Goal: Task Accomplishment & Management: Manage account settings

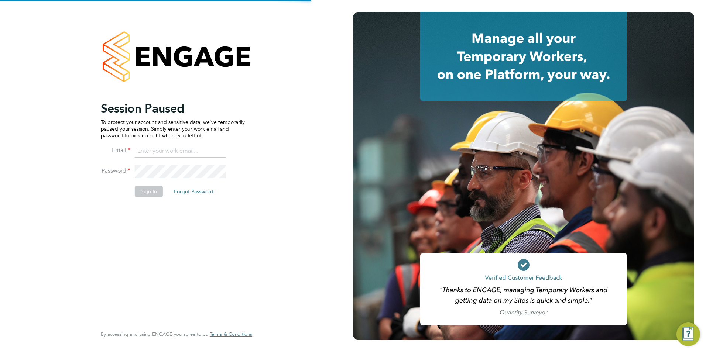
type input "toby.gibbs@citycalling.com"
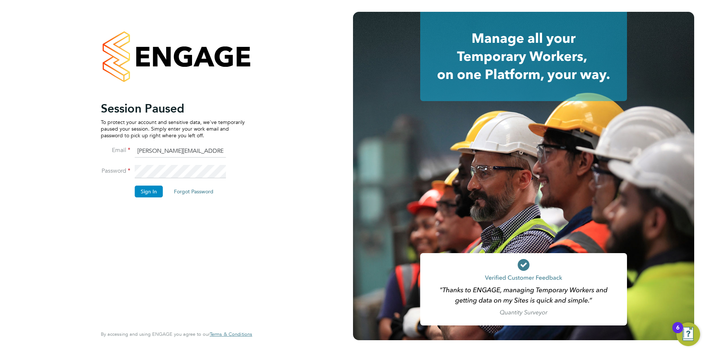
click at [151, 189] on button "Sign In" at bounding box center [149, 192] width 28 height 12
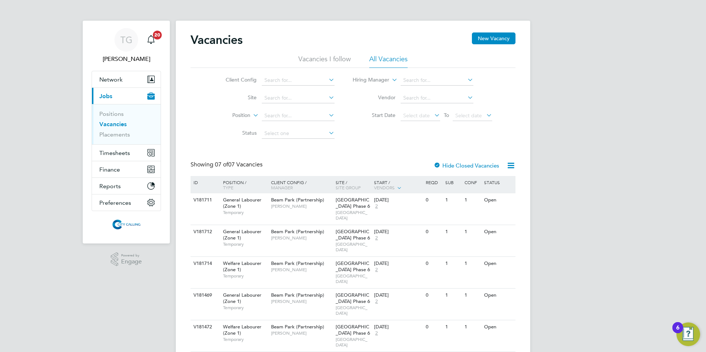
click at [116, 124] on link "Vacancies" at bounding box center [112, 124] width 27 height 7
click at [113, 154] on span "Timesheets" at bounding box center [114, 153] width 31 height 7
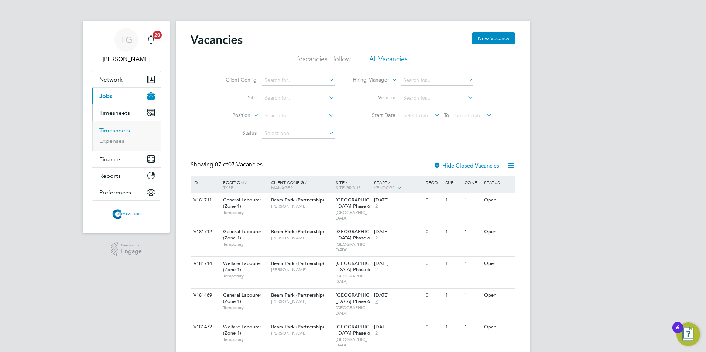
click at [113, 131] on link "Timesheets" at bounding box center [114, 130] width 31 height 7
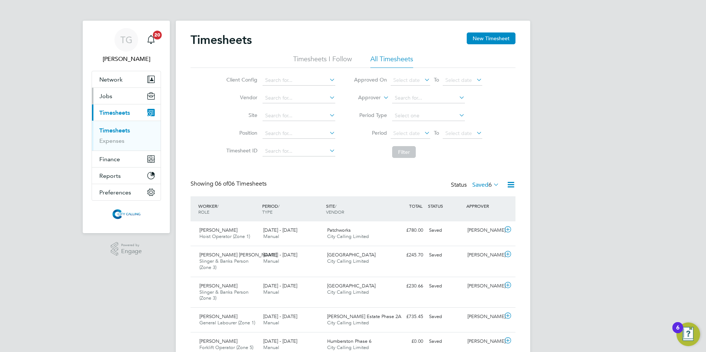
click at [107, 98] on span "Jobs" at bounding box center [105, 96] width 13 height 7
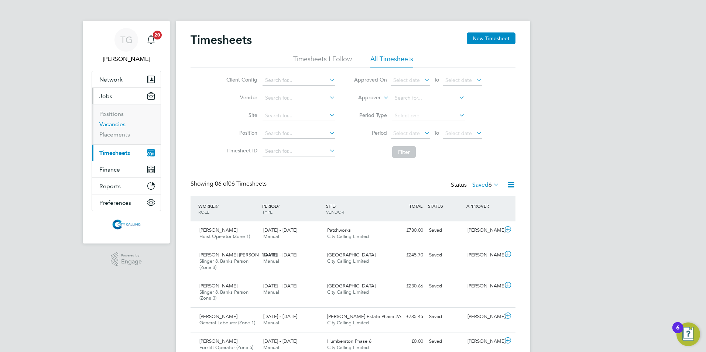
click at [120, 125] on link "Vacancies" at bounding box center [112, 124] width 26 height 7
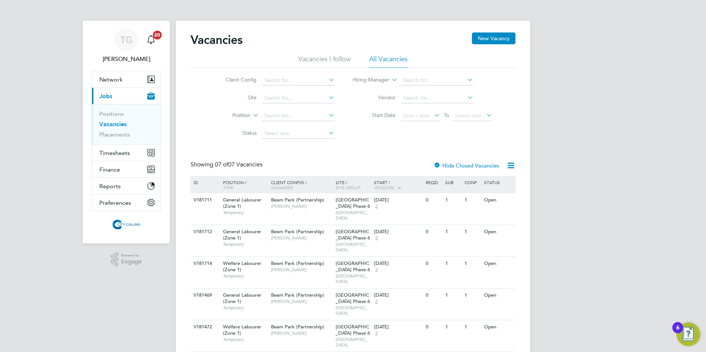
click at [279, 203] on div "Beam Park (Partnership) Kevin Schofield" at bounding box center [301, 203] width 65 height 19
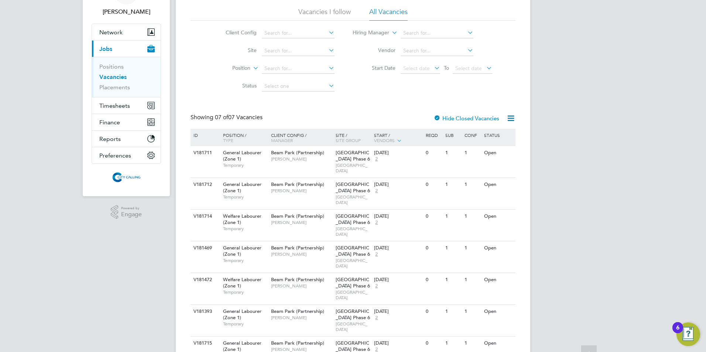
scroll to position [50, 0]
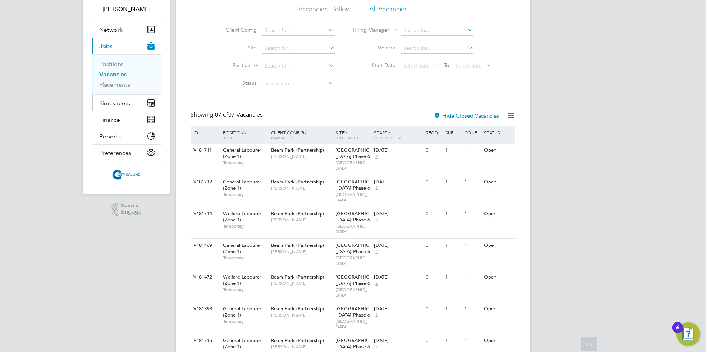
click at [118, 100] on span "Timesheets" at bounding box center [114, 103] width 31 height 7
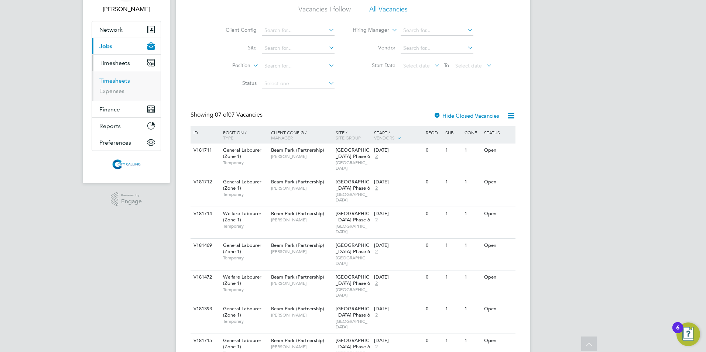
click at [110, 80] on link "Timesheets" at bounding box center [114, 80] width 31 height 7
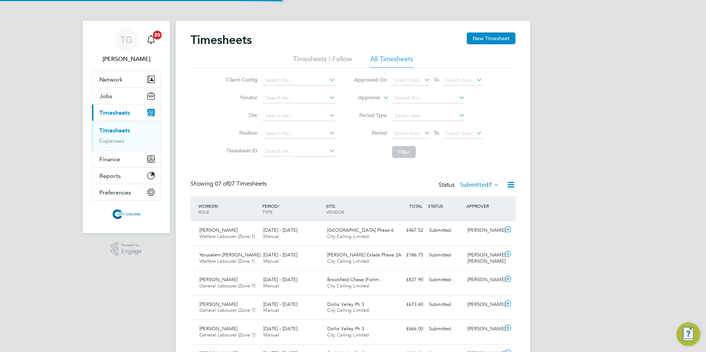
scroll to position [4, 4]
click at [396, 132] on span "Select date" at bounding box center [406, 133] width 27 height 7
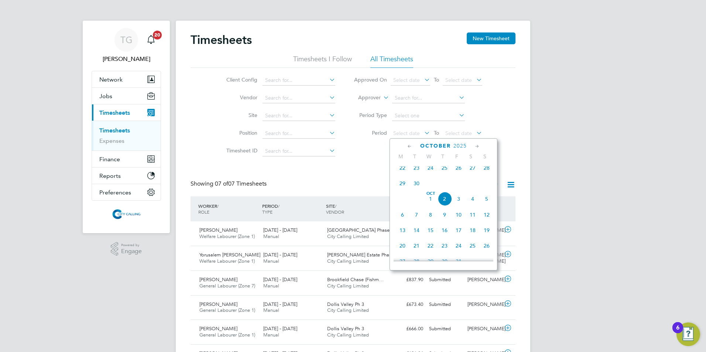
click at [402, 173] on span "22" at bounding box center [403, 168] width 14 height 14
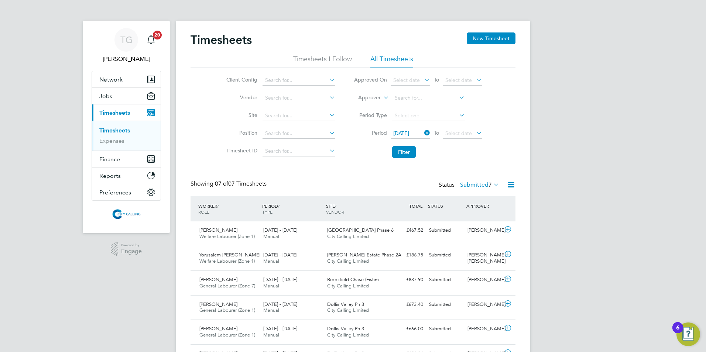
click at [461, 135] on span "Select date" at bounding box center [458, 133] width 27 height 7
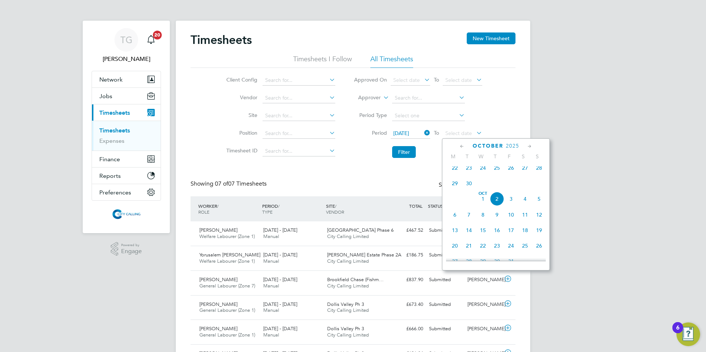
drag, startPoint x: 542, startPoint y: 171, endPoint x: 502, endPoint y: 170, distance: 39.6
click at [541, 171] on span "28" at bounding box center [539, 168] width 14 height 14
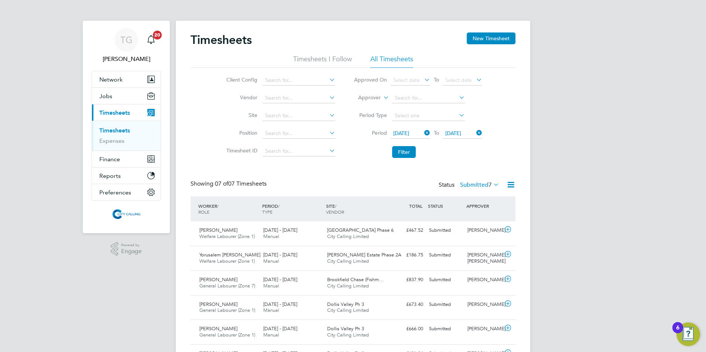
click at [403, 154] on button "Filter" at bounding box center [404, 152] width 24 height 12
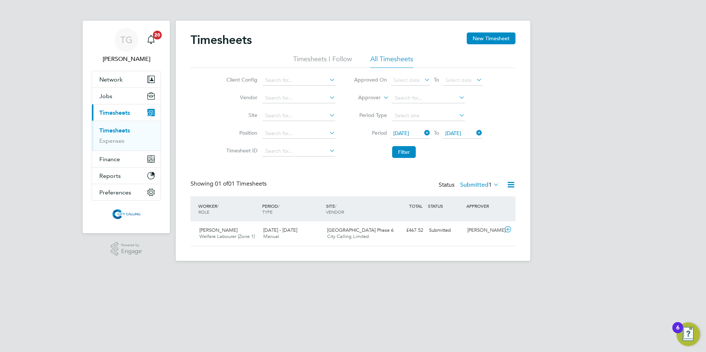
click at [474, 185] on label "Submitted 1" at bounding box center [479, 184] width 39 height 7
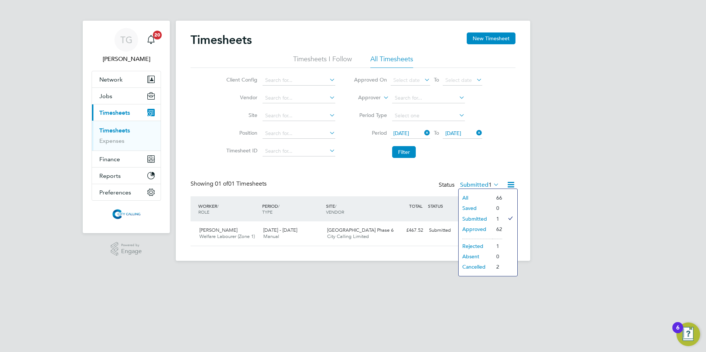
click at [476, 228] on li "Approved" at bounding box center [476, 229] width 34 height 10
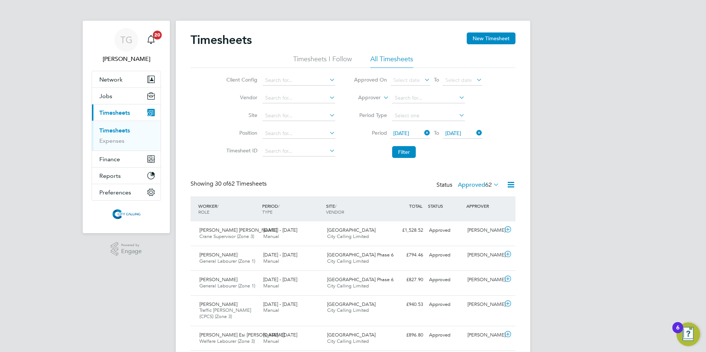
click at [406, 150] on button "Filter" at bounding box center [404, 152] width 24 height 12
click at [105, 97] on span "Jobs" at bounding box center [105, 96] width 13 height 7
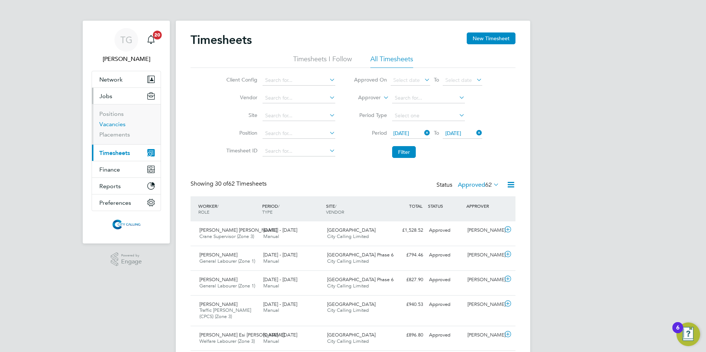
click at [110, 122] on link "Vacancies" at bounding box center [112, 124] width 26 height 7
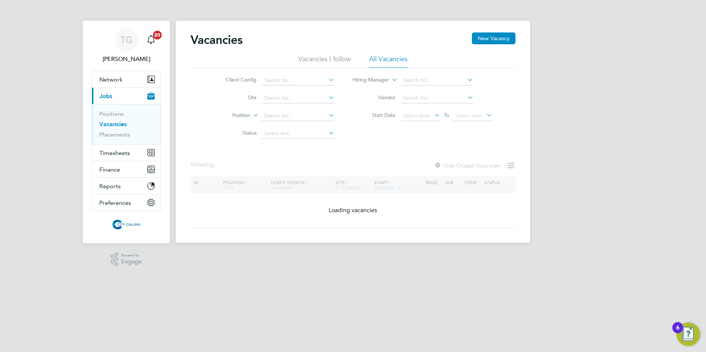
click at [155, 37] on span "20" at bounding box center [157, 35] width 9 height 9
click at [151, 37] on icon "Main navigation" at bounding box center [151, 39] width 9 height 9
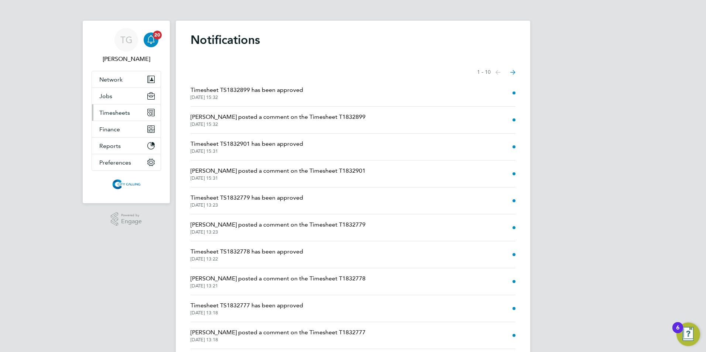
click at [110, 114] on span "Timesheets" at bounding box center [114, 112] width 31 height 7
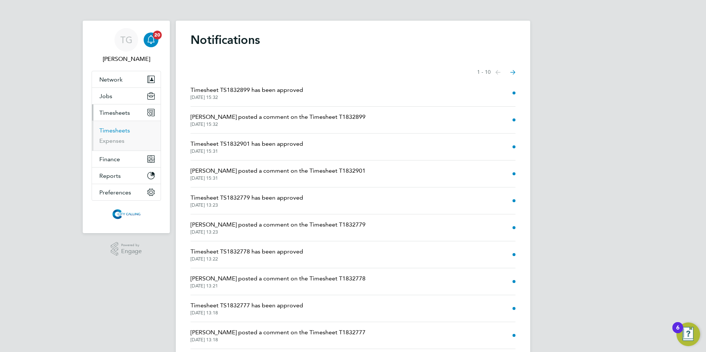
click at [111, 130] on link "Timesheets" at bounding box center [114, 130] width 31 height 7
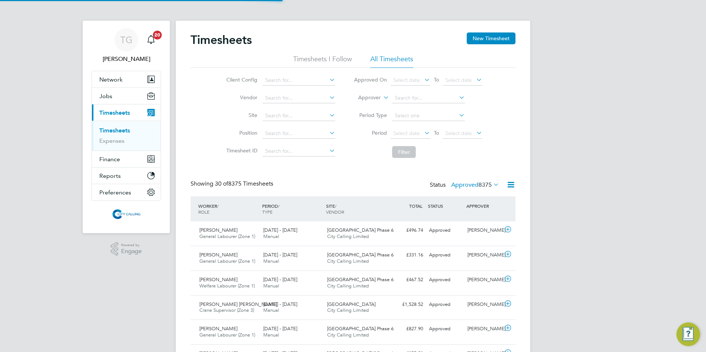
scroll to position [19, 64]
click at [400, 133] on span "Select date" at bounding box center [406, 133] width 27 height 7
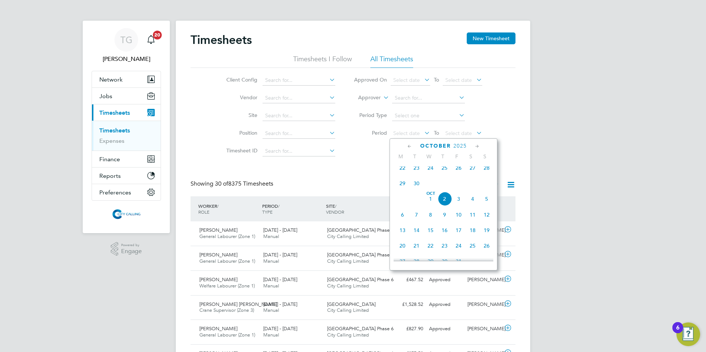
click at [403, 171] on span "22" at bounding box center [403, 168] width 14 height 14
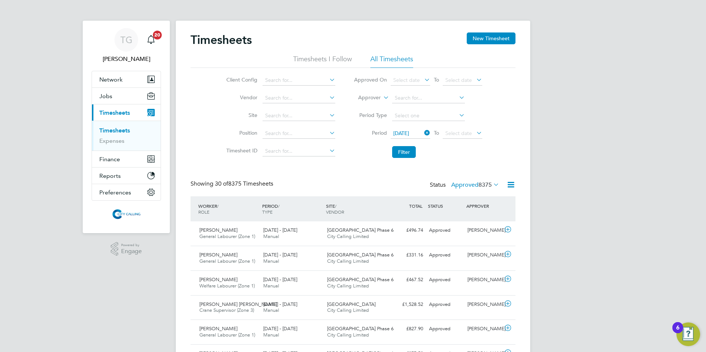
click at [452, 136] on span "Select date" at bounding box center [458, 133] width 27 height 7
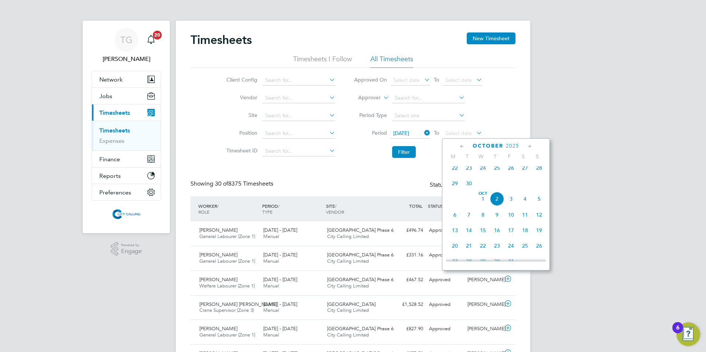
click at [540, 171] on span "28" at bounding box center [539, 168] width 14 height 14
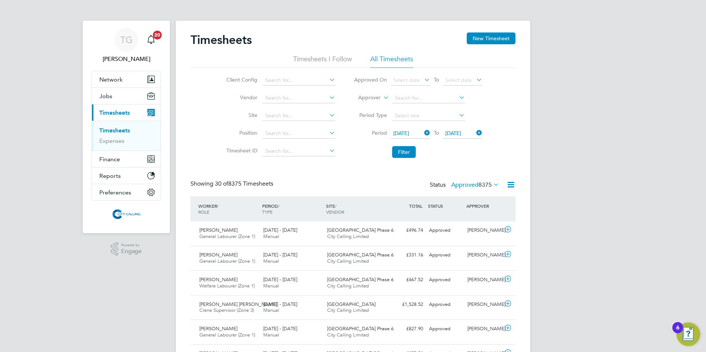
click at [406, 151] on button "Filter" at bounding box center [404, 152] width 24 height 12
click at [470, 183] on label "Approved 63" at bounding box center [478, 184] width 41 height 7
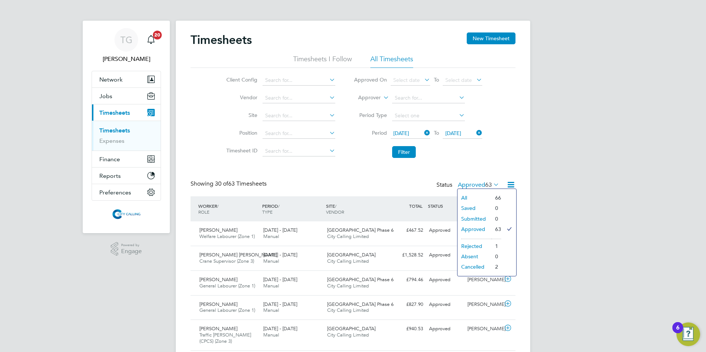
click at [473, 218] on li "Submitted" at bounding box center [475, 219] width 34 height 10
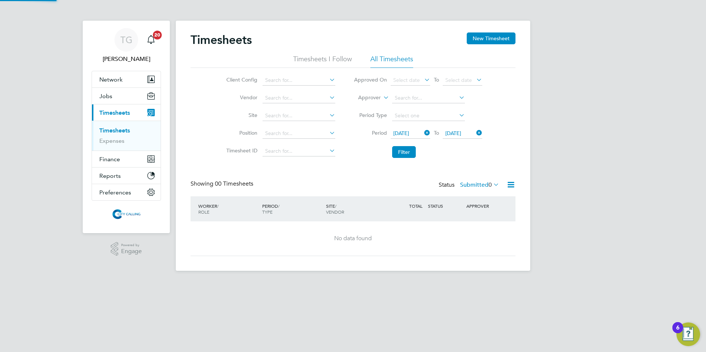
click at [345, 173] on div "Timesheets New Timesheet Timesheets I Follow All Timesheets Client Config Vendo…" at bounding box center [353, 144] width 325 height 224
click at [408, 149] on button "Filter" at bounding box center [404, 152] width 24 height 12
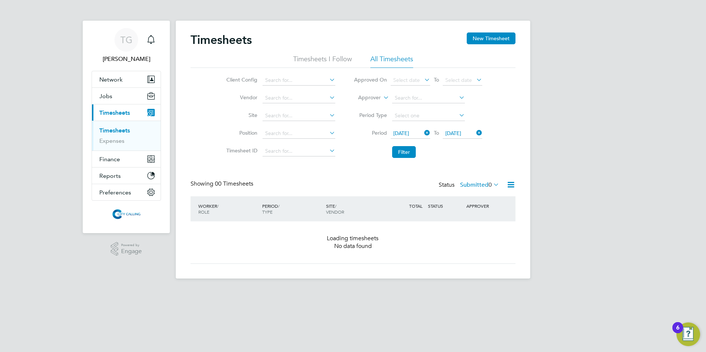
click at [408, 149] on button "Filter" at bounding box center [404, 152] width 24 height 12
click at [407, 149] on button "Filter" at bounding box center [404, 152] width 24 height 12
click at [405, 149] on button "Filter" at bounding box center [404, 152] width 24 height 12
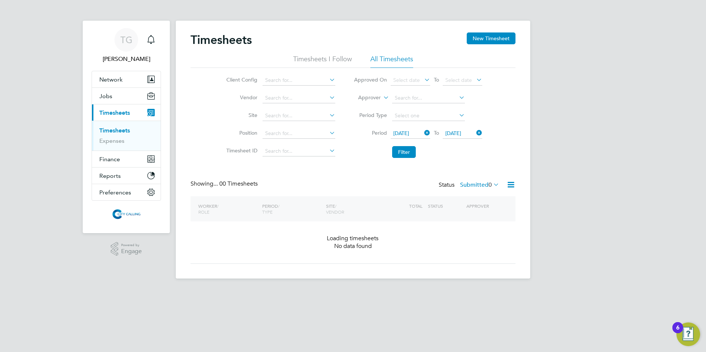
click at [404, 151] on button "Filter" at bounding box center [404, 152] width 24 height 12
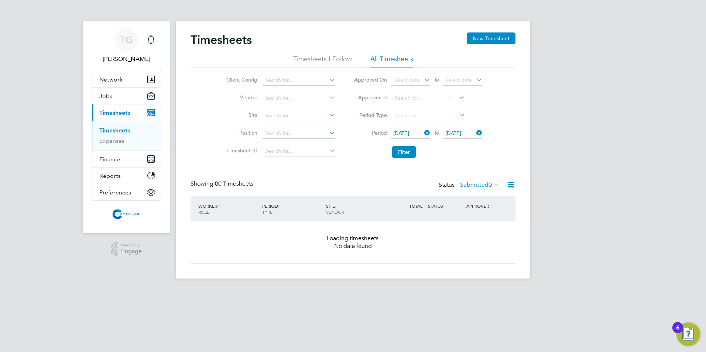
click at [404, 152] on button "Filter" at bounding box center [404, 152] width 24 height 12
click at [403, 152] on button "Filter" at bounding box center [404, 152] width 24 height 12
click at [402, 152] on button "Filter" at bounding box center [404, 152] width 24 height 12
click at [401, 152] on button "Filter" at bounding box center [404, 152] width 24 height 12
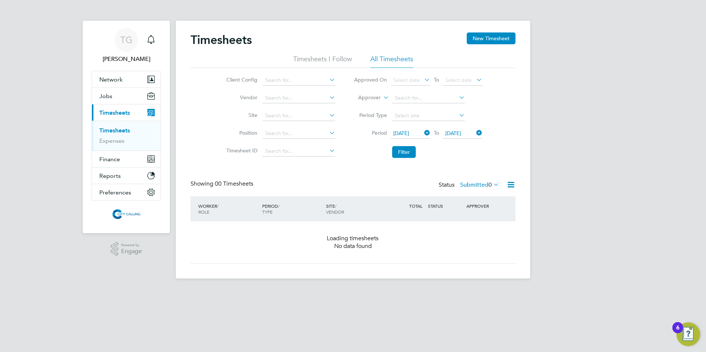
click at [399, 153] on button "Filter" at bounding box center [404, 152] width 24 height 12
click at [400, 155] on button "Filter" at bounding box center [404, 152] width 24 height 12
drag, startPoint x: 400, startPoint y: 156, endPoint x: 396, endPoint y: 155, distance: 4.2
click at [396, 155] on button "Filter" at bounding box center [404, 152] width 24 height 12
click at [394, 154] on button "Filter" at bounding box center [404, 152] width 24 height 12
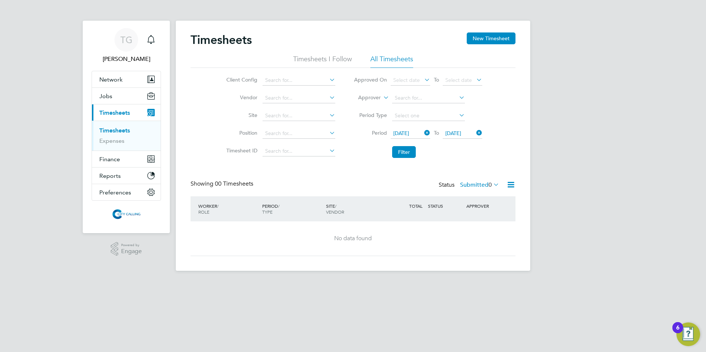
click at [397, 155] on button "Filter" at bounding box center [404, 152] width 24 height 12
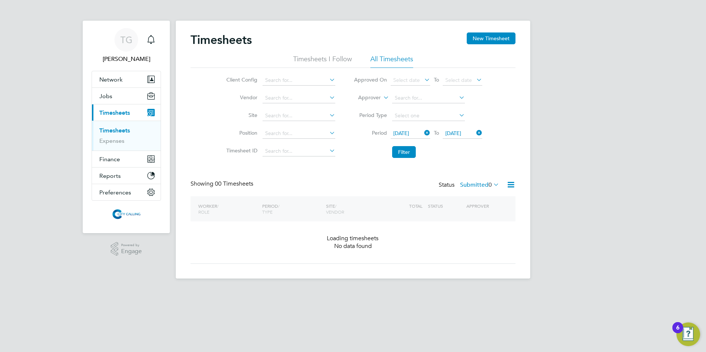
click at [396, 155] on button "Filter" at bounding box center [404, 152] width 24 height 12
click at [397, 154] on button "Filter" at bounding box center [404, 152] width 24 height 12
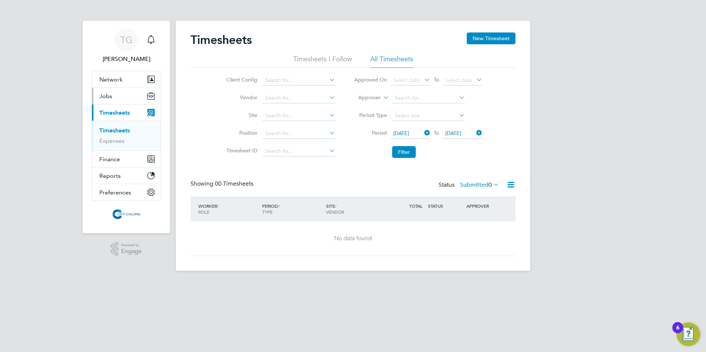
click at [106, 95] on span "Jobs" at bounding box center [105, 96] width 13 height 7
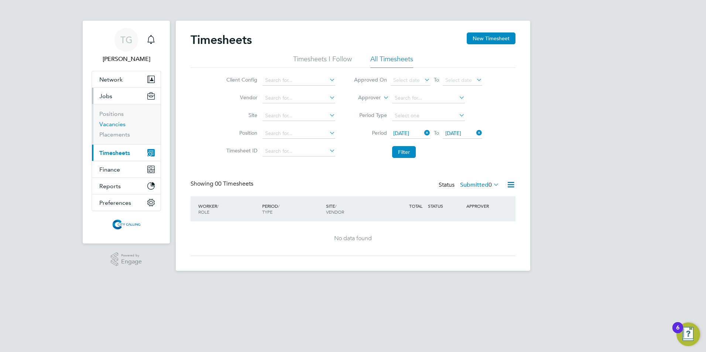
click at [114, 125] on link "Vacancies" at bounding box center [112, 124] width 26 height 7
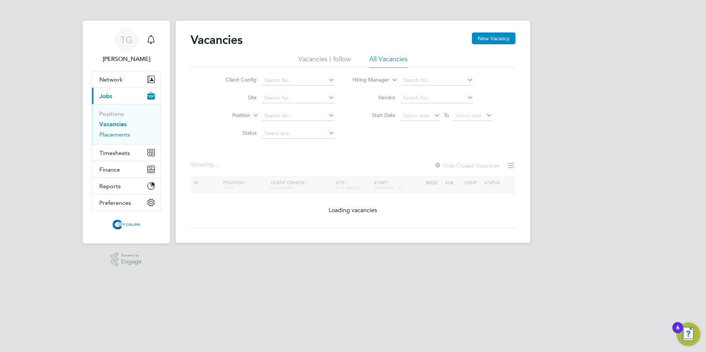
click at [112, 133] on link "Placements" at bounding box center [114, 134] width 31 height 7
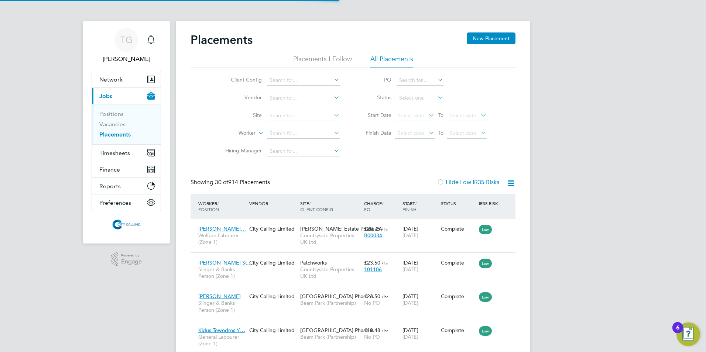
scroll to position [28, 64]
click at [283, 132] on input at bounding box center [303, 134] width 73 height 10
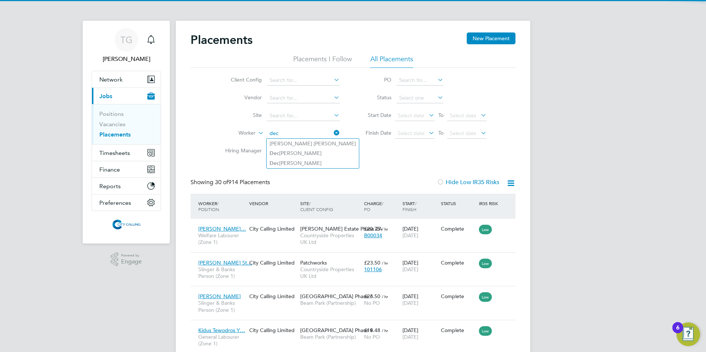
click at [289, 162] on li "Dec lan Yeboah" at bounding box center [313, 163] width 92 height 10
type input "[PERSON_NAME]"
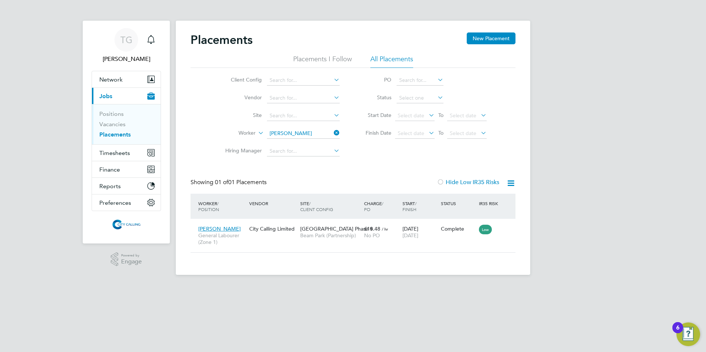
click at [417, 234] on span "[DATE]" at bounding box center [411, 235] width 16 height 7
click at [110, 153] on span "Timesheets" at bounding box center [114, 153] width 31 height 7
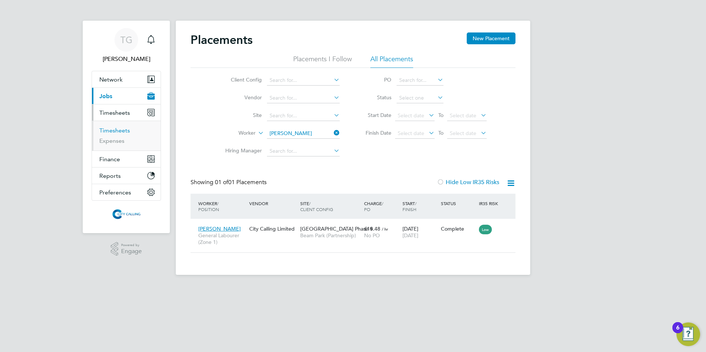
click at [114, 130] on link "Timesheets" at bounding box center [114, 130] width 31 height 7
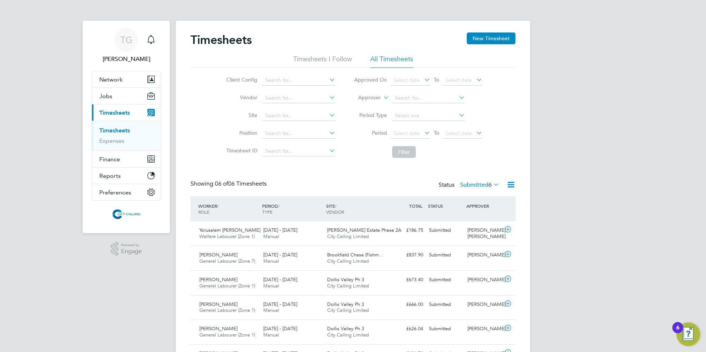
click at [483, 40] on button "New Timesheet" at bounding box center [491, 38] width 49 height 12
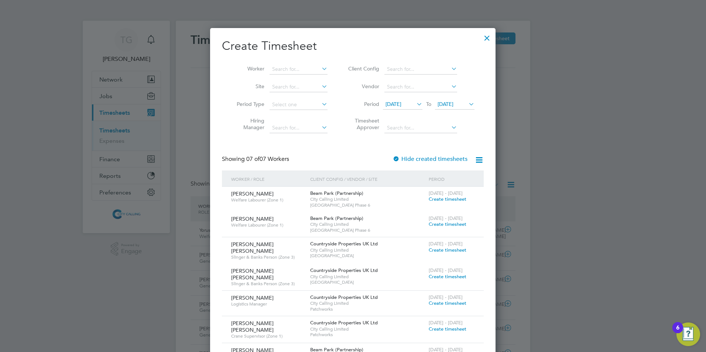
click at [399, 105] on span "18 Sep 2025" at bounding box center [394, 104] width 16 height 7
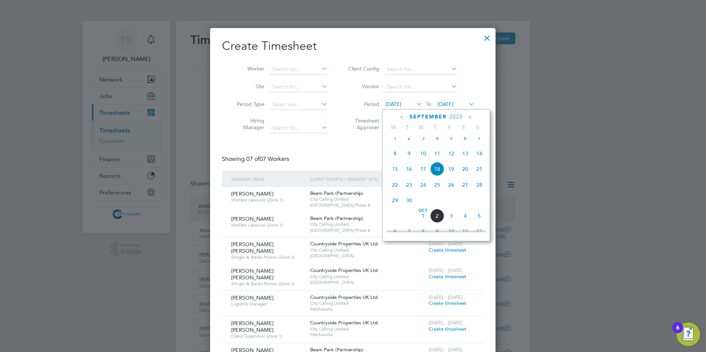
click at [396, 206] on span "29" at bounding box center [395, 201] width 14 height 14
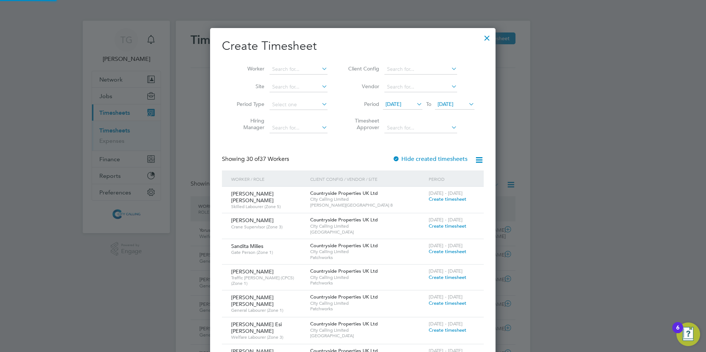
click at [446, 102] on span "29 Sep 2025" at bounding box center [446, 104] width 16 height 7
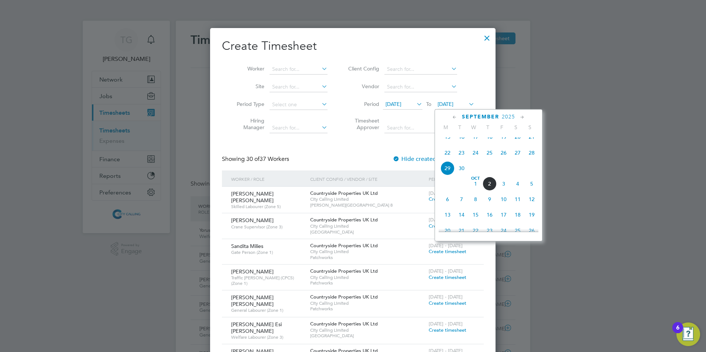
click at [533, 190] on span "5" at bounding box center [532, 184] width 14 height 14
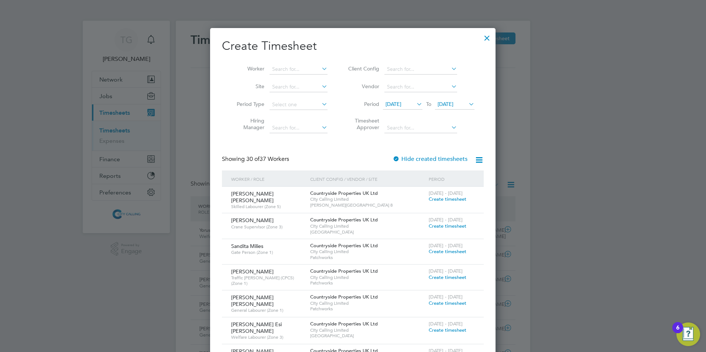
click at [282, 67] on input at bounding box center [299, 69] width 58 height 10
click at [292, 90] on li "Dec lan Yeboah" at bounding box center [315, 89] width 92 height 10
type input "[PERSON_NAME]"
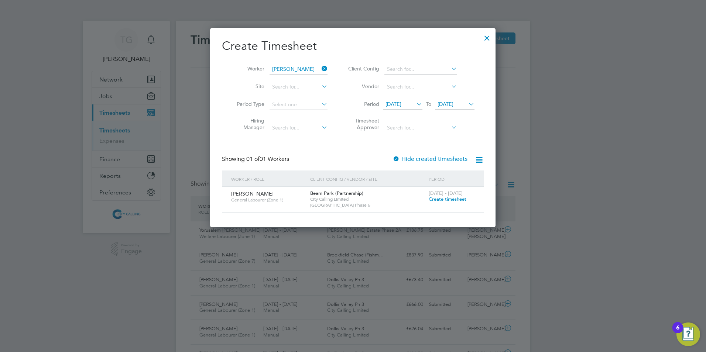
click at [453, 198] on span "Create timesheet" at bounding box center [448, 199] width 38 height 6
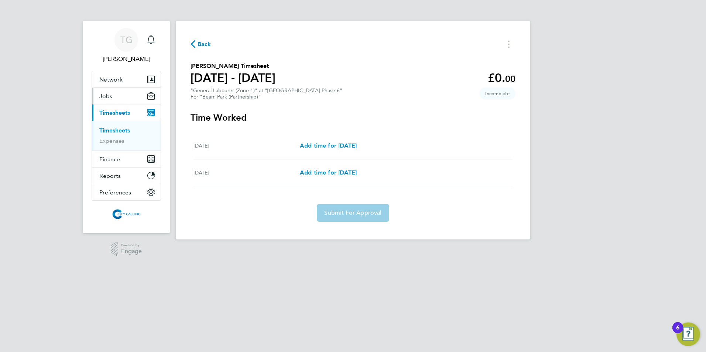
click at [106, 96] on span "Jobs" at bounding box center [105, 96] width 13 height 7
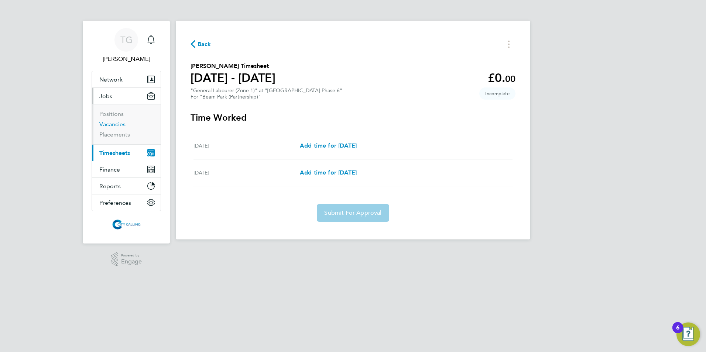
click at [113, 123] on link "Vacancies" at bounding box center [112, 124] width 26 height 7
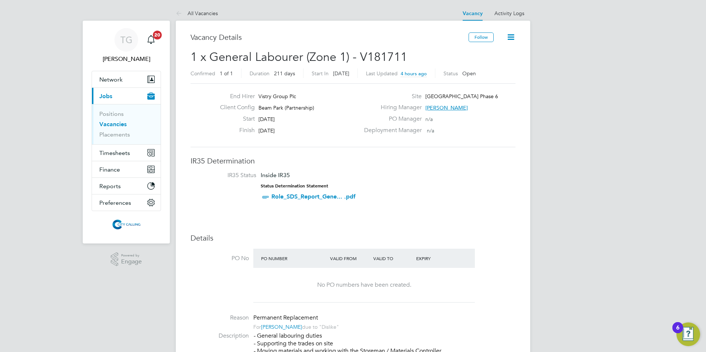
click at [108, 125] on link "Vacancies" at bounding box center [112, 124] width 27 height 7
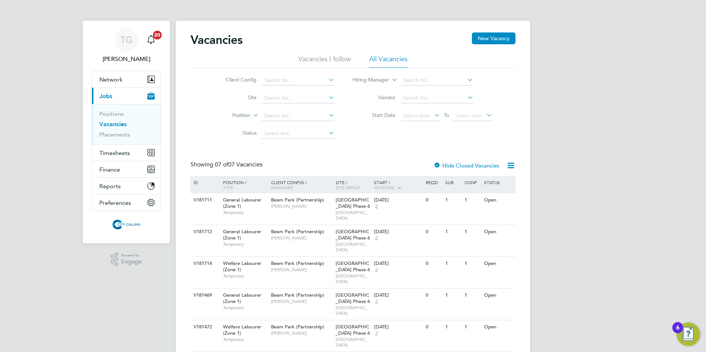
click at [290, 229] on span "Beam Park (Partnership)" at bounding box center [297, 232] width 53 height 6
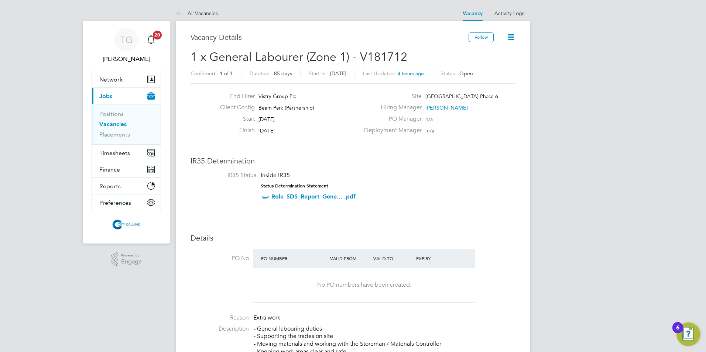
click at [109, 122] on link "Vacancies" at bounding box center [112, 124] width 27 height 7
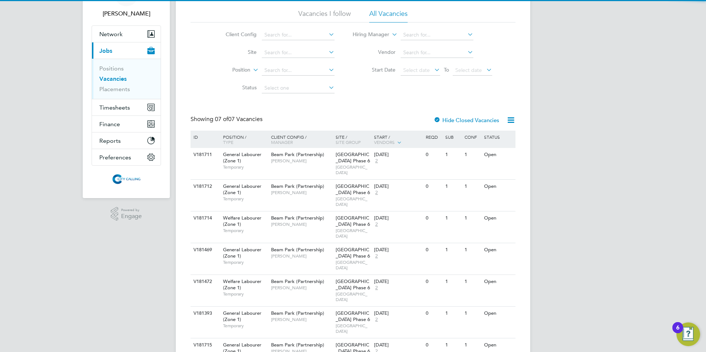
scroll to position [50, 0]
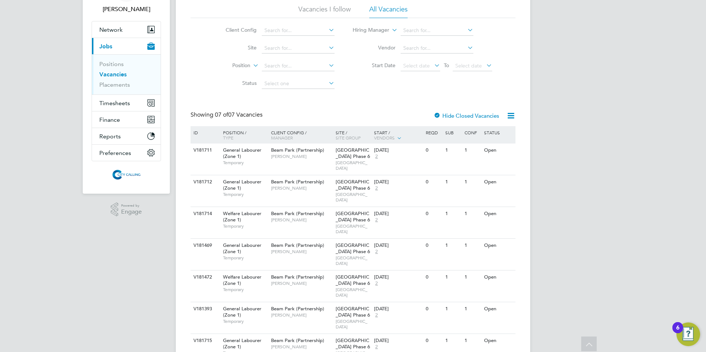
click at [289, 211] on span "Beam Park (Partnership)" at bounding box center [297, 214] width 53 height 6
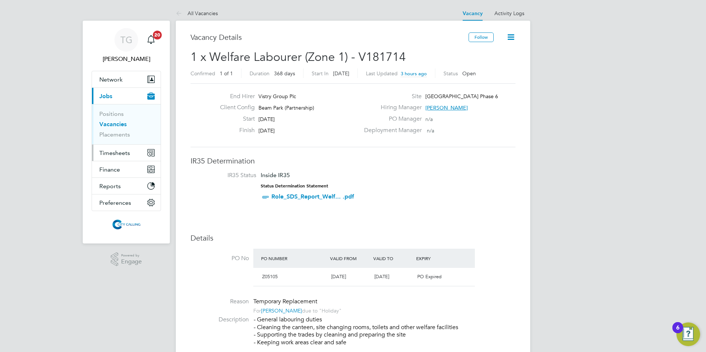
click at [110, 154] on span "Timesheets" at bounding box center [114, 153] width 31 height 7
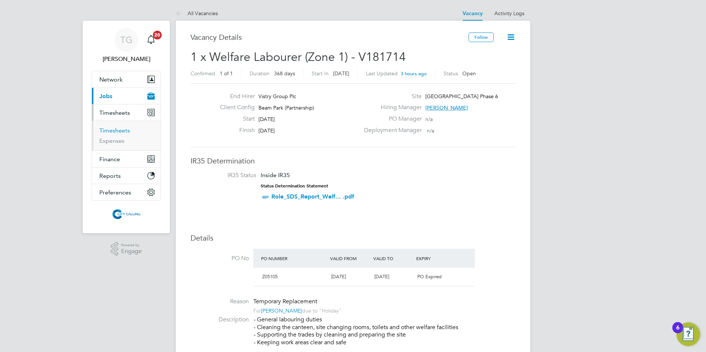
click at [113, 129] on link "Timesheets" at bounding box center [114, 130] width 31 height 7
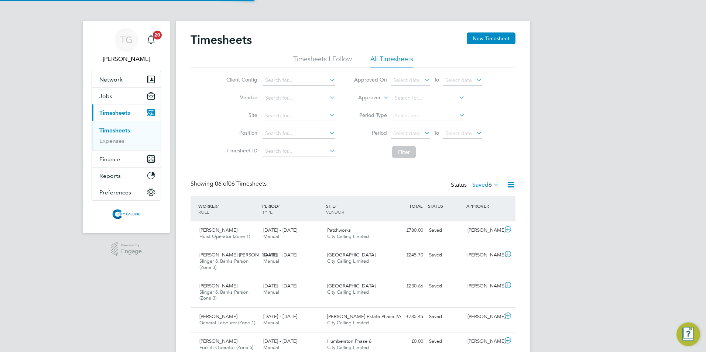
scroll to position [4, 4]
click at [489, 38] on button "New Timesheet" at bounding box center [491, 38] width 49 height 12
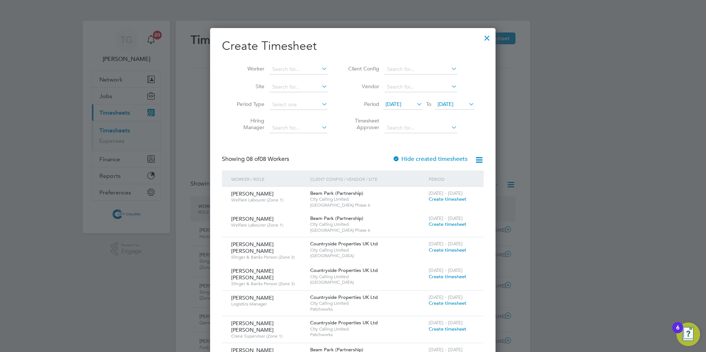
click at [398, 102] on span "[DATE]" at bounding box center [394, 104] width 16 height 7
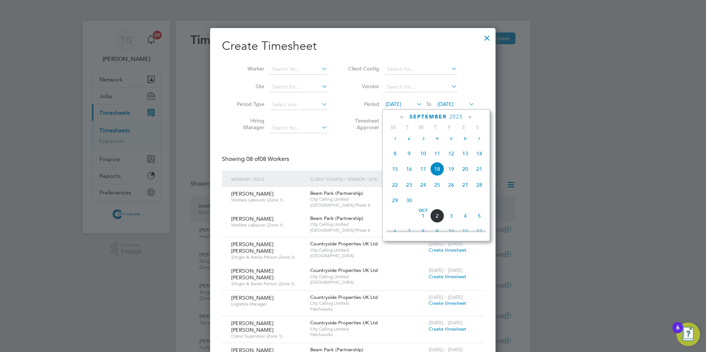
click at [395, 207] on span "29" at bounding box center [395, 201] width 14 height 14
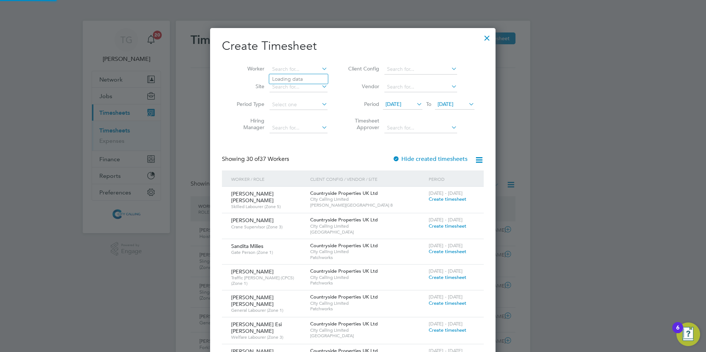
click at [278, 70] on input at bounding box center [299, 69] width 58 height 10
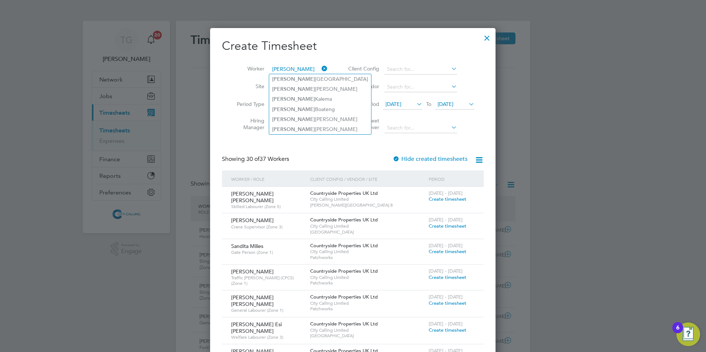
click at [301, 130] on li "Stephen Nkrumah" at bounding box center [320, 129] width 102 height 10
type input "[PERSON_NAME]"
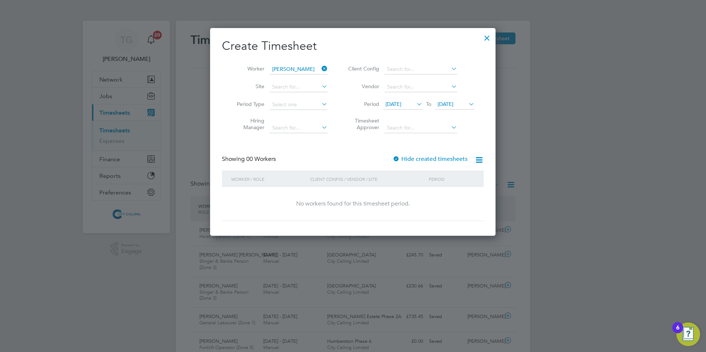
click at [397, 158] on div at bounding box center [396, 159] width 7 height 7
click at [392, 105] on span "29 Sep 2025" at bounding box center [394, 104] width 16 height 7
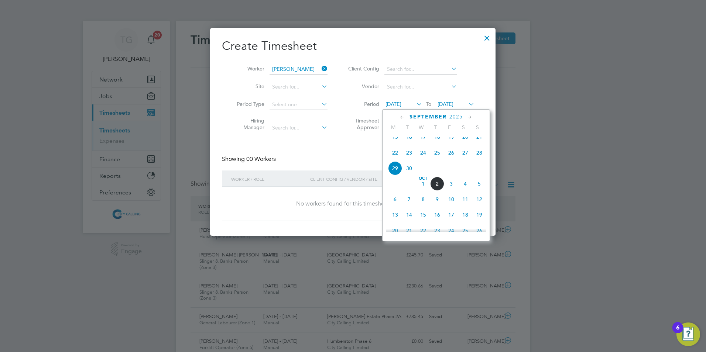
click at [394, 158] on span "22" at bounding box center [395, 153] width 14 height 14
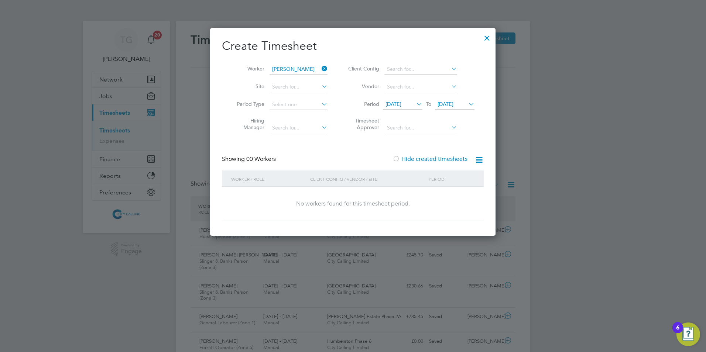
click at [445, 103] on span "29 Sep 2025" at bounding box center [446, 104] width 16 height 7
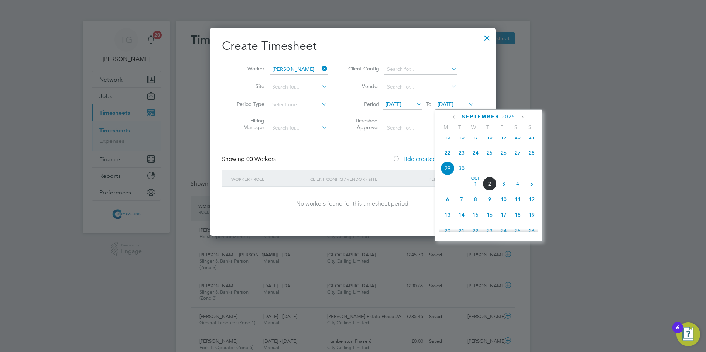
click at [532, 190] on span "5" at bounding box center [532, 184] width 14 height 14
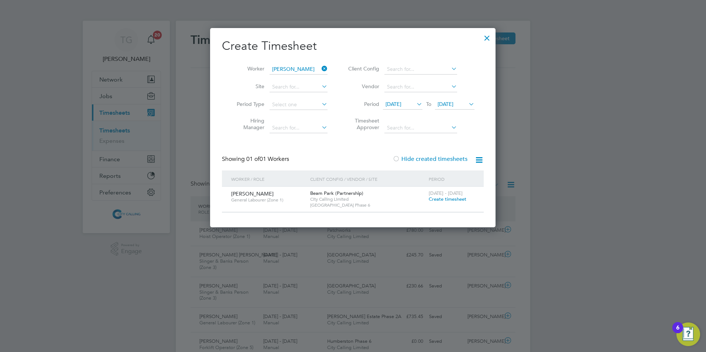
click at [447, 199] on span "Create timesheet" at bounding box center [448, 199] width 38 height 6
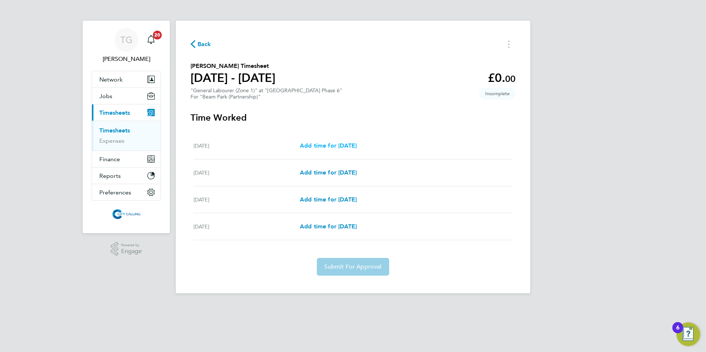
click at [329, 145] on span "Add time for Thu 02 Oct" at bounding box center [328, 145] width 57 height 7
select select "30"
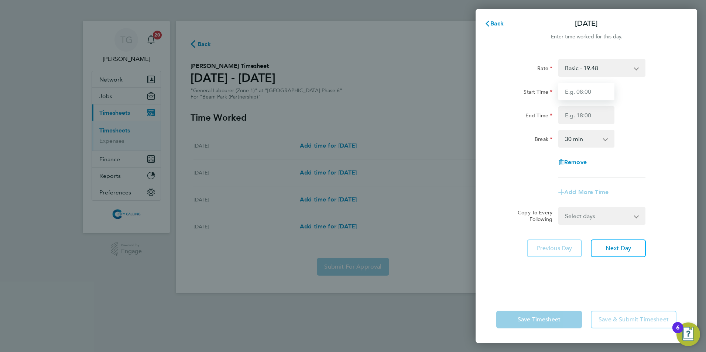
click at [571, 96] on input "Start Time" at bounding box center [586, 92] width 56 height 18
type input "07:30"
type input "16:00"
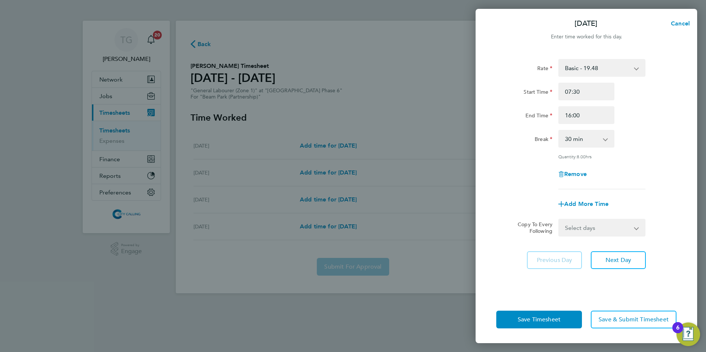
click at [577, 226] on select "Select days Day Weekend (Sat-Sun) Friday Saturday Sunday" at bounding box center [598, 228] width 78 height 16
select select "FRI"
click at [559, 220] on select "Select days Day Weekend (Sat-Sun) Friday Saturday Sunday" at bounding box center [598, 228] width 78 height 16
select select "2025-10-05"
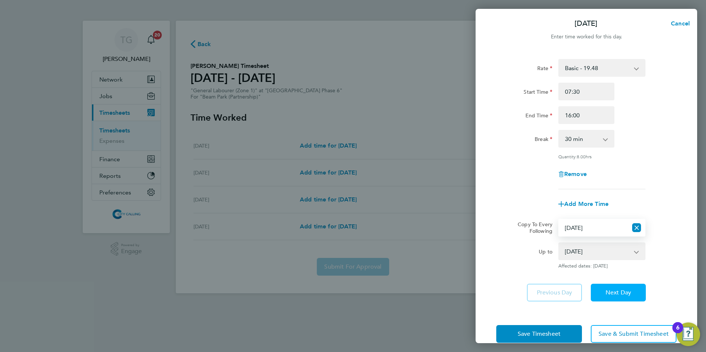
click at [621, 291] on span "Next Day" at bounding box center [618, 292] width 25 height 7
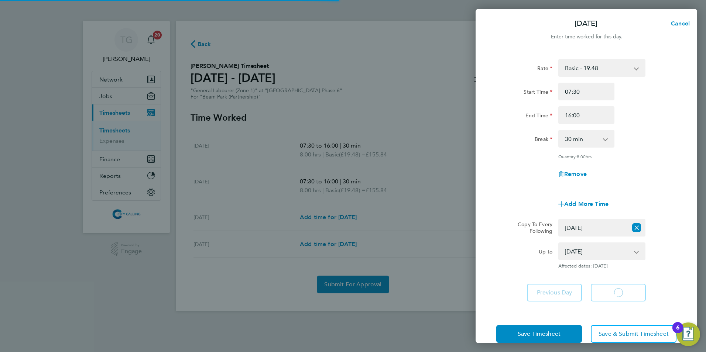
select select "30"
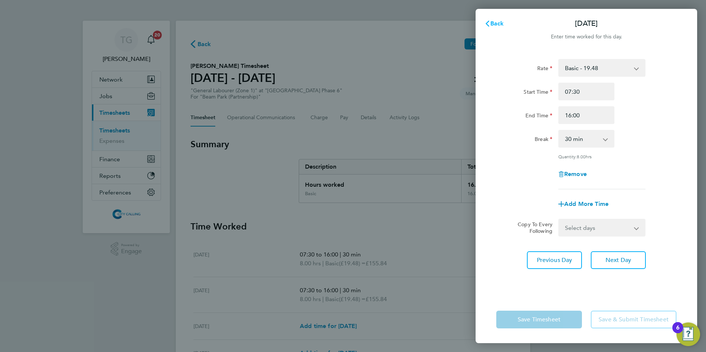
click at [495, 27] on button "Back" at bounding box center [494, 23] width 34 height 15
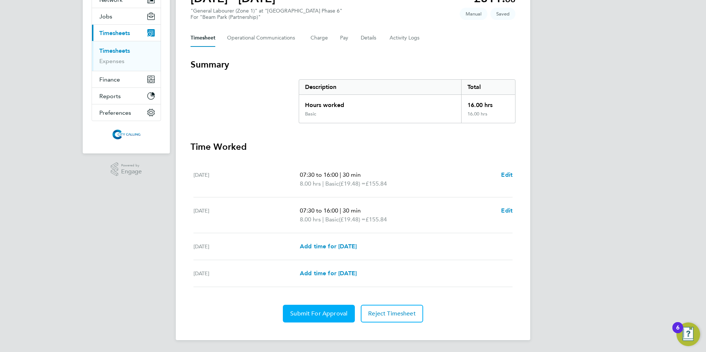
click at [320, 314] on span "Submit For Approval" at bounding box center [318, 313] width 57 height 7
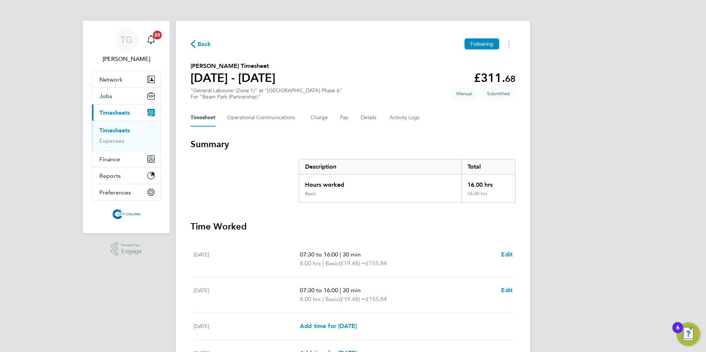
click at [124, 130] on link "Timesheets" at bounding box center [114, 130] width 31 height 7
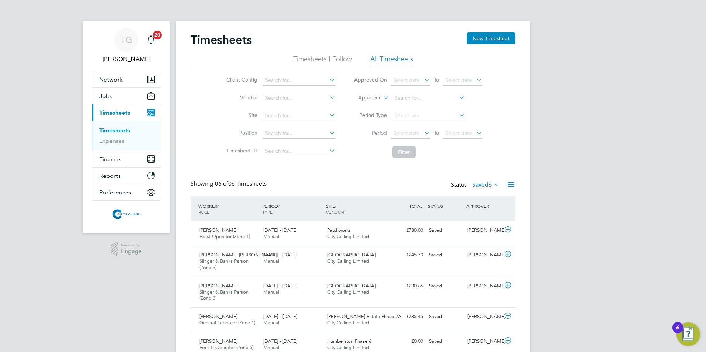
click at [495, 38] on button "New Timesheet" at bounding box center [491, 38] width 49 height 12
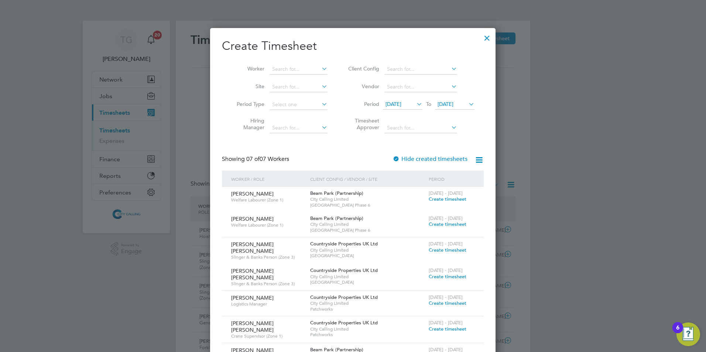
click at [395, 105] on span "18 Sep 2025" at bounding box center [394, 104] width 16 height 7
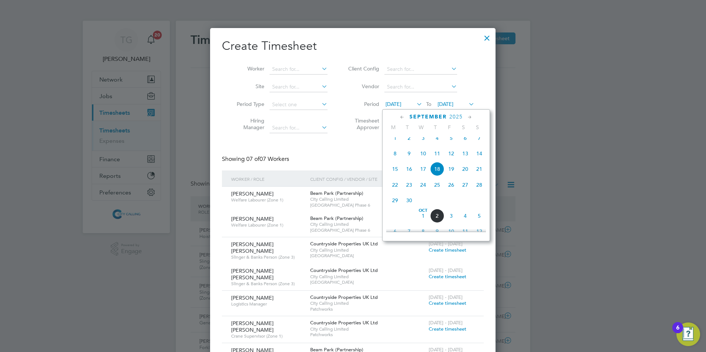
click at [394, 207] on span "29" at bounding box center [395, 201] width 14 height 14
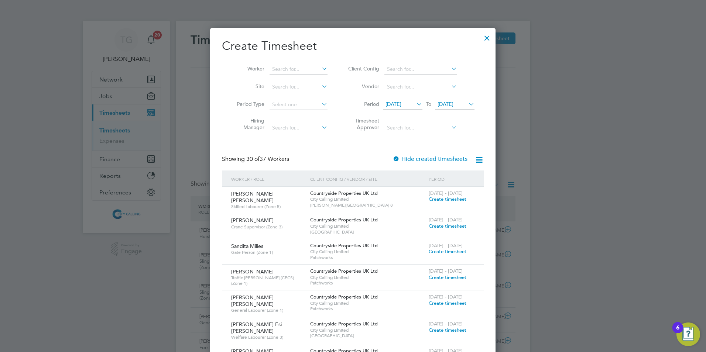
click at [284, 69] on input at bounding box center [299, 69] width 58 height 10
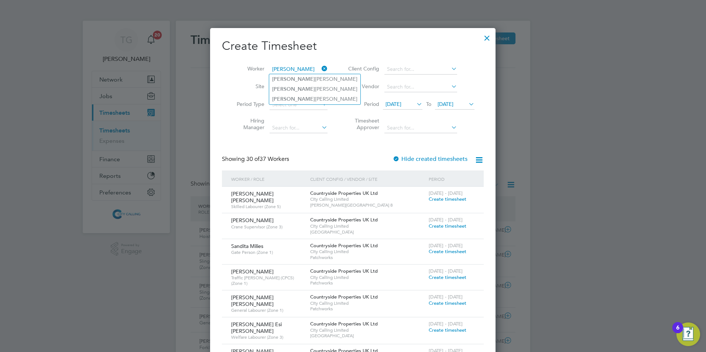
type input "dennis"
click at [294, 103] on ul "Dennis Owusu Dennis Alphonso Chambers Dennis Yeboah" at bounding box center [315, 89] width 92 height 31
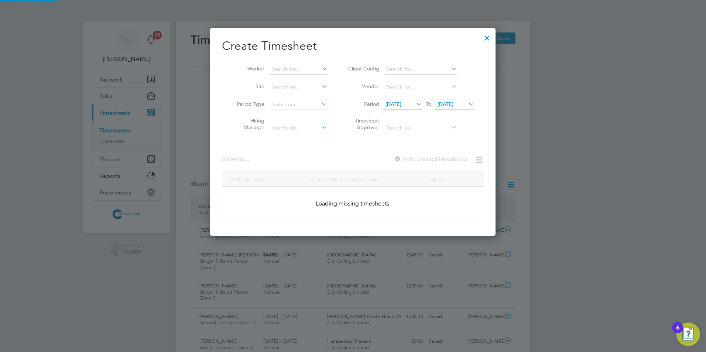
click at [294, 100] on input at bounding box center [299, 105] width 58 height 10
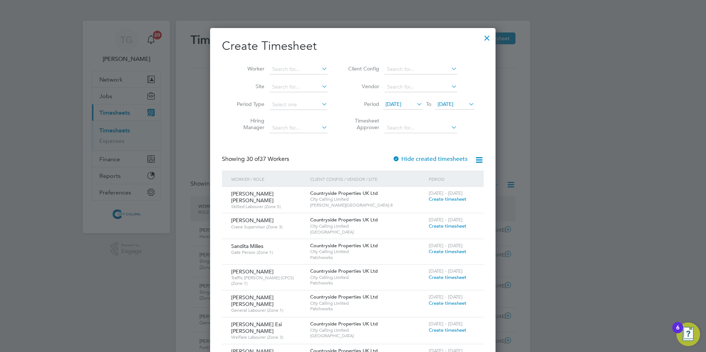
click at [285, 70] on input at bounding box center [299, 69] width 58 height 10
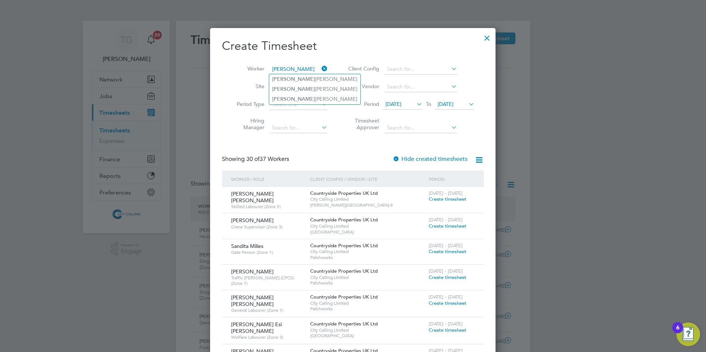
click at [298, 96] on li "Dennis Yeboah" at bounding box center [314, 99] width 91 height 10
type input "Dennis Yeboah"
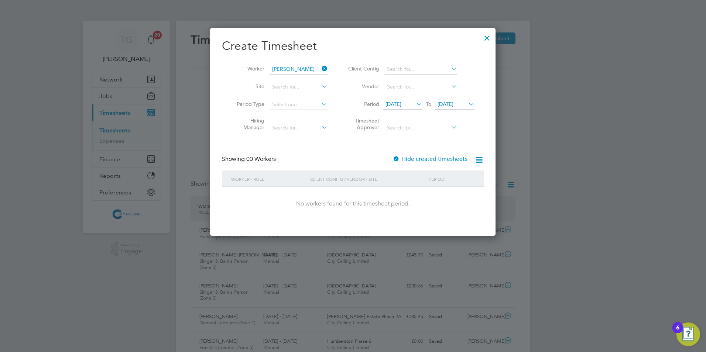
click at [397, 158] on div at bounding box center [396, 159] width 7 height 7
click at [443, 102] on span "29 Sep 2025" at bounding box center [446, 104] width 16 height 7
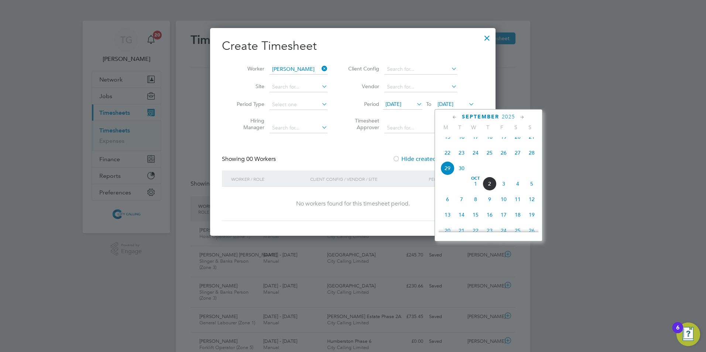
click at [531, 191] on span "5" at bounding box center [532, 184] width 14 height 14
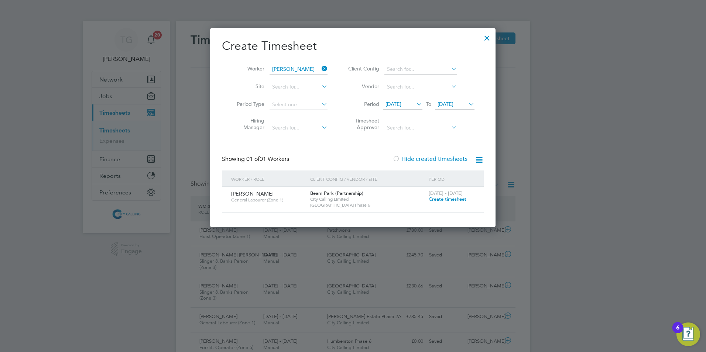
click at [444, 200] on span "Create timesheet" at bounding box center [448, 199] width 38 height 6
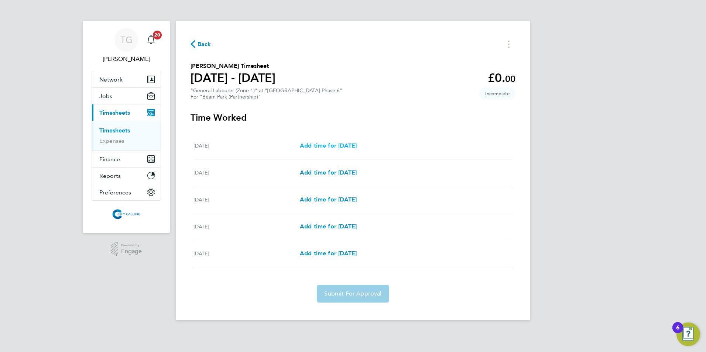
click at [322, 144] on span "Add time for Wed 01 Oct" at bounding box center [328, 145] width 57 height 7
select select "30"
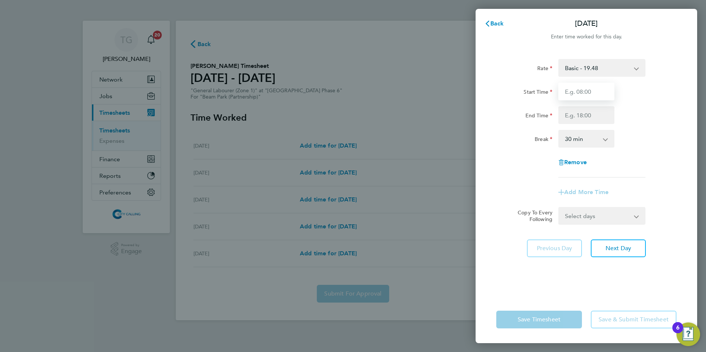
click at [566, 92] on input "Start Time" at bounding box center [586, 92] width 56 height 18
type input "07:30"
type input "16:00"
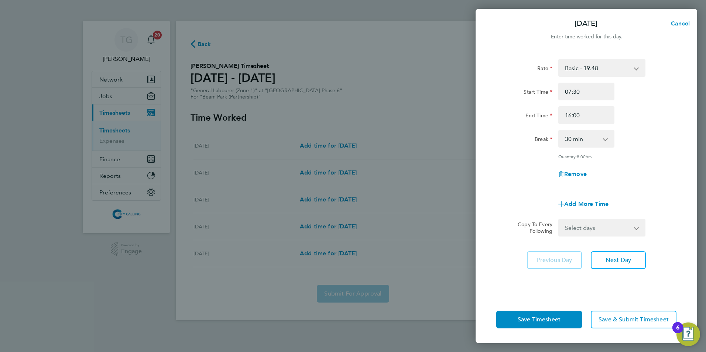
click at [572, 222] on select "Select days Day Weekday (Mon-Fri) Weekend (Sat-Sun) Thursday Friday Saturday Su…" at bounding box center [598, 228] width 78 height 16
select select "WEEKDAY"
click at [559, 220] on select "Select days Day Weekday (Mon-Fri) Weekend (Sat-Sun) Thursday Friday Saturday Su…" at bounding box center [598, 228] width 78 height 16
select select "2025-10-05"
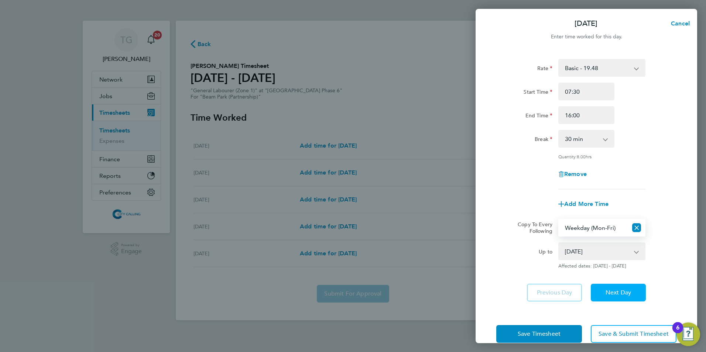
click at [612, 288] on button "Next Day" at bounding box center [618, 293] width 55 height 18
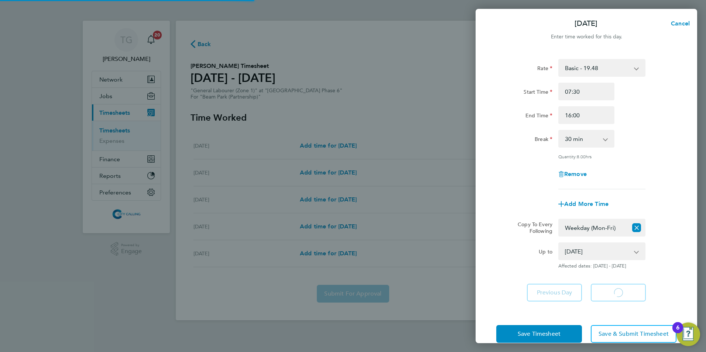
select select "30"
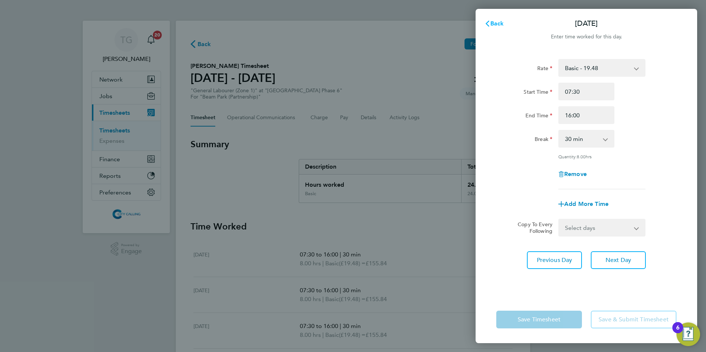
click at [493, 25] on span "Back" at bounding box center [497, 23] width 14 height 7
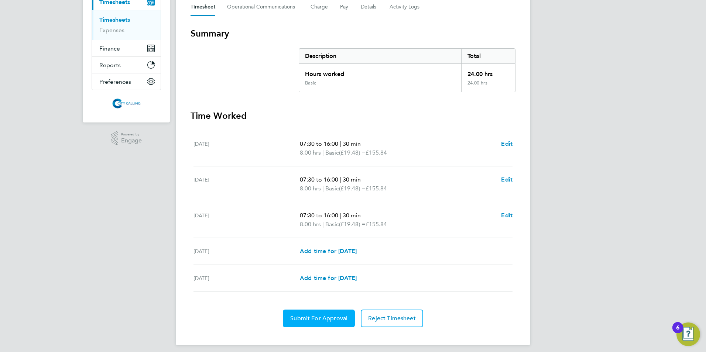
click at [313, 319] on span "Submit For Approval" at bounding box center [318, 318] width 57 height 7
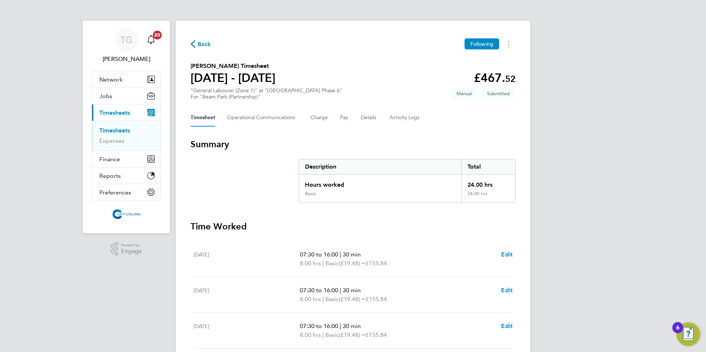
click at [122, 130] on link "Timesheets" at bounding box center [114, 130] width 31 height 7
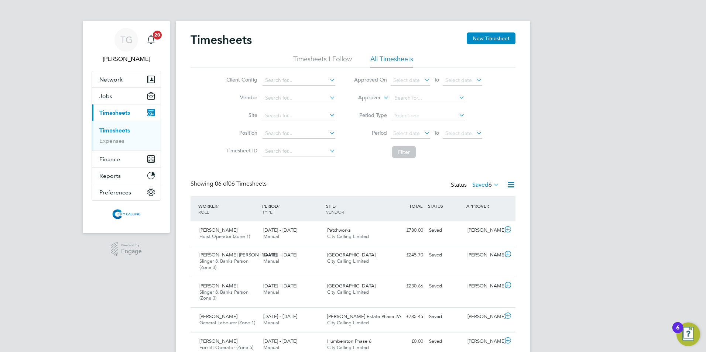
click at [497, 35] on button "New Timesheet" at bounding box center [491, 38] width 49 height 12
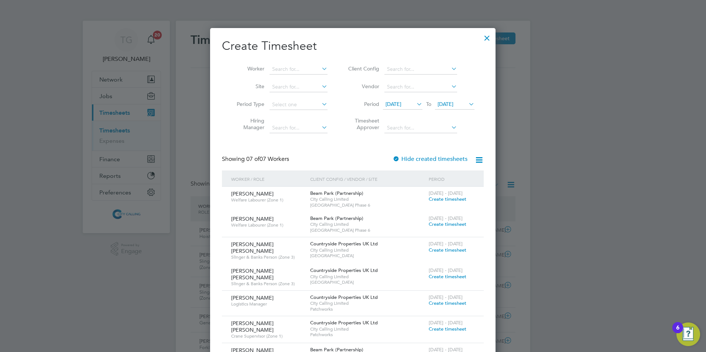
click at [394, 102] on span "[DATE]" at bounding box center [394, 104] width 16 height 7
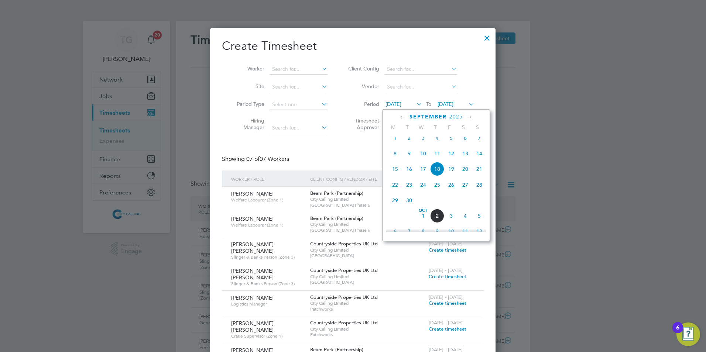
click at [392, 206] on span "29" at bounding box center [395, 201] width 14 height 14
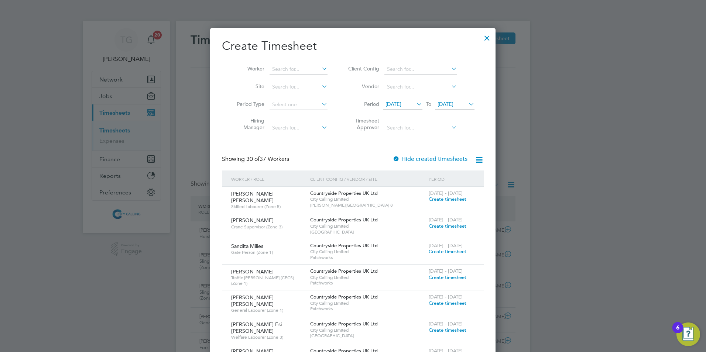
click at [284, 69] on input at bounding box center [299, 69] width 58 height 10
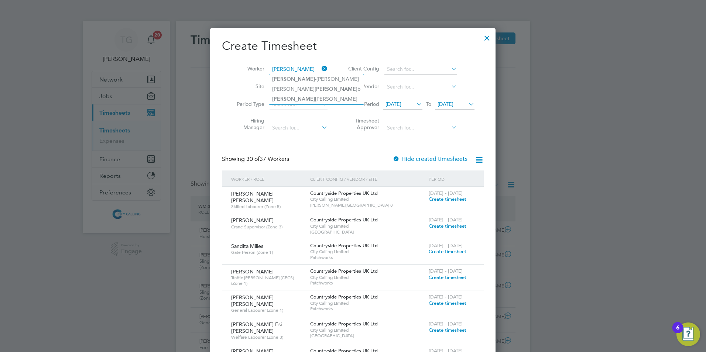
click at [284, 97] on li "Ana Florentina Vintila" at bounding box center [316, 99] width 95 height 10
type input "[PERSON_NAME]"
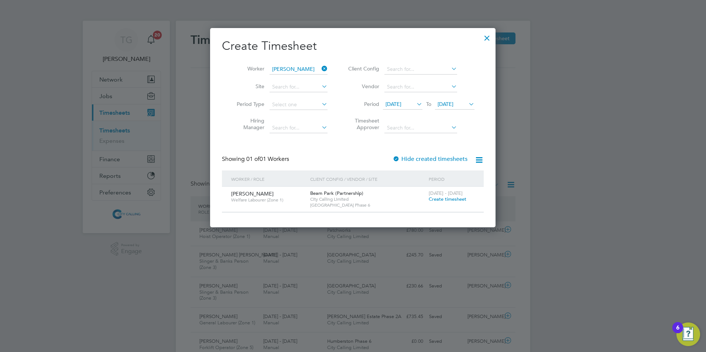
click at [454, 199] on span "Create timesheet" at bounding box center [448, 199] width 38 height 6
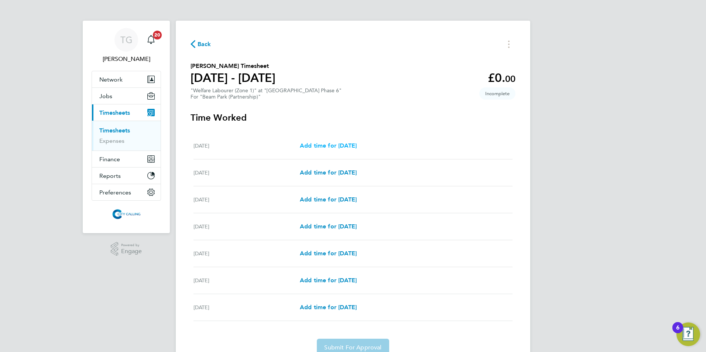
click at [332, 145] on span "Add time for Mon 29 Sep" at bounding box center [328, 145] width 57 height 7
select select "30"
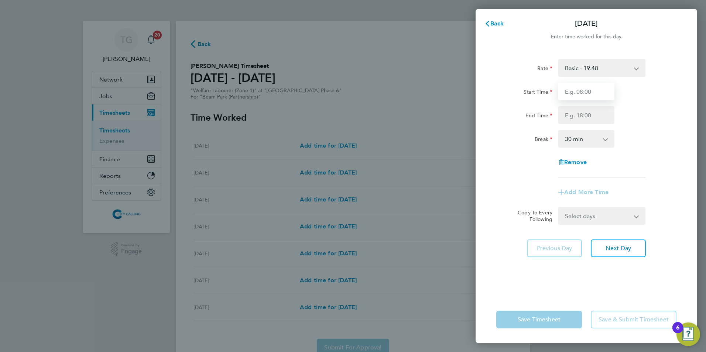
click at [568, 92] on input "Start Time" at bounding box center [586, 92] width 56 height 18
type input "07:30"
type input "16:00"
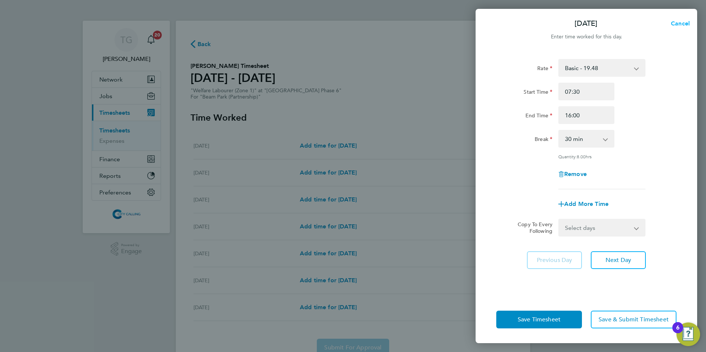
click at [682, 23] on span "Cancel" at bounding box center [679, 23] width 21 height 7
select select "30"
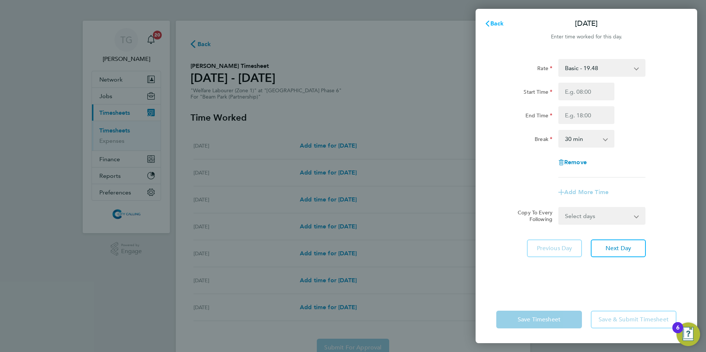
click at [494, 24] on span "Back" at bounding box center [497, 23] width 14 height 7
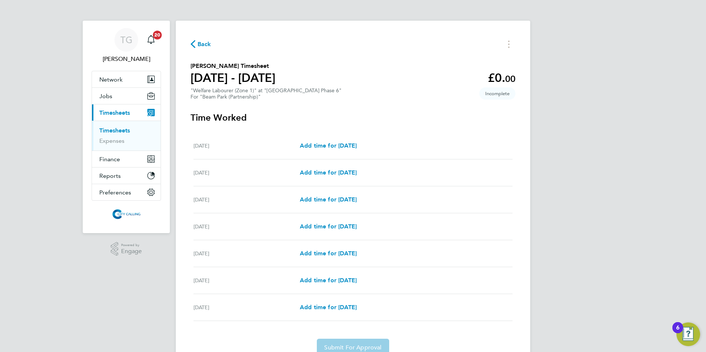
click at [196, 42] on span "Back" at bounding box center [201, 43] width 21 height 7
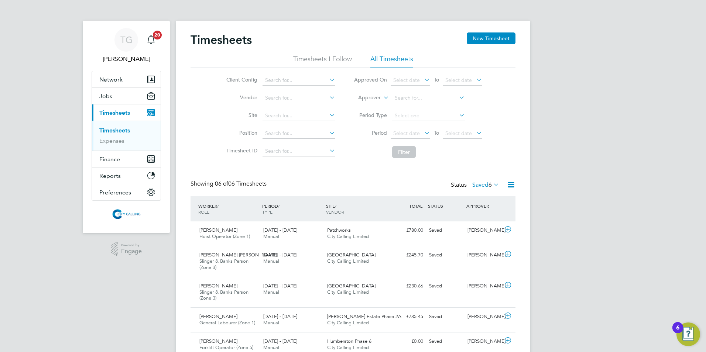
click at [483, 40] on button "New Timesheet" at bounding box center [491, 38] width 49 height 12
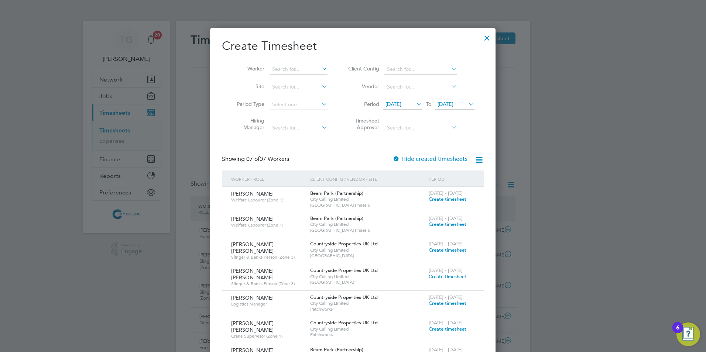
click at [448, 100] on span "25 Sep 2025" at bounding box center [455, 105] width 40 height 10
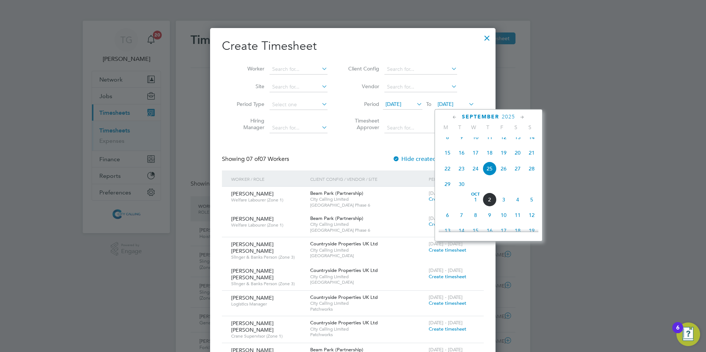
click at [532, 207] on span "5" at bounding box center [532, 200] width 14 height 14
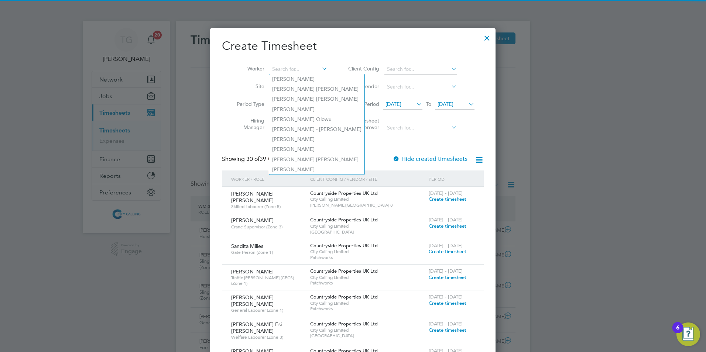
click at [282, 69] on input at bounding box center [299, 69] width 58 height 10
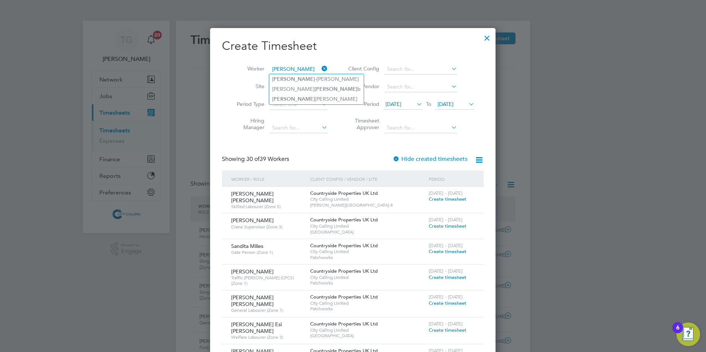
click at [292, 96] on li "Ana Florentina Vintila" at bounding box center [316, 99] width 95 height 10
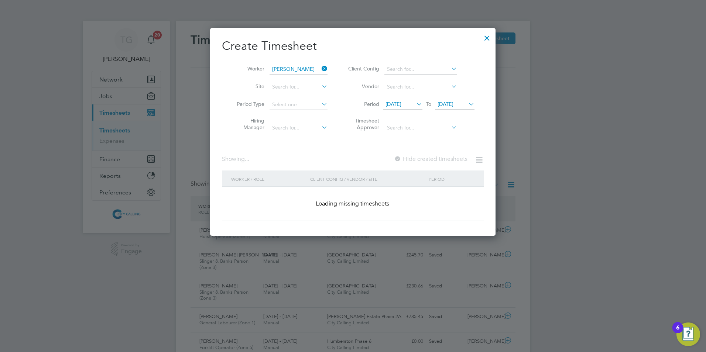
type input "Ana Florentina Vintila"
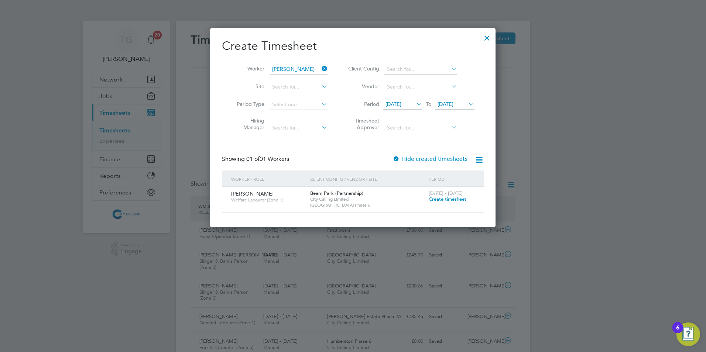
click at [396, 159] on div at bounding box center [396, 159] width 7 height 7
drag, startPoint x: 485, startPoint y: 37, endPoint x: 492, endPoint y: 38, distance: 6.5
click at [485, 37] on div at bounding box center [486, 36] width 13 height 13
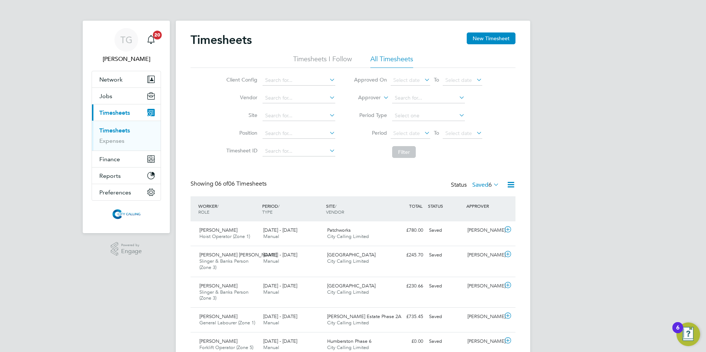
scroll to position [25, 64]
click at [106, 96] on span "Jobs" at bounding box center [105, 96] width 13 height 7
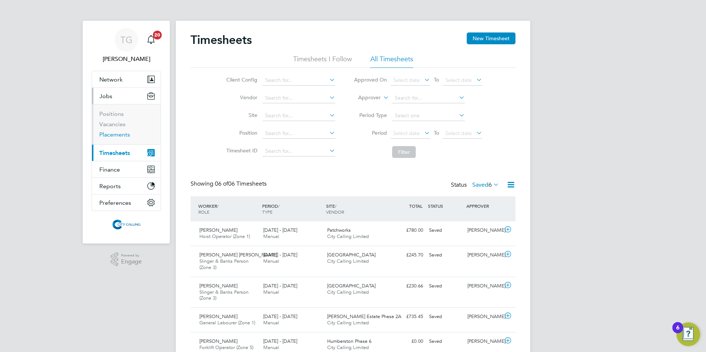
click at [109, 133] on link "Placements" at bounding box center [114, 134] width 31 height 7
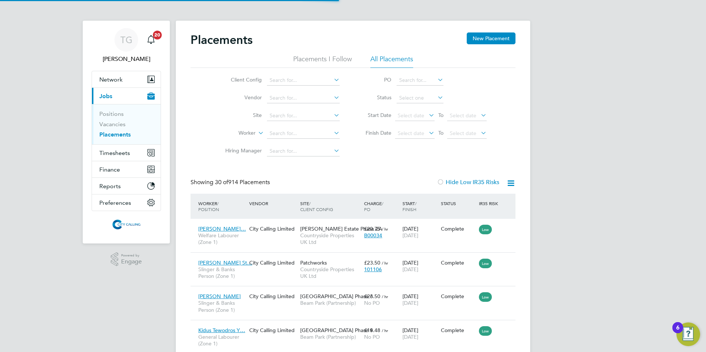
scroll to position [7, 35]
click at [278, 136] on input at bounding box center [303, 134] width 73 height 10
click at [296, 155] on li "Ana Florentina Vintila" at bounding box center [314, 154] width 95 height 10
type input "Ana Florentina Vintila"
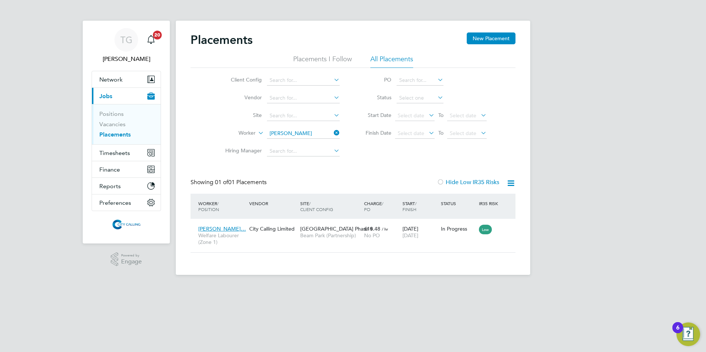
click at [434, 230] on div "24 Sep 2025 26 Sep 2026" at bounding box center [420, 232] width 38 height 21
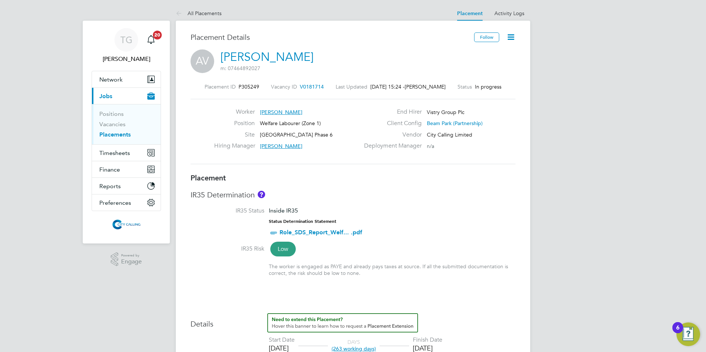
click at [508, 38] on icon at bounding box center [510, 36] width 9 height 9
click at [480, 54] on li "Edit Placement e" at bounding box center [487, 54] width 54 height 10
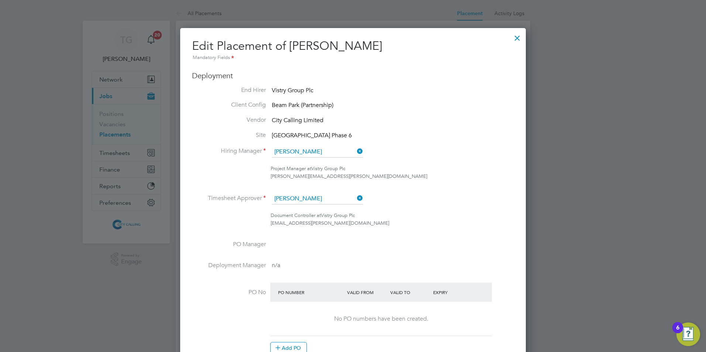
click at [519, 39] on div at bounding box center [517, 36] width 13 height 13
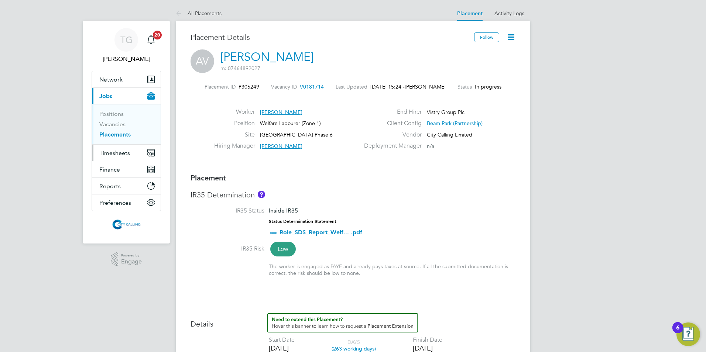
click at [112, 153] on span "Timesheets" at bounding box center [114, 153] width 31 height 7
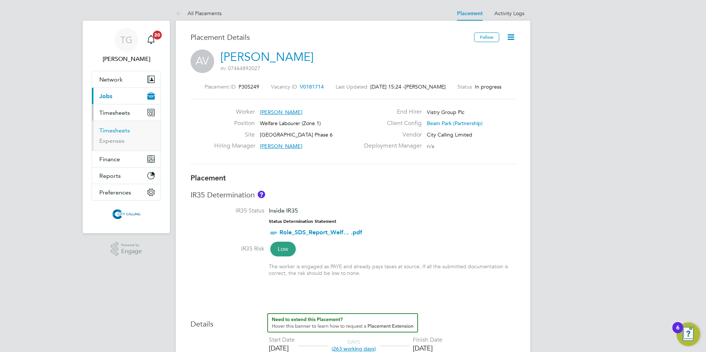
click at [116, 131] on link "Timesheets" at bounding box center [114, 130] width 31 height 7
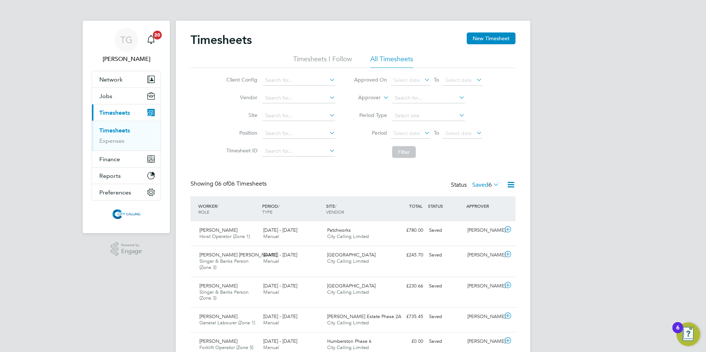
click at [484, 39] on button "New Timesheet" at bounding box center [491, 38] width 49 height 12
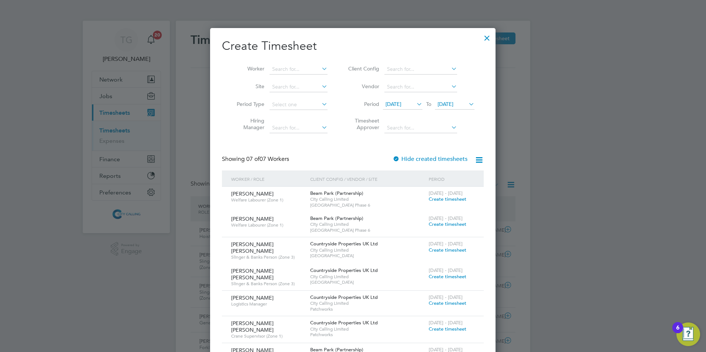
click at [288, 70] on input at bounding box center [299, 69] width 58 height 10
click at [288, 100] on li "Ana Florentina Vintila" at bounding box center [316, 99] width 95 height 10
type input "Ana Florentina Vintila"
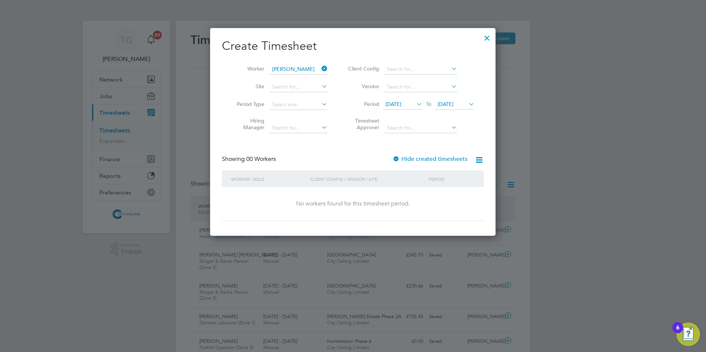
click at [396, 157] on div at bounding box center [396, 159] width 7 height 7
click at [450, 102] on span "25 Sep 2025" at bounding box center [446, 104] width 16 height 7
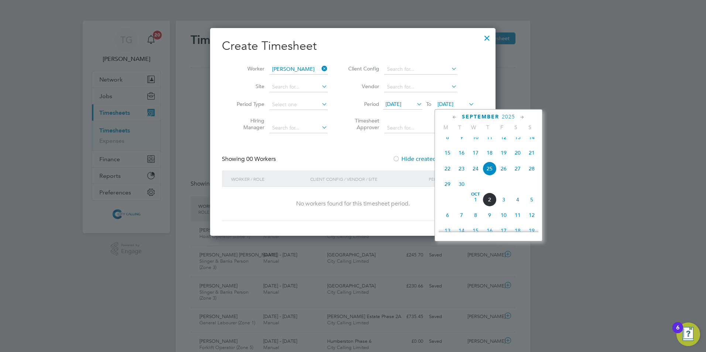
click at [532, 207] on span "5" at bounding box center [532, 200] width 14 height 14
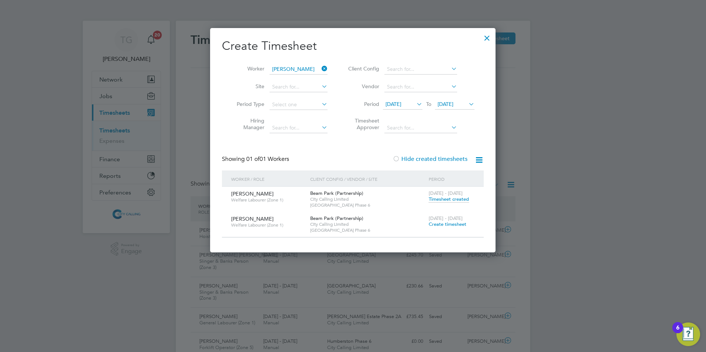
click at [449, 199] on span "Timesheet created" at bounding box center [449, 199] width 40 height 7
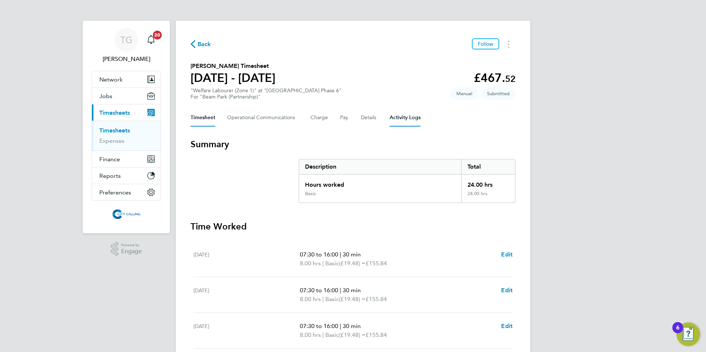
click at [401, 117] on Logs-tab "Activity Logs" at bounding box center [405, 118] width 31 height 18
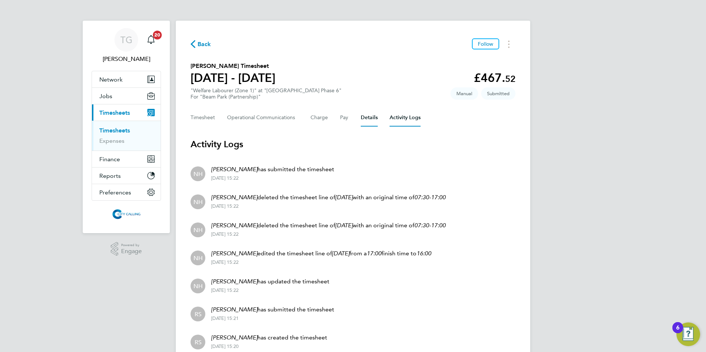
click at [366, 117] on button "Details" at bounding box center [369, 118] width 17 height 18
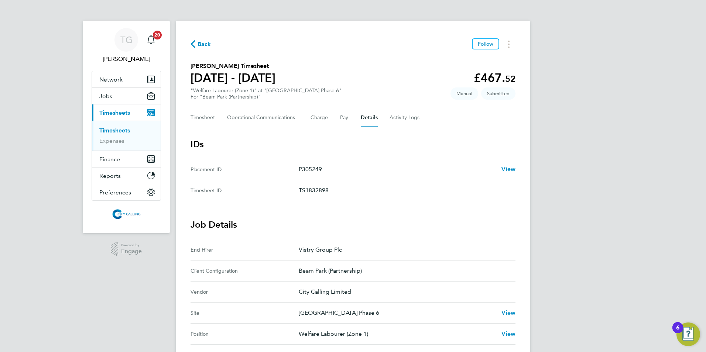
click at [122, 130] on link "Timesheets" at bounding box center [114, 130] width 31 height 7
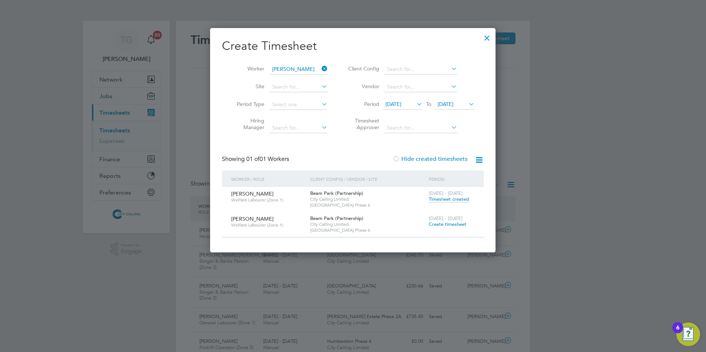
click at [487, 38] on div at bounding box center [486, 36] width 13 height 13
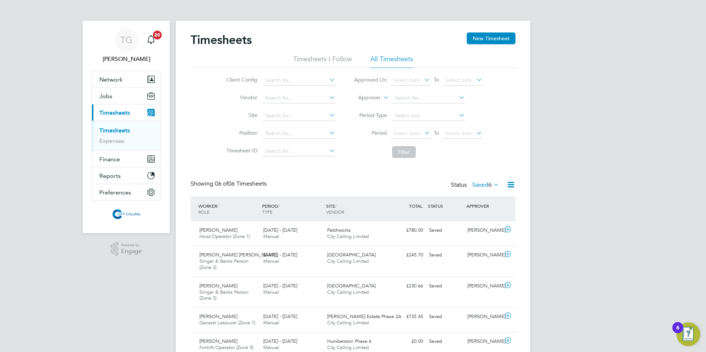
click at [409, 133] on span "Select date" at bounding box center [406, 133] width 27 height 7
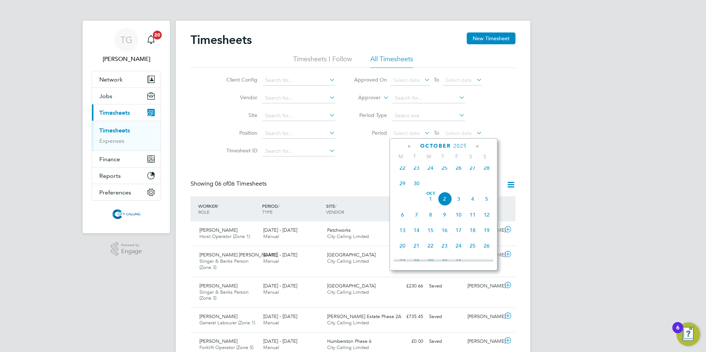
click at [406, 172] on span "22" at bounding box center [403, 168] width 14 height 14
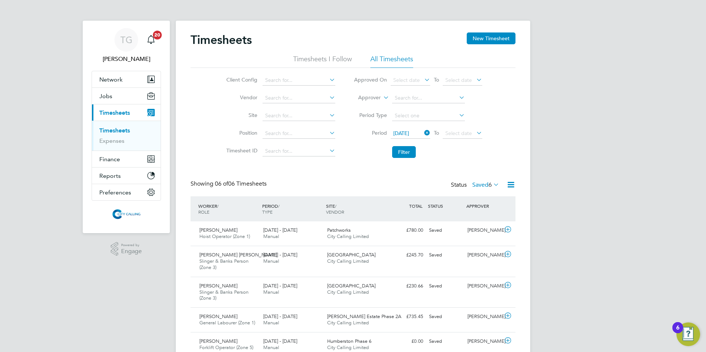
click at [453, 133] on span "Select date" at bounding box center [458, 133] width 27 height 7
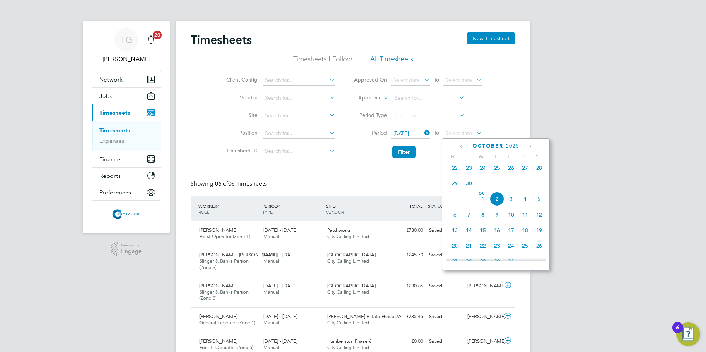
click at [538, 171] on span "28" at bounding box center [539, 168] width 14 height 14
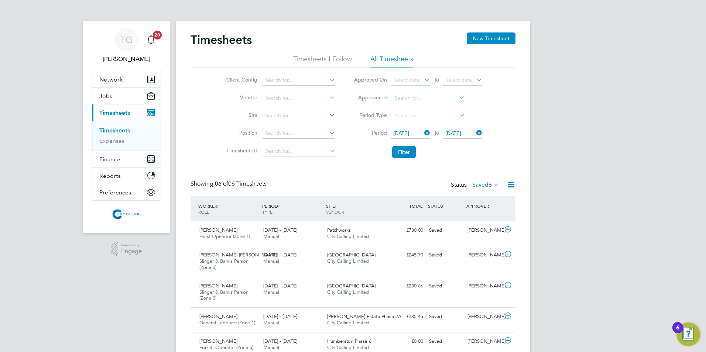
click at [401, 151] on button "Filter" at bounding box center [404, 152] width 24 height 12
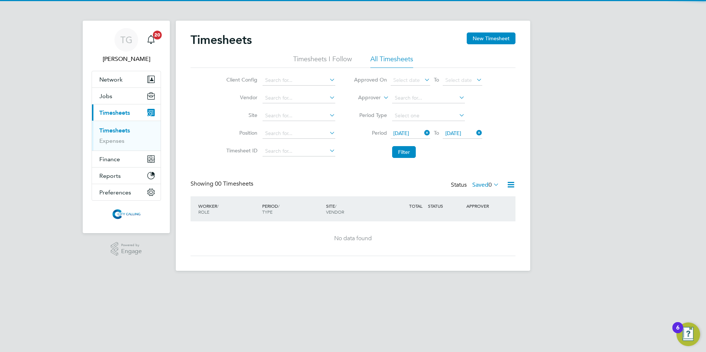
click at [475, 182] on label "Saved 0" at bounding box center [485, 184] width 27 height 7
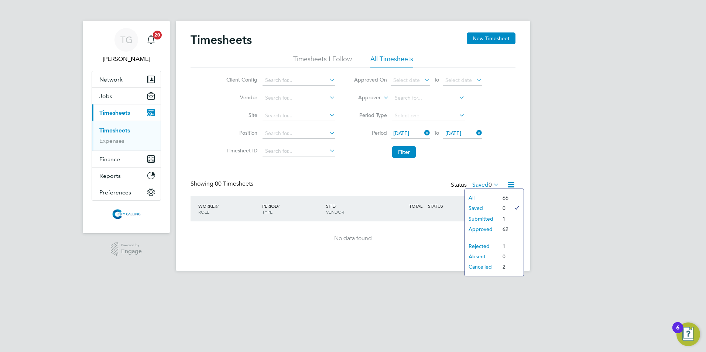
click at [478, 218] on li "Submitted" at bounding box center [482, 219] width 34 height 10
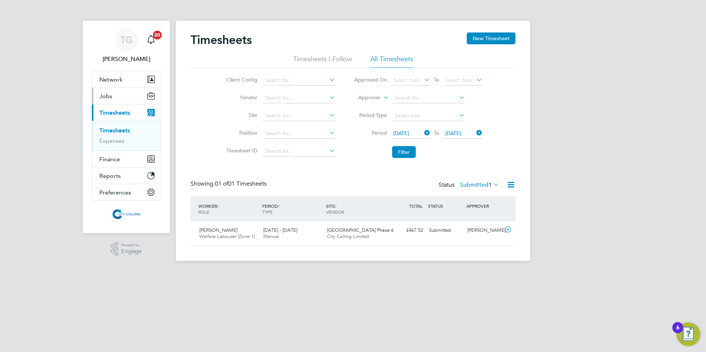
click at [107, 95] on span "Jobs" at bounding box center [105, 96] width 13 height 7
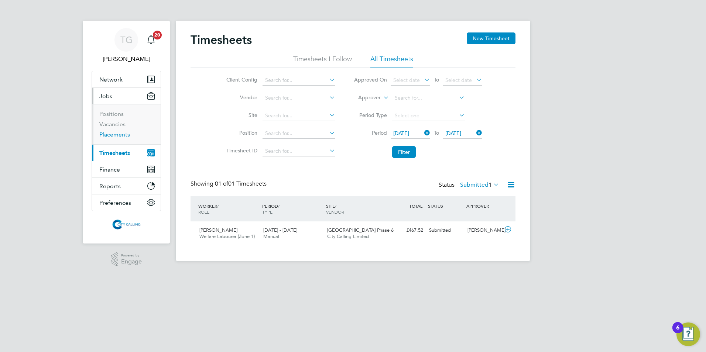
click at [112, 133] on link "Placements" at bounding box center [114, 134] width 31 height 7
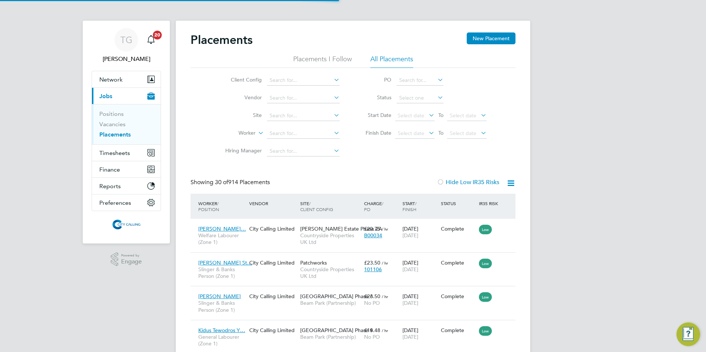
scroll to position [28, 51]
drag, startPoint x: 281, startPoint y: 133, endPoint x: 283, endPoint y: 138, distance: 5.6
click at [282, 133] on input at bounding box center [303, 134] width 73 height 10
click at [285, 162] on li "Dec lan Yeboah" at bounding box center [313, 163] width 92 height 10
type input "Declan Yeboah"
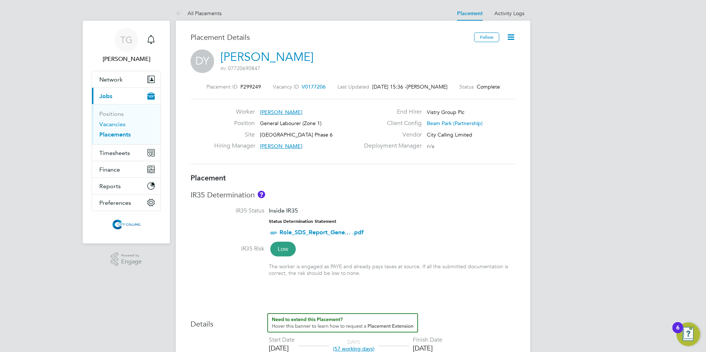
click at [112, 123] on link "Vacancies" at bounding box center [112, 124] width 26 height 7
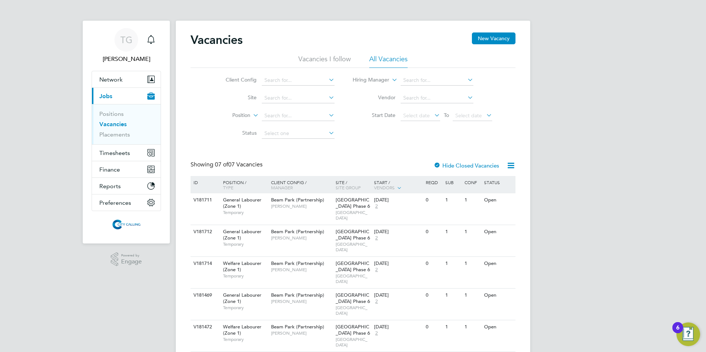
click at [111, 123] on link "Vacancies" at bounding box center [112, 124] width 27 height 7
click at [107, 123] on link "Vacancies" at bounding box center [112, 124] width 27 height 7
click at [112, 135] on link "Placements" at bounding box center [114, 134] width 31 height 7
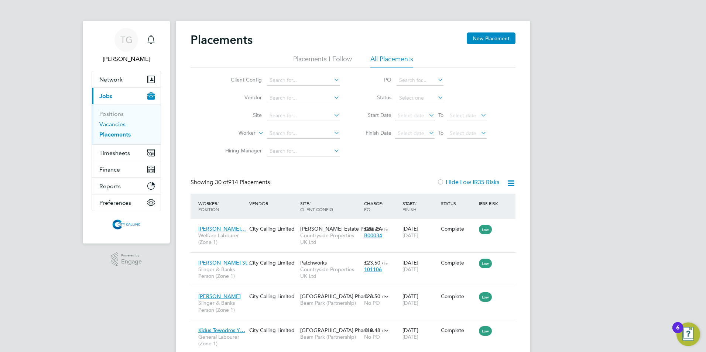
click at [109, 125] on link "Vacancies" at bounding box center [112, 124] width 26 height 7
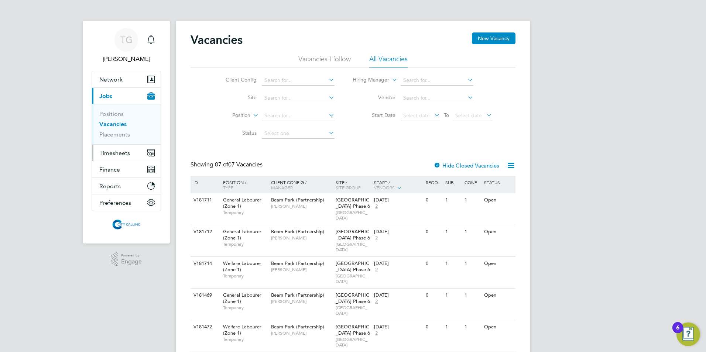
click at [119, 150] on span "Timesheets" at bounding box center [114, 153] width 31 height 7
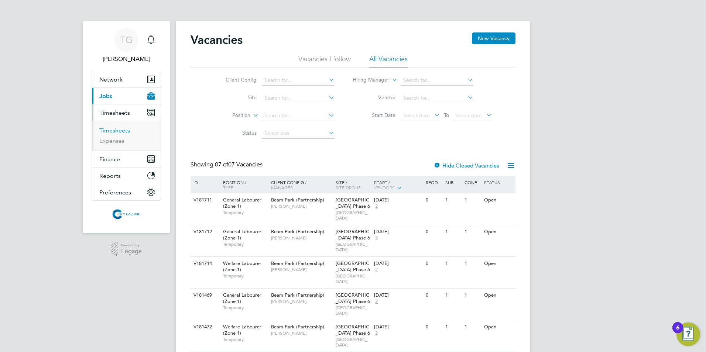
click at [117, 131] on link "Timesheets" at bounding box center [114, 130] width 31 height 7
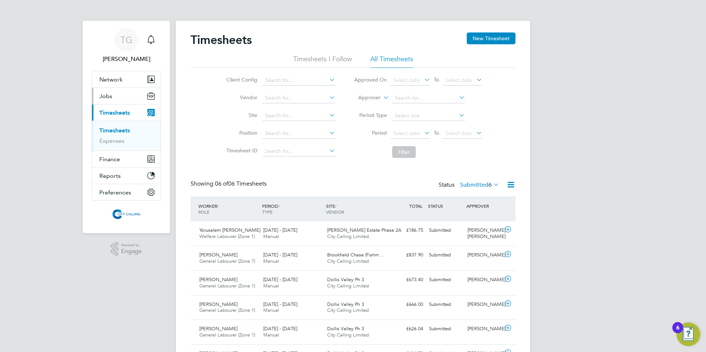
click at [104, 93] on span "Jobs" at bounding box center [105, 96] width 13 height 7
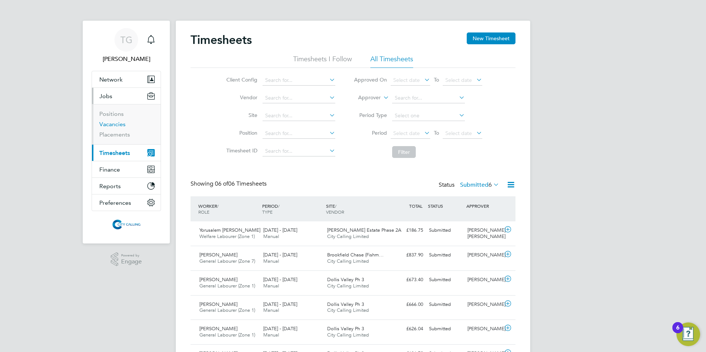
click at [109, 122] on link "Vacancies" at bounding box center [112, 124] width 26 height 7
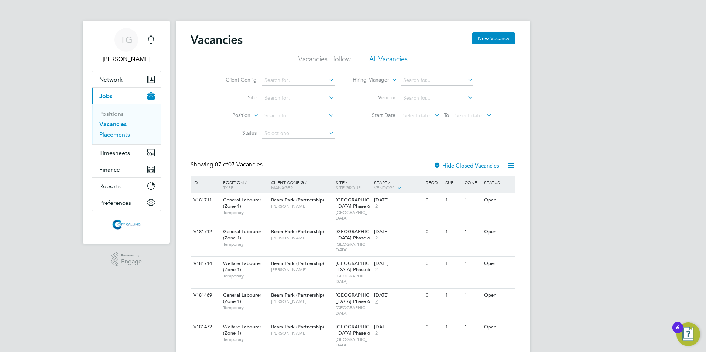
click at [112, 133] on link "Placements" at bounding box center [114, 134] width 31 height 7
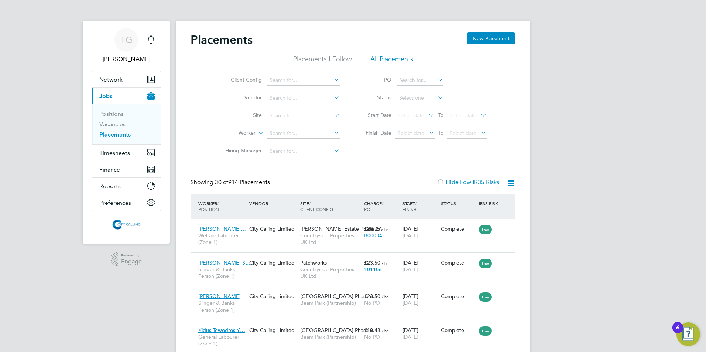
click at [276, 133] on input at bounding box center [303, 134] width 73 height 10
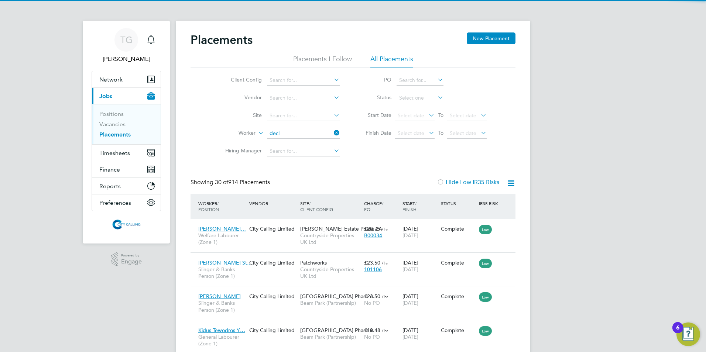
click at [282, 151] on li "Decl an Yeboah" at bounding box center [303, 154] width 73 height 10
type input "Declan Yeboah"
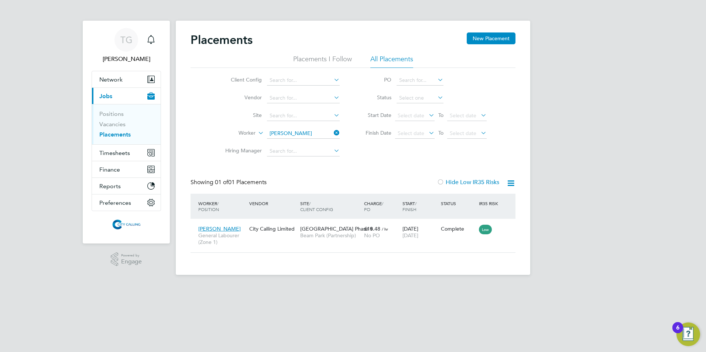
click at [416, 234] on span "30 Sep 2025" at bounding box center [411, 235] width 16 height 7
click at [120, 150] on span "Timesheets" at bounding box center [114, 153] width 31 height 7
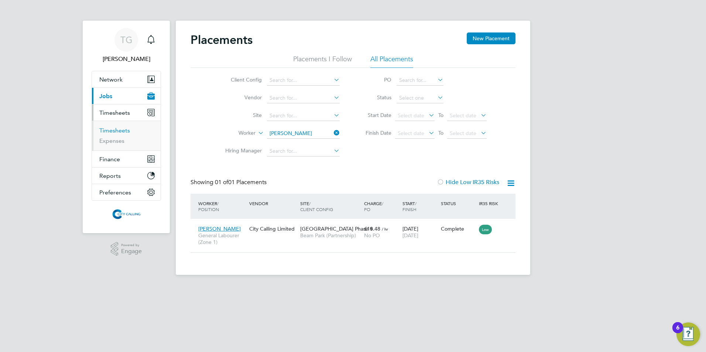
click at [111, 129] on link "Timesheets" at bounding box center [114, 130] width 31 height 7
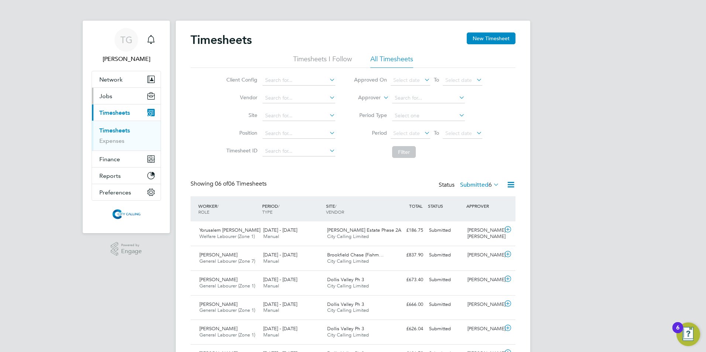
click at [100, 98] on span "Jobs" at bounding box center [105, 96] width 13 height 7
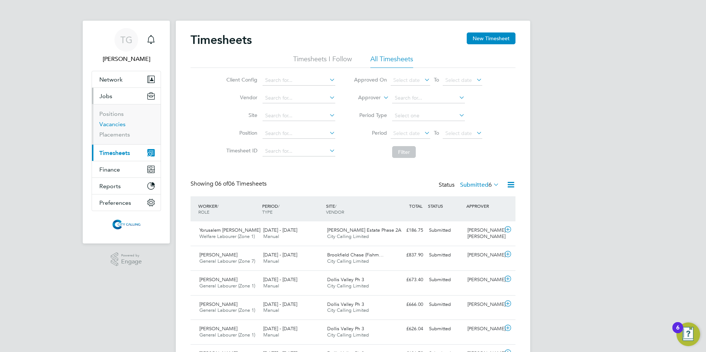
click at [107, 125] on link "Vacancies" at bounding box center [112, 124] width 26 height 7
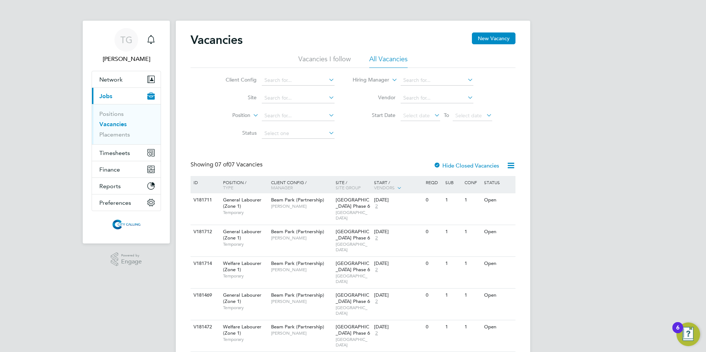
click at [112, 125] on link "Vacancies" at bounding box center [112, 124] width 27 height 7
click at [114, 133] on link "Placements" at bounding box center [114, 134] width 31 height 7
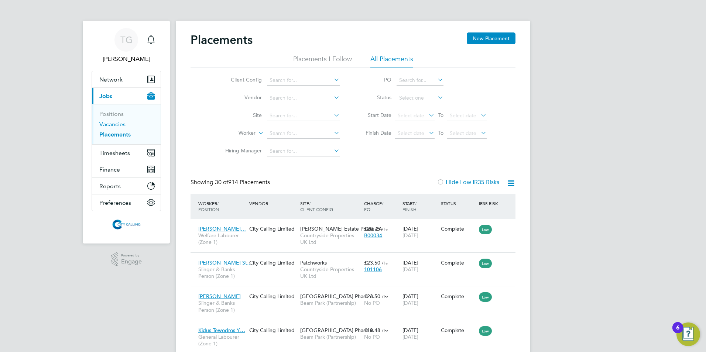
click at [111, 125] on link "Vacancies" at bounding box center [112, 124] width 26 height 7
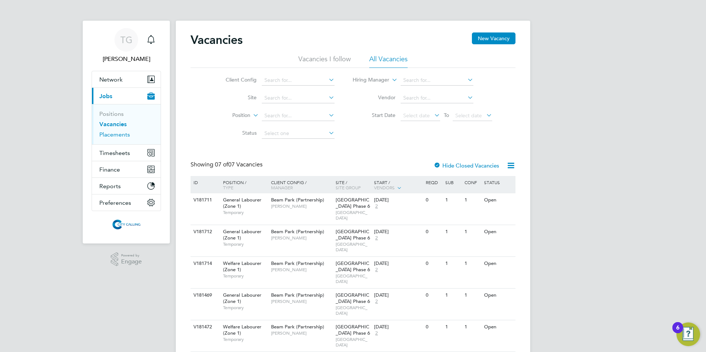
click at [115, 133] on link "Placements" at bounding box center [114, 134] width 31 height 7
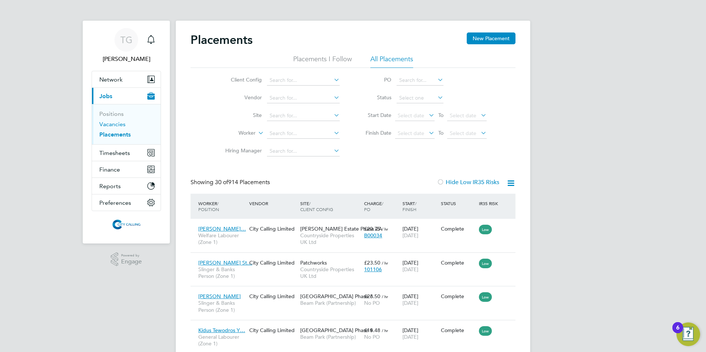
click at [115, 126] on link "Vacancies" at bounding box center [112, 124] width 26 height 7
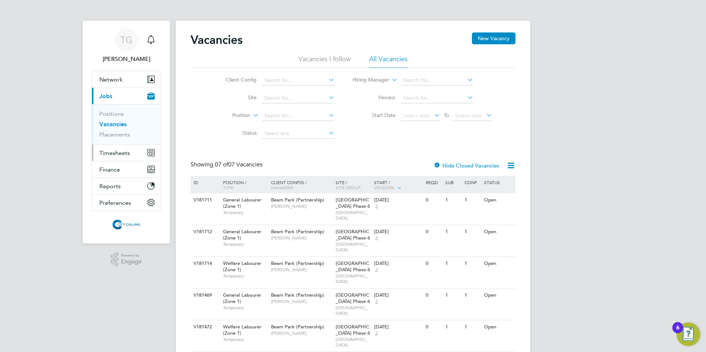
click at [120, 152] on span "Timesheets" at bounding box center [114, 153] width 31 height 7
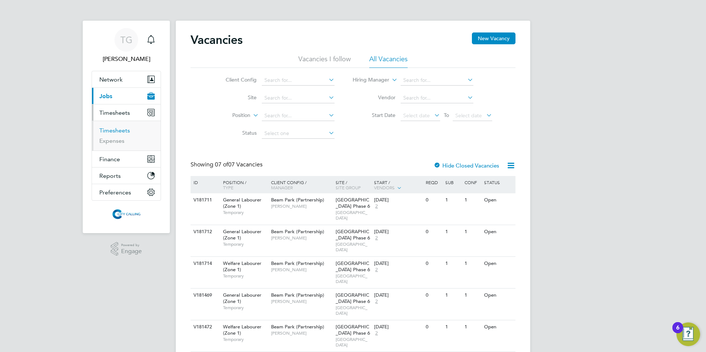
click at [115, 131] on link "Timesheets" at bounding box center [114, 130] width 31 height 7
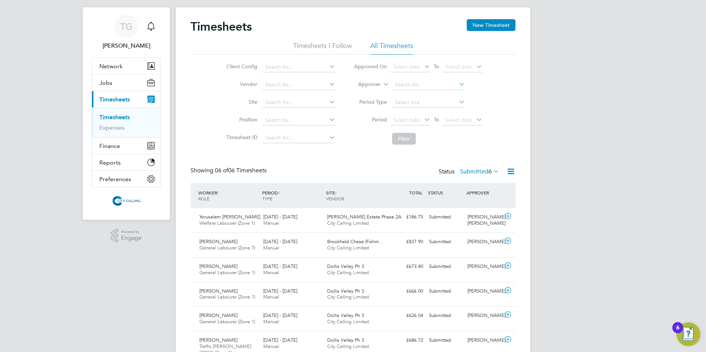
click at [471, 216] on div "[PERSON_NAME] [PERSON_NAME]" at bounding box center [484, 220] width 38 height 18
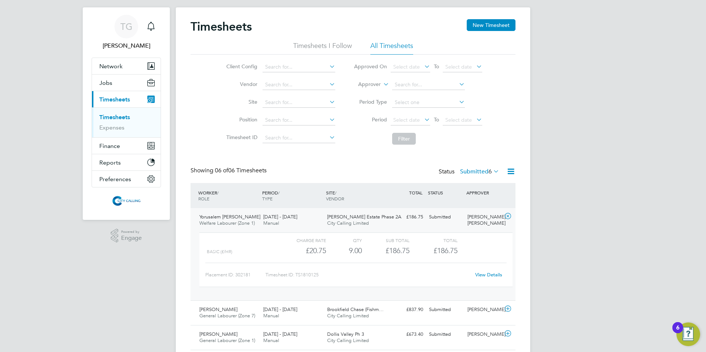
click at [488, 274] on link "View Details" at bounding box center [488, 275] width 27 height 6
click at [103, 81] on span "Jobs" at bounding box center [105, 82] width 13 height 7
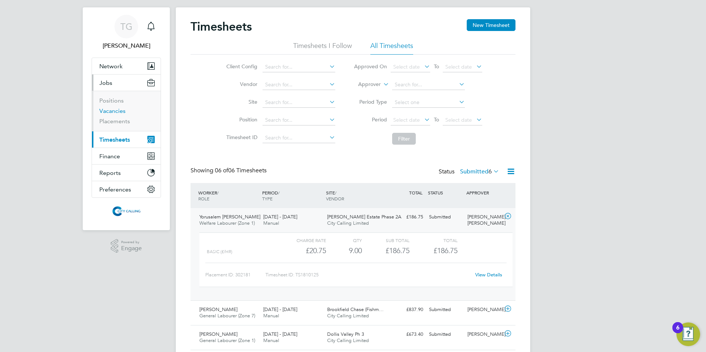
click at [115, 109] on link "Vacancies" at bounding box center [112, 110] width 26 height 7
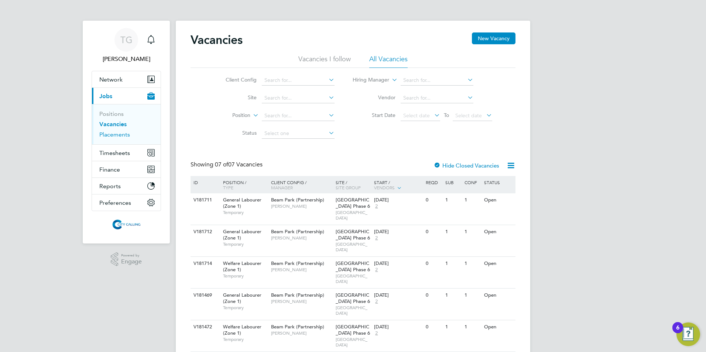
click at [114, 136] on link "Placements" at bounding box center [114, 134] width 31 height 7
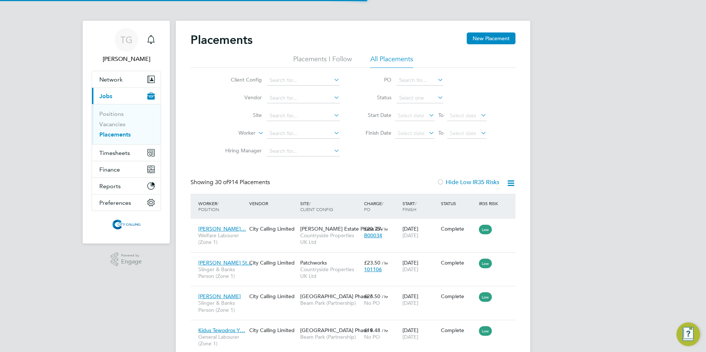
scroll to position [28, 51]
click at [275, 134] on input at bounding box center [303, 134] width 73 height 10
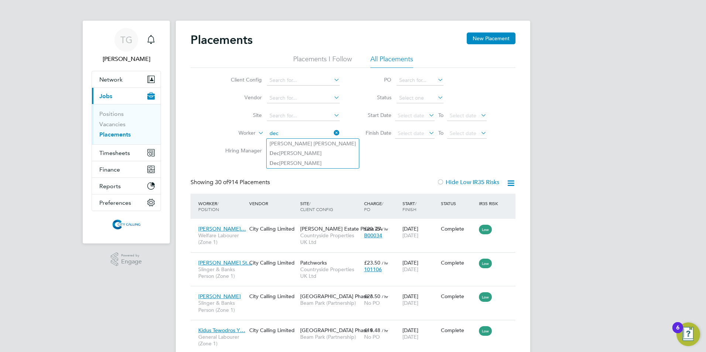
click at [295, 160] on li "Dec lan Yeboah" at bounding box center [313, 163] width 92 height 10
type input "Declan Yeboah"
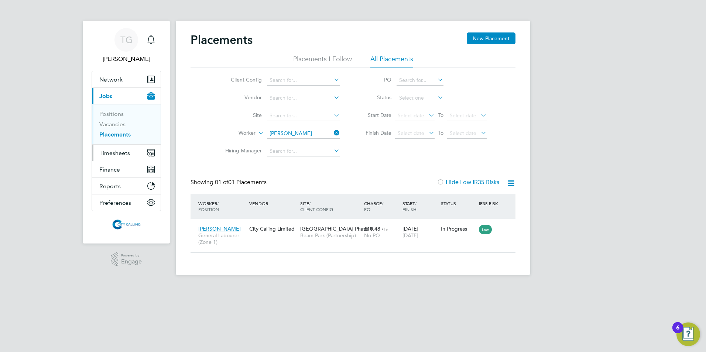
click at [119, 154] on span "Timesheets" at bounding box center [114, 153] width 31 height 7
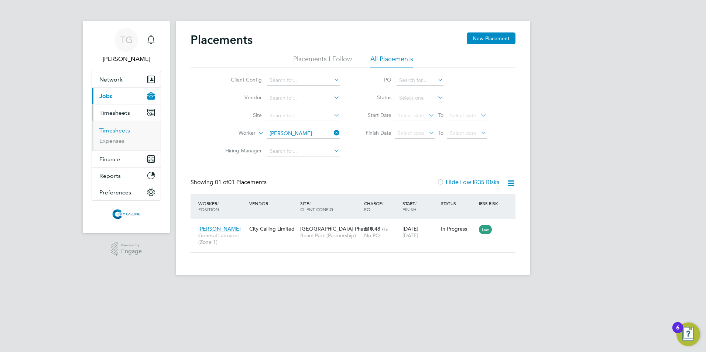
click at [107, 132] on link "Timesheets" at bounding box center [114, 130] width 31 height 7
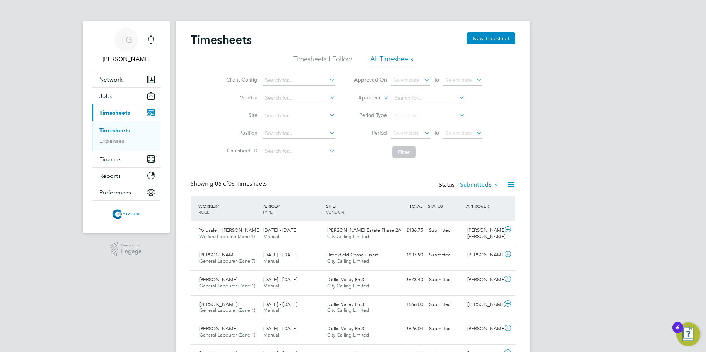
click at [489, 40] on button "New Timesheet" at bounding box center [491, 38] width 49 height 12
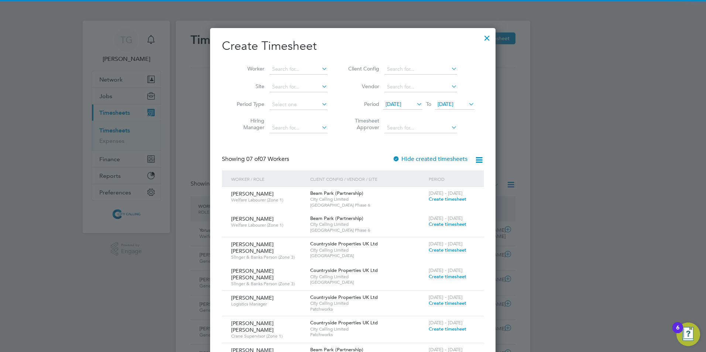
click at [397, 102] on span "18 Sep 2025" at bounding box center [394, 104] width 16 height 7
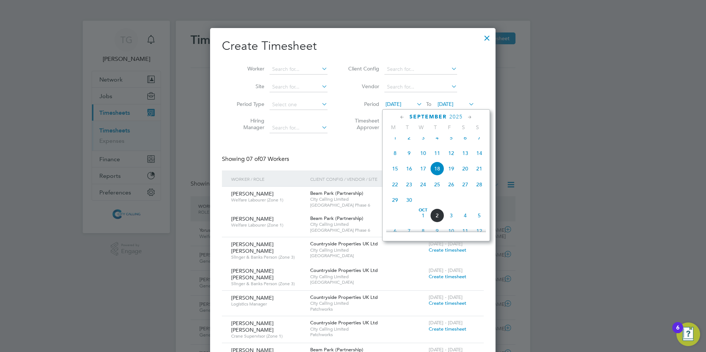
click at [394, 207] on span "29" at bounding box center [395, 200] width 14 height 14
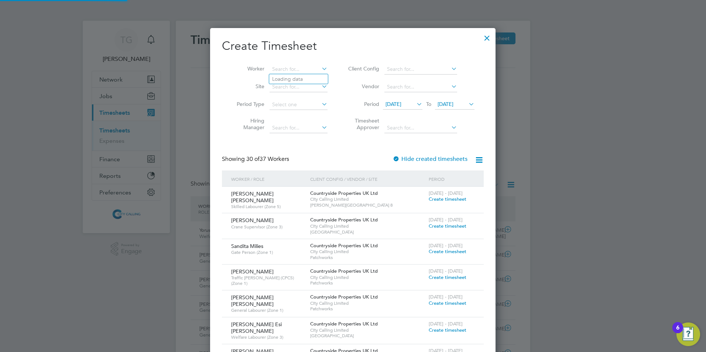
click at [283, 67] on input at bounding box center [299, 69] width 58 height 10
click at [287, 89] on li "Dec lan Yeboah" at bounding box center [315, 89] width 92 height 10
type input "Declan Yeboah"
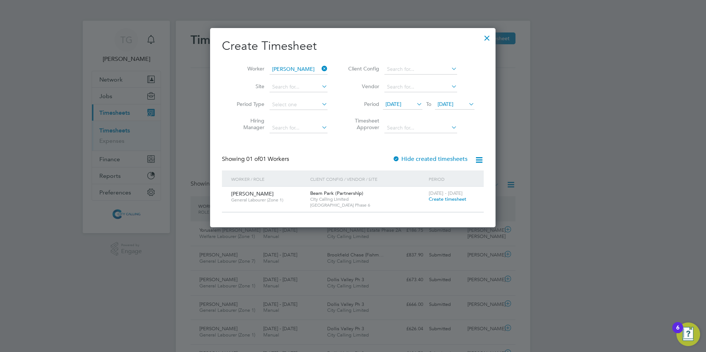
click at [441, 199] on span "Create timesheet" at bounding box center [448, 199] width 38 height 6
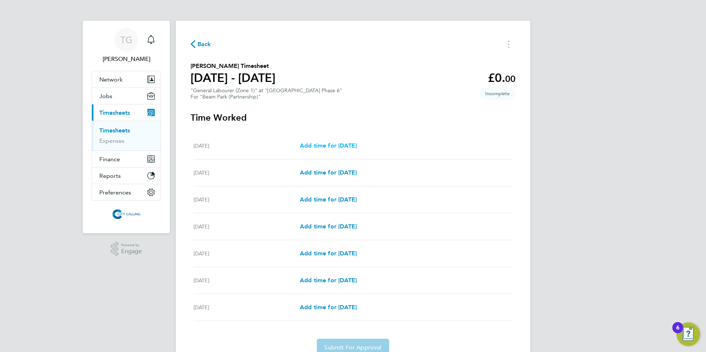
click at [334, 144] on span "Add time for Mon 29 Sep" at bounding box center [328, 145] width 57 height 7
select select "30"
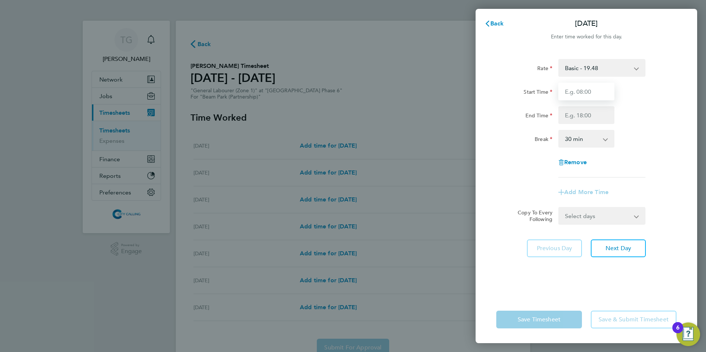
click at [575, 85] on input "Start Time" at bounding box center [586, 92] width 56 height 18
type input "07:30"
click at [569, 116] on input "End Time" at bounding box center [586, 115] width 56 height 18
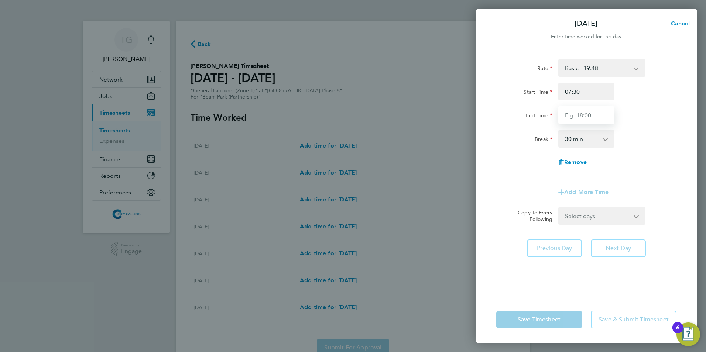
type input "16:00"
click at [500, 150] on div "Rate Basic - 19.48 Start Time 07:30 End Time 16:00 Break 0 min 15 min 30 min 45…" at bounding box center [586, 118] width 180 height 119
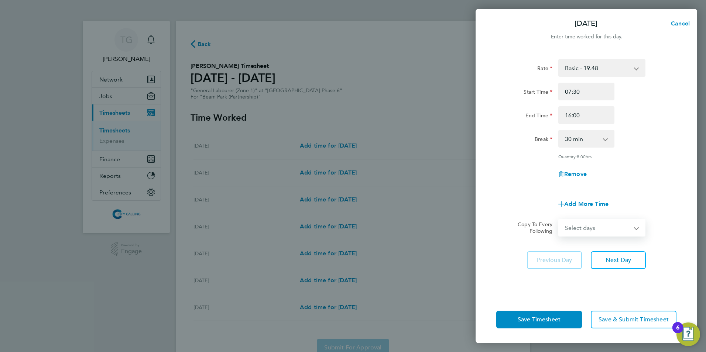
click at [579, 226] on select "Select days Day Weekday (Mon-Fri) Weekend (Sat-Sun) Tuesday Wednesday Thursday …" at bounding box center [598, 228] width 78 height 16
select select "WEEKDAY"
click at [559, 220] on select "Select days Day Weekday (Mon-Fri) Weekend (Sat-Sun) Tuesday Wednesday Thursday …" at bounding box center [598, 228] width 78 height 16
select select "2025-10-05"
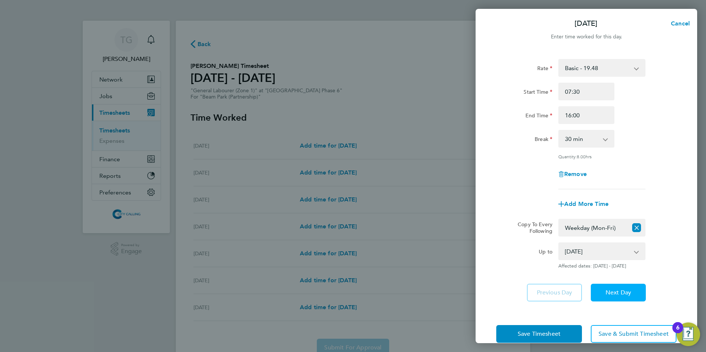
drag, startPoint x: 611, startPoint y: 292, endPoint x: 592, endPoint y: 288, distance: 19.6
click at [611, 292] on span "Next Day" at bounding box center [618, 292] width 25 height 7
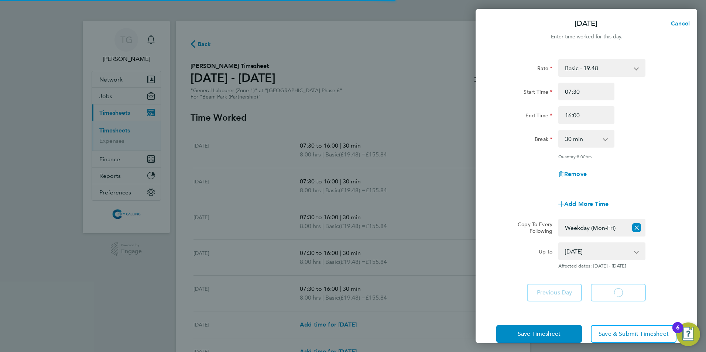
select select "30"
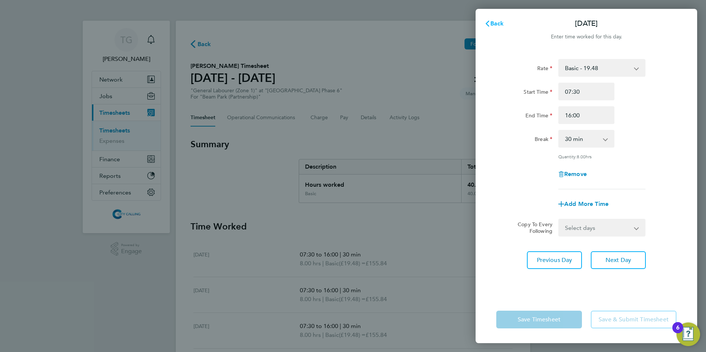
click at [493, 24] on span "Back" at bounding box center [497, 23] width 14 height 7
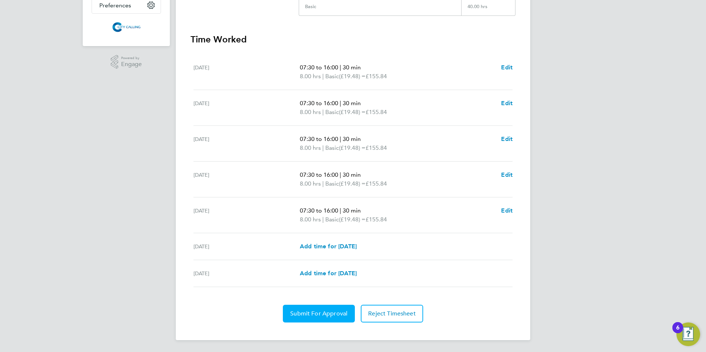
click at [322, 312] on span "Submit For Approval" at bounding box center [318, 313] width 57 height 7
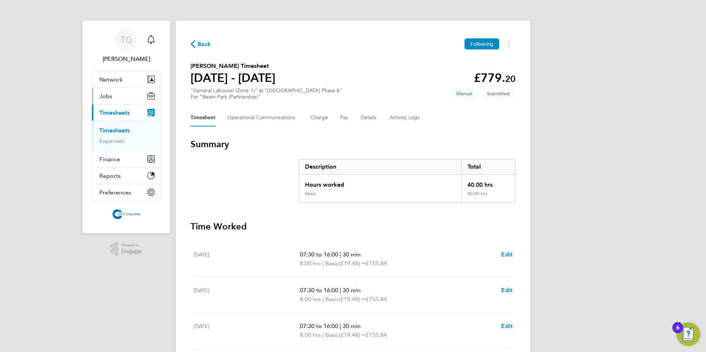
click at [106, 97] on span "Jobs" at bounding box center [105, 96] width 13 height 7
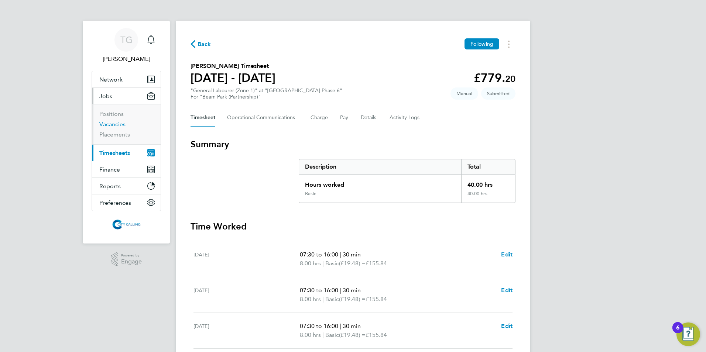
click at [111, 123] on link "Vacancies" at bounding box center [112, 124] width 26 height 7
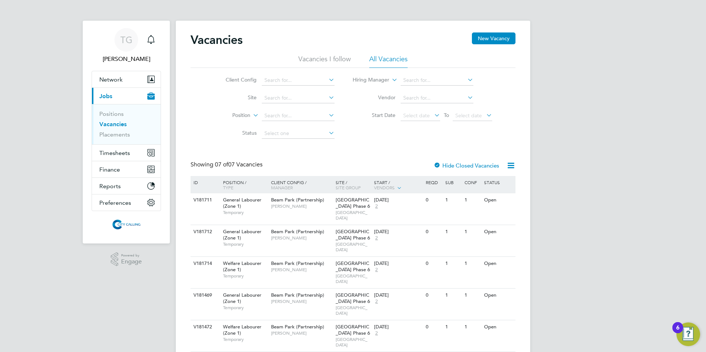
click at [113, 126] on link "Vacancies" at bounding box center [112, 124] width 27 height 7
click at [111, 155] on span "Timesheets" at bounding box center [114, 153] width 31 height 7
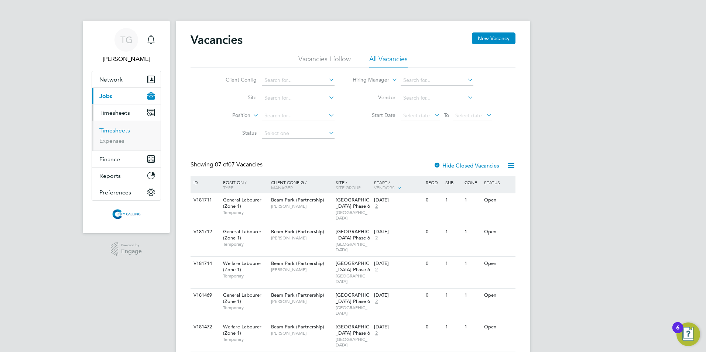
click at [113, 131] on link "Timesheets" at bounding box center [114, 130] width 31 height 7
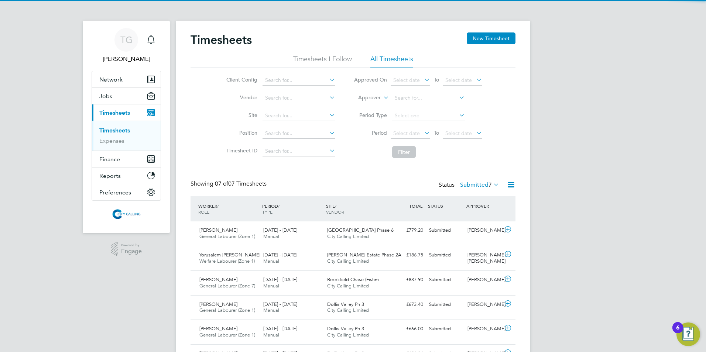
click at [407, 131] on span "Select date" at bounding box center [406, 133] width 27 height 7
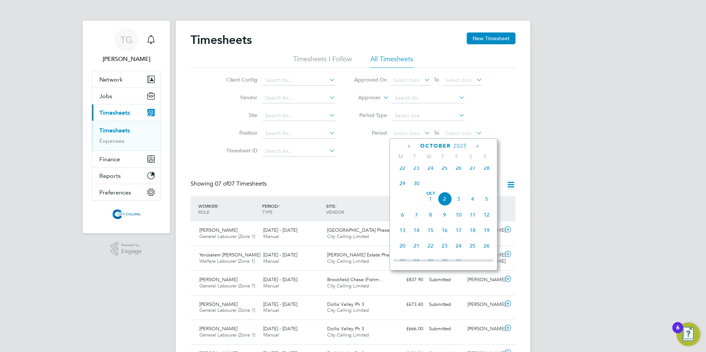
click at [401, 188] on span "29" at bounding box center [403, 184] width 14 height 14
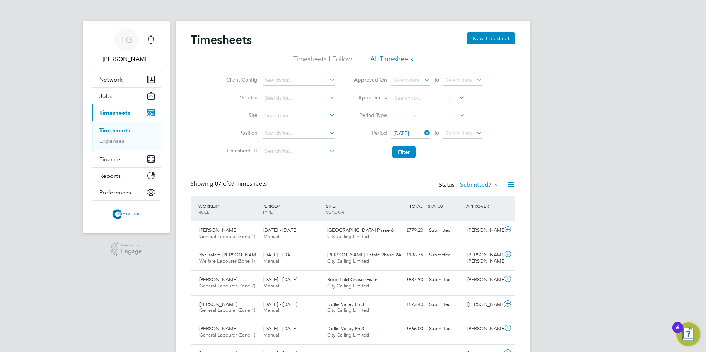
click at [407, 153] on button "Filter" at bounding box center [404, 152] width 24 height 12
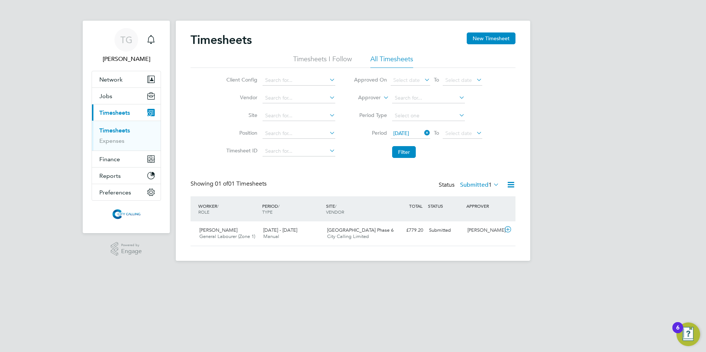
click at [467, 185] on label "Submitted 1" at bounding box center [479, 184] width 39 height 7
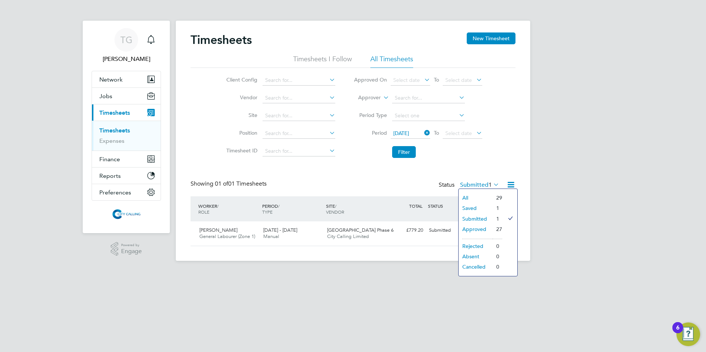
click at [365, 176] on div "Timesheets New Timesheet Timesheets I Follow All Timesheets Client Config Vendo…" at bounding box center [353, 139] width 325 height 214
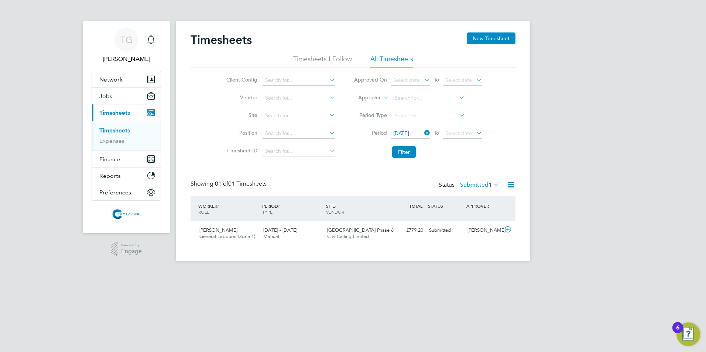
click at [398, 134] on span "29 Sep 2025" at bounding box center [401, 133] width 16 height 7
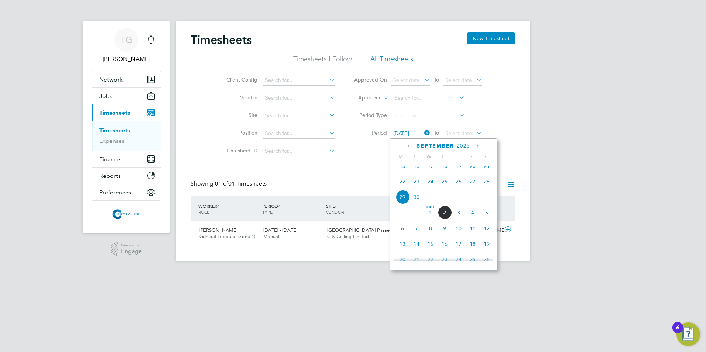
click at [401, 188] on span "22" at bounding box center [403, 182] width 14 height 14
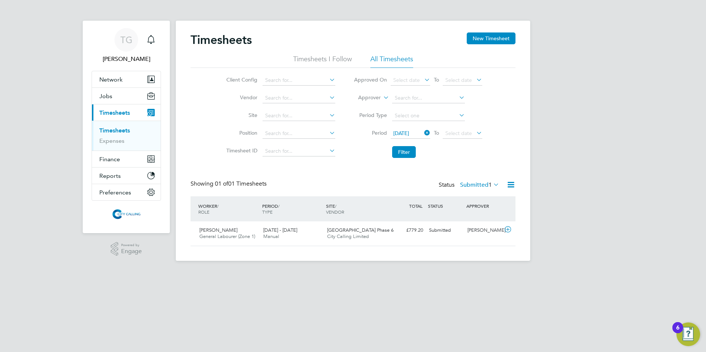
click at [403, 151] on button "Filter" at bounding box center [404, 152] width 24 height 12
click at [460, 135] on span "Select date" at bounding box center [458, 133] width 27 height 7
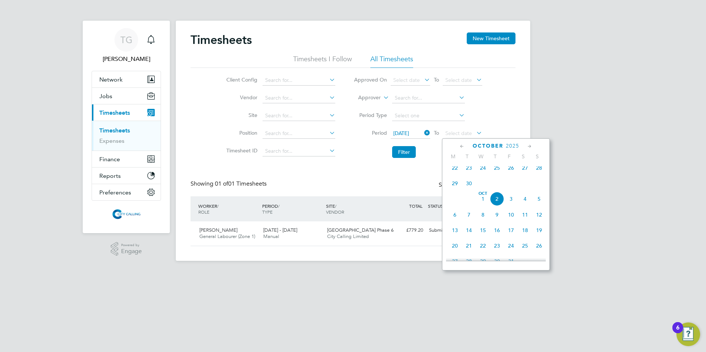
click at [539, 171] on span "28" at bounding box center [539, 168] width 14 height 14
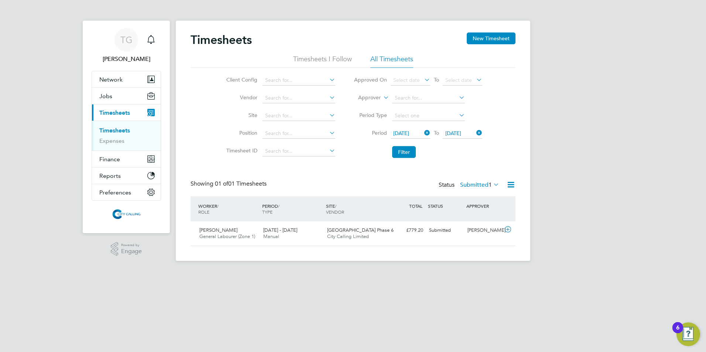
click at [405, 155] on button "Filter" at bounding box center [404, 152] width 24 height 12
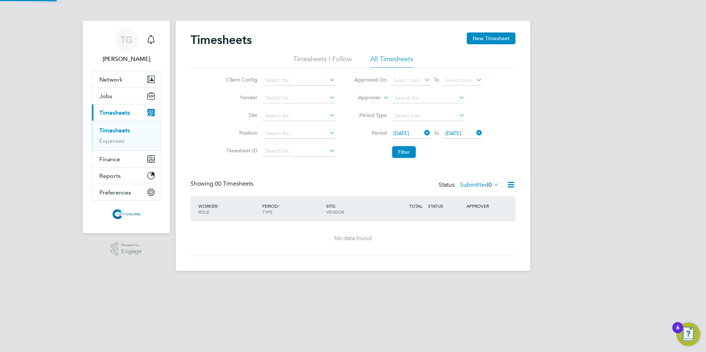
click at [468, 183] on label "Submitted 0" at bounding box center [479, 184] width 39 height 7
click at [478, 227] on li "Approved" at bounding box center [476, 229] width 34 height 10
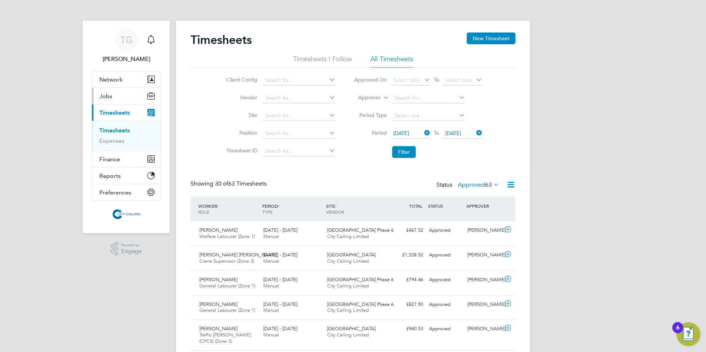
click at [104, 93] on span "Jobs" at bounding box center [105, 96] width 13 height 7
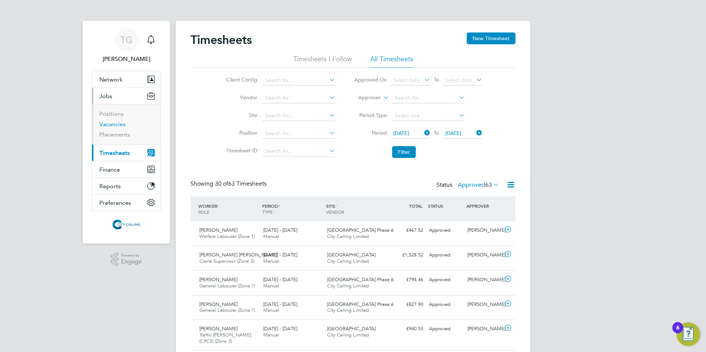
click at [108, 123] on link "Vacancies" at bounding box center [112, 124] width 26 height 7
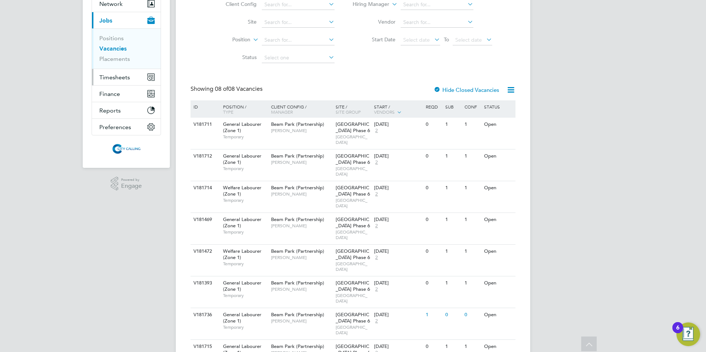
click at [108, 75] on span "Timesheets" at bounding box center [114, 77] width 31 height 7
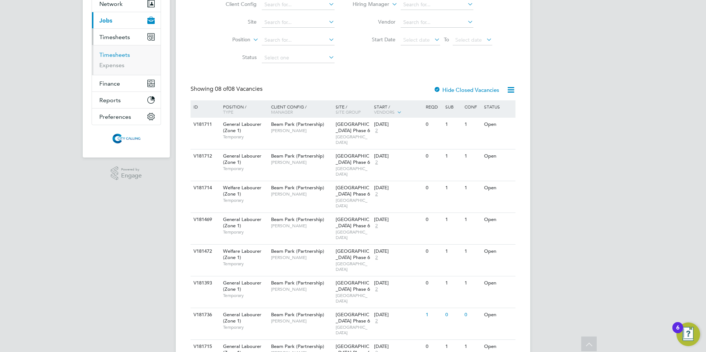
click at [110, 57] on link "Timesheets" at bounding box center [114, 54] width 31 height 7
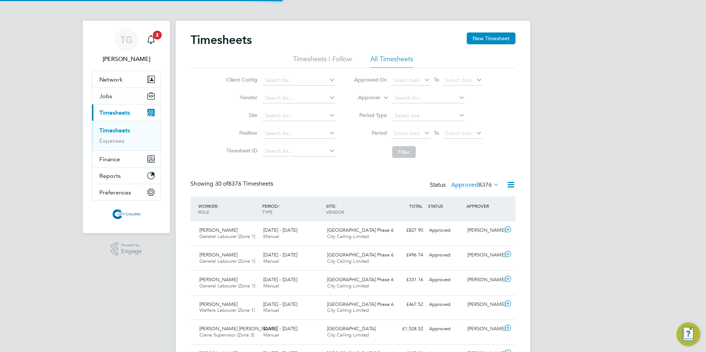
scroll to position [4, 4]
click at [404, 132] on span "Select date" at bounding box center [406, 133] width 27 height 7
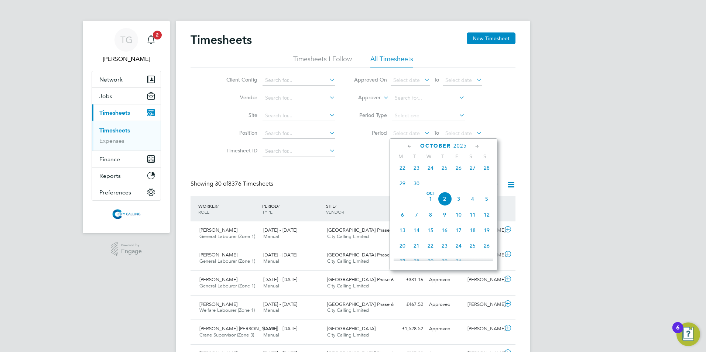
click at [401, 188] on span "29" at bounding box center [403, 184] width 14 height 14
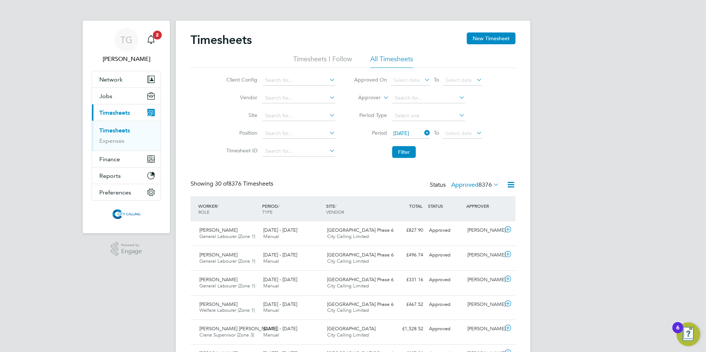
click at [403, 153] on button "Filter" at bounding box center [404, 152] width 24 height 12
click at [418, 230] on div "£827.90 Approved" at bounding box center [407, 231] width 38 height 12
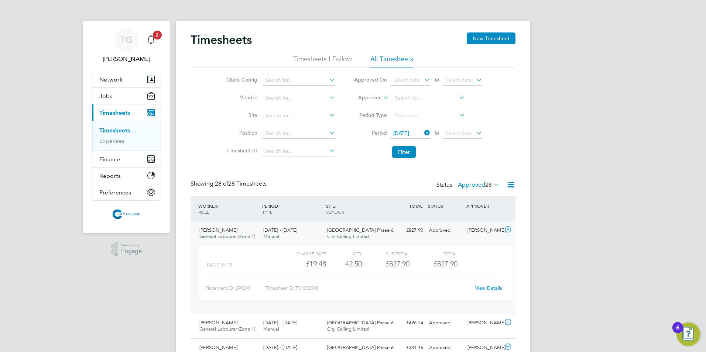
click at [155, 37] on span "2" at bounding box center [157, 35] width 9 height 9
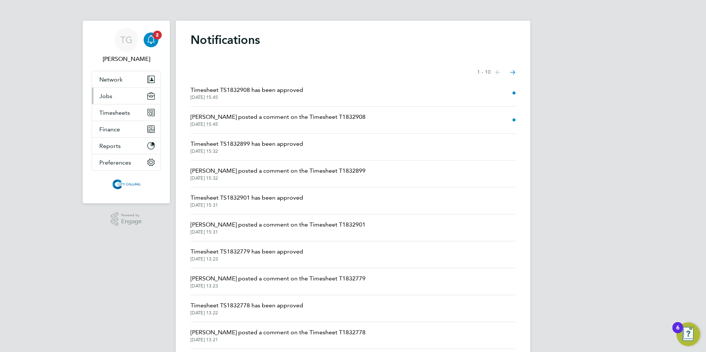
click at [104, 98] on span "Jobs" at bounding box center [105, 96] width 13 height 7
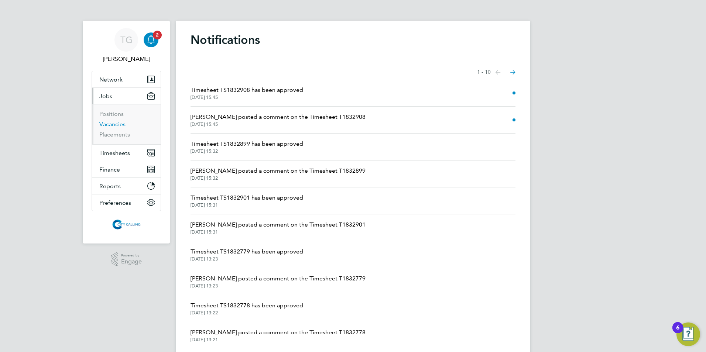
click at [109, 125] on link "Vacancies" at bounding box center [112, 124] width 26 height 7
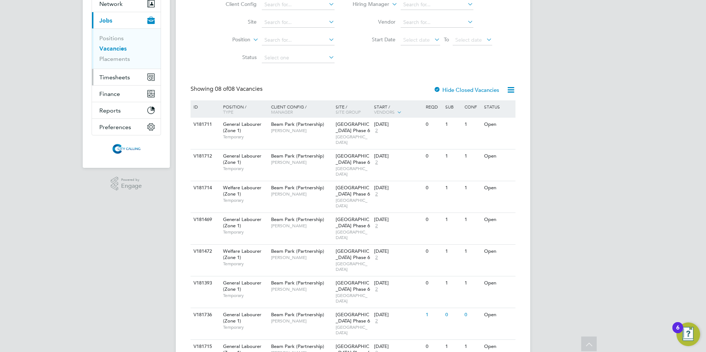
click at [107, 77] on span "Timesheets" at bounding box center [114, 77] width 31 height 7
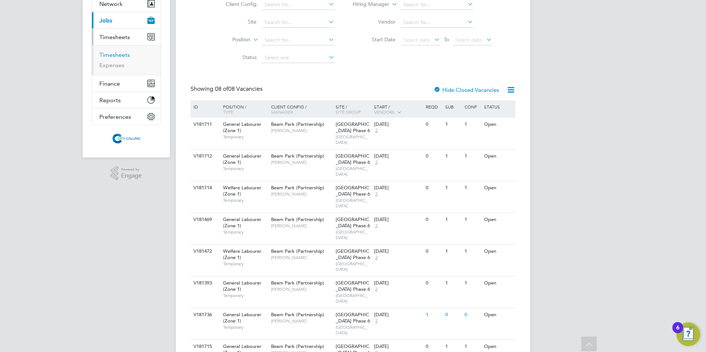
click at [113, 54] on link "Timesheets" at bounding box center [114, 54] width 31 height 7
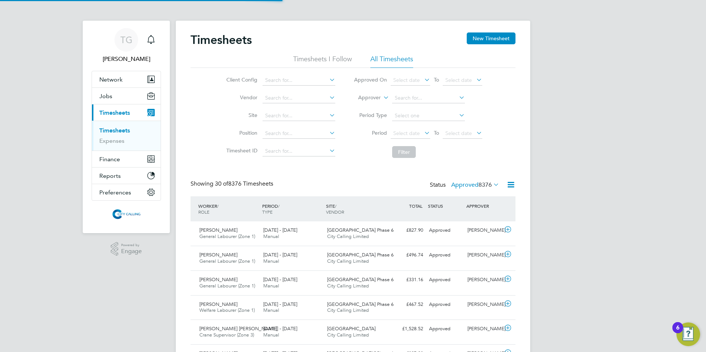
scroll to position [4, 4]
click at [106, 97] on span "Jobs" at bounding box center [105, 96] width 13 height 7
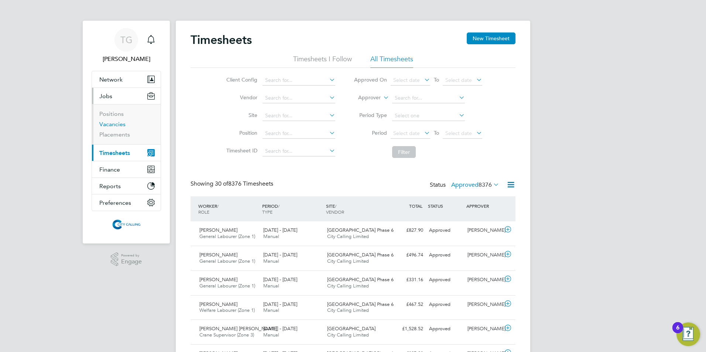
click at [110, 124] on link "Vacancies" at bounding box center [112, 124] width 26 height 7
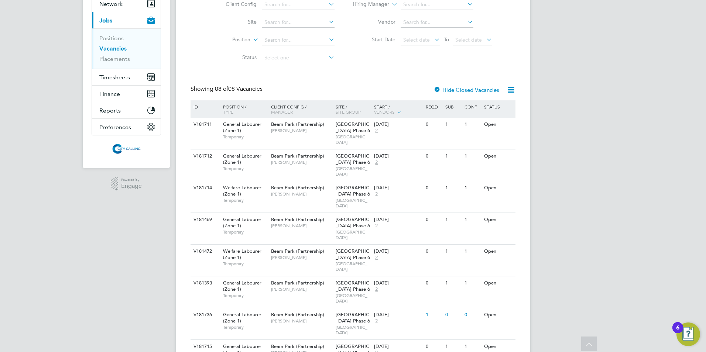
click at [111, 47] on link "Vacancies" at bounding box center [112, 48] width 27 height 7
click at [107, 76] on span "Timesheets" at bounding box center [114, 77] width 31 height 7
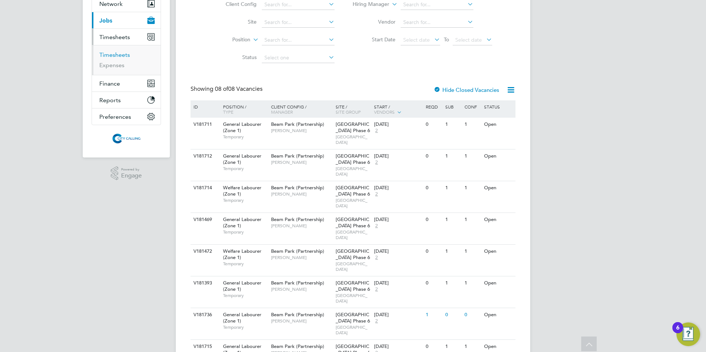
click at [115, 52] on link "Timesheets" at bounding box center [114, 54] width 31 height 7
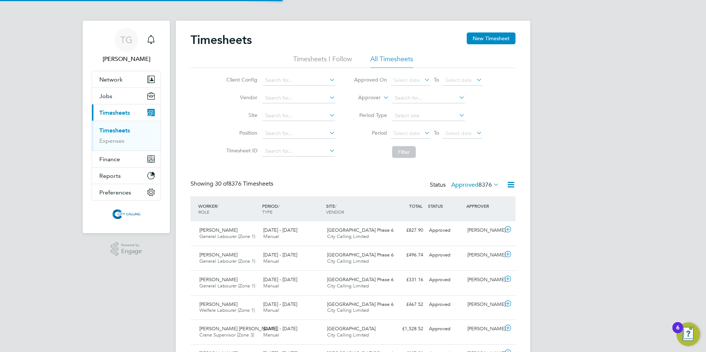
scroll to position [4, 4]
click at [105, 95] on span "Jobs" at bounding box center [105, 96] width 13 height 7
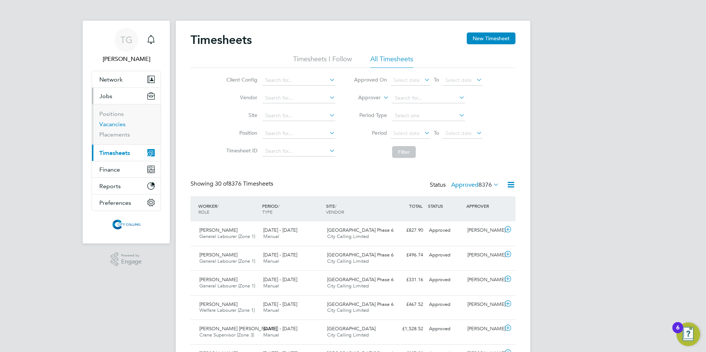
click at [111, 126] on link "Vacancies" at bounding box center [112, 124] width 26 height 7
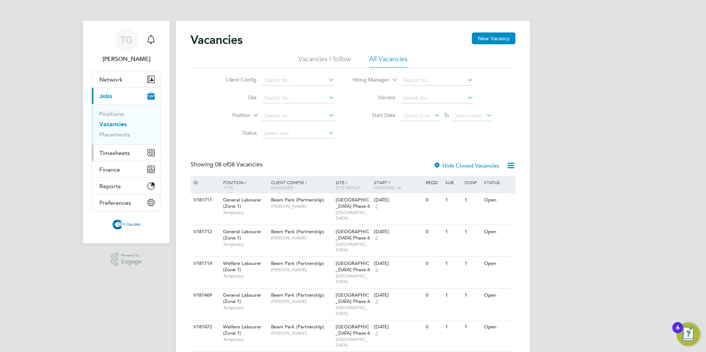
click at [117, 154] on span "Timesheets" at bounding box center [114, 153] width 31 height 7
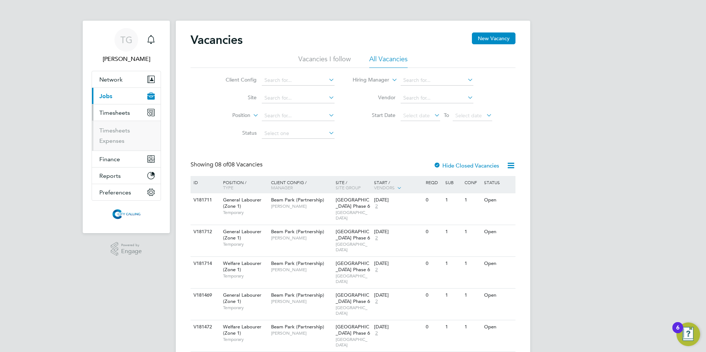
click at [113, 126] on ul "Timesheets Expenses" at bounding box center [126, 136] width 69 height 30
click at [113, 130] on link "Timesheets" at bounding box center [114, 130] width 31 height 7
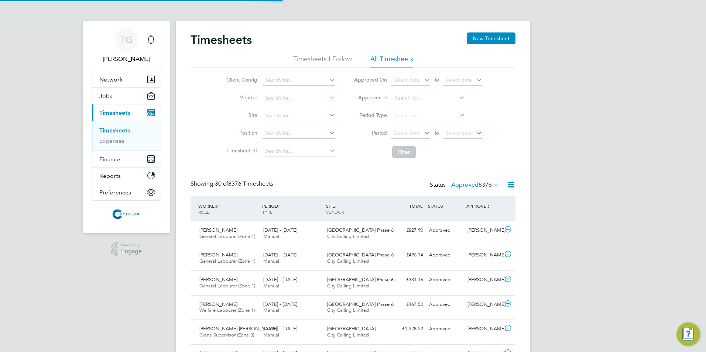
scroll to position [19, 64]
click at [483, 40] on button "New Timesheet" at bounding box center [491, 38] width 49 height 12
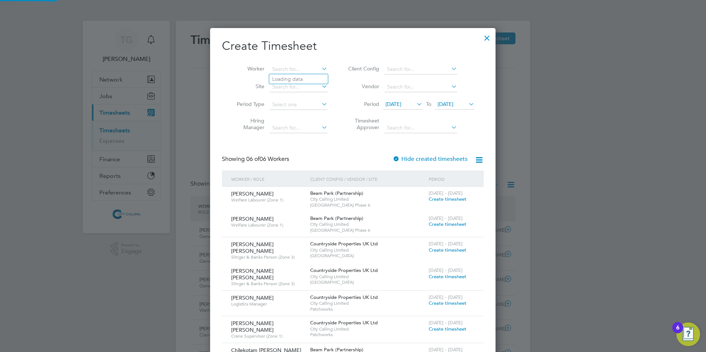
click at [271, 67] on input at bounding box center [299, 69] width 58 height 10
click at [279, 77] on b "Caleb" at bounding box center [279, 79] width 14 height 6
type input "Caleb Molomo"
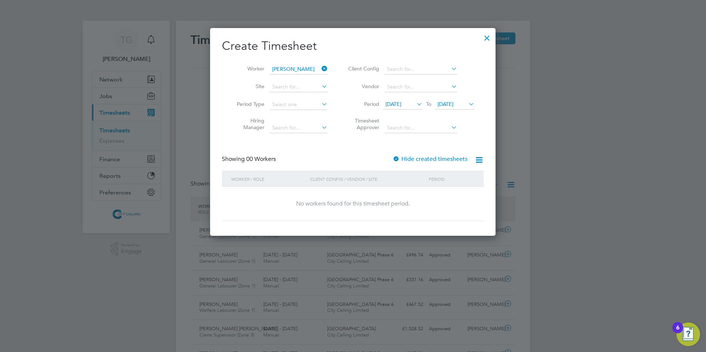
click at [396, 160] on div at bounding box center [396, 159] width 7 height 7
click at [392, 103] on span "18 Sep 2025" at bounding box center [394, 104] width 16 height 7
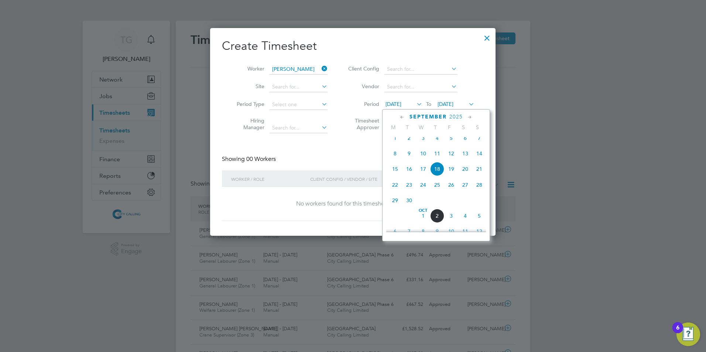
click at [401, 116] on icon at bounding box center [402, 117] width 7 height 8
click at [407, 144] on span "Apr 1" at bounding box center [409, 144] width 14 height 14
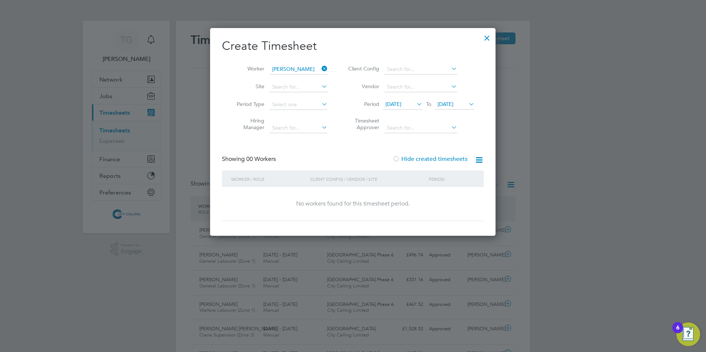
click at [390, 103] on span "01 Apr 2025" at bounding box center [394, 104] width 16 height 7
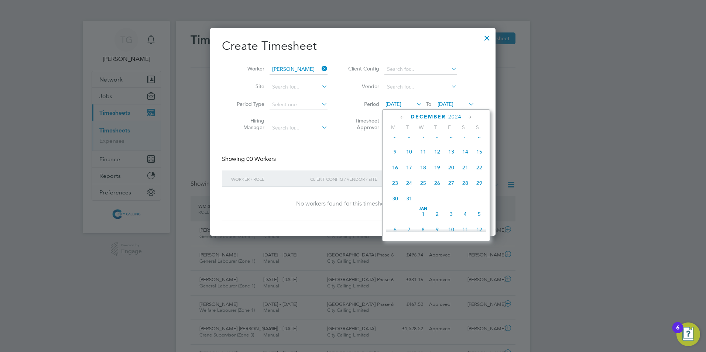
click at [407, 139] on span "3" at bounding box center [409, 136] width 14 height 14
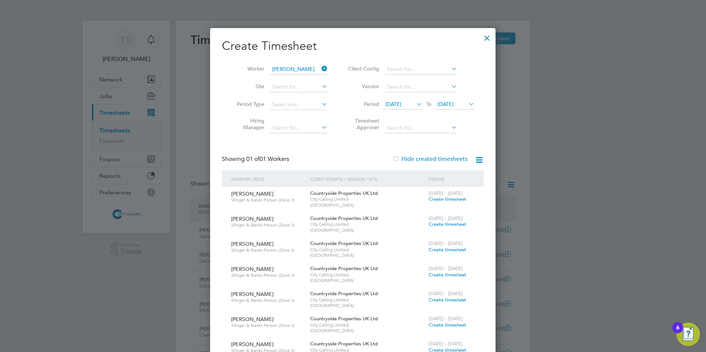
click at [485, 38] on div at bounding box center [486, 36] width 13 height 13
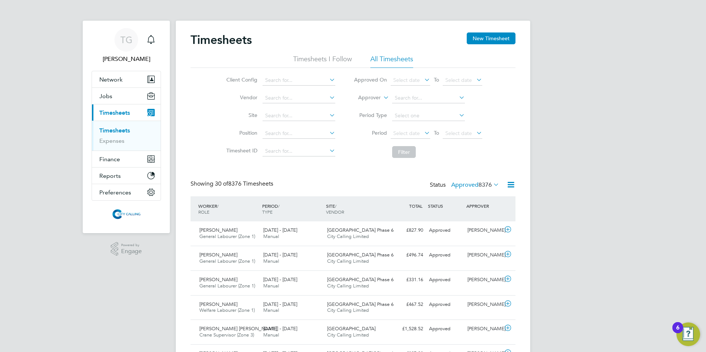
click at [116, 131] on link "Timesheets" at bounding box center [114, 130] width 31 height 7
click at [106, 96] on span "Jobs" at bounding box center [105, 96] width 13 height 7
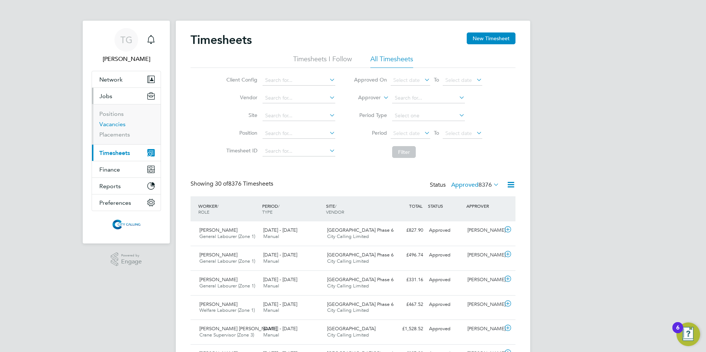
click at [113, 124] on link "Vacancies" at bounding box center [112, 124] width 26 height 7
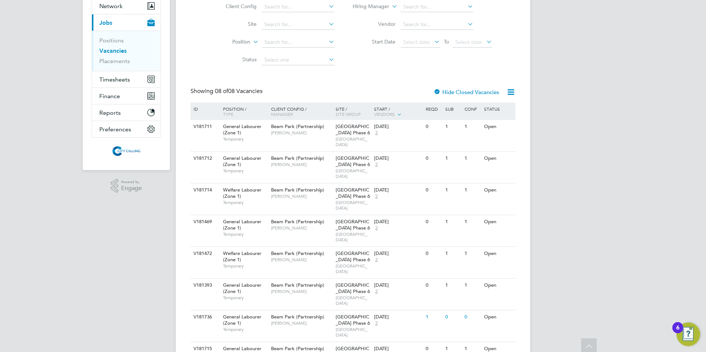
scroll to position [76, 0]
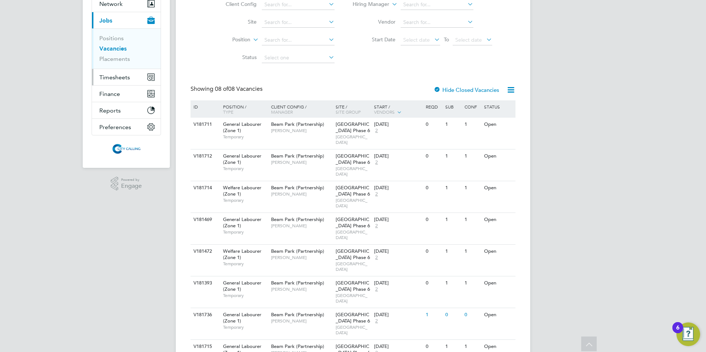
click at [117, 77] on span "Timesheets" at bounding box center [114, 77] width 31 height 7
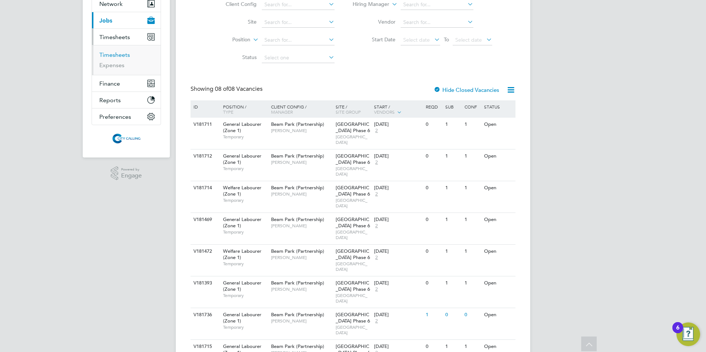
click at [113, 55] on link "Timesheets" at bounding box center [114, 54] width 31 height 7
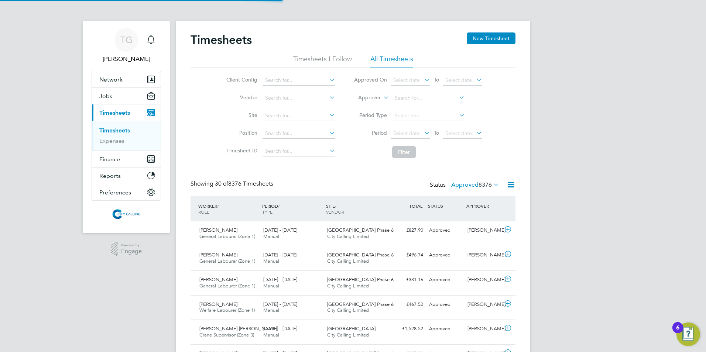
scroll to position [4, 4]
click at [490, 37] on button "New Timesheet" at bounding box center [491, 38] width 49 height 12
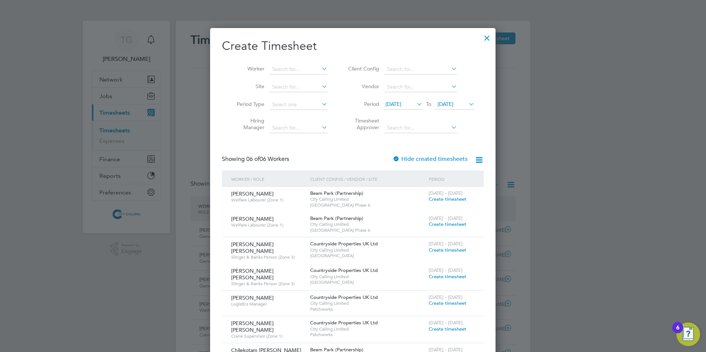
click at [446, 103] on span "25 Sep 2025" at bounding box center [446, 104] width 16 height 7
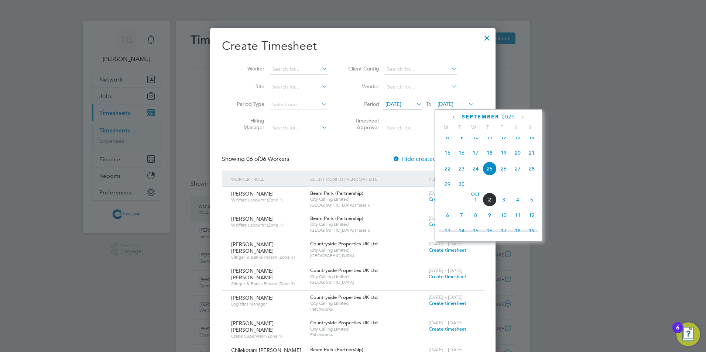
click at [531, 207] on span "5" at bounding box center [532, 200] width 14 height 14
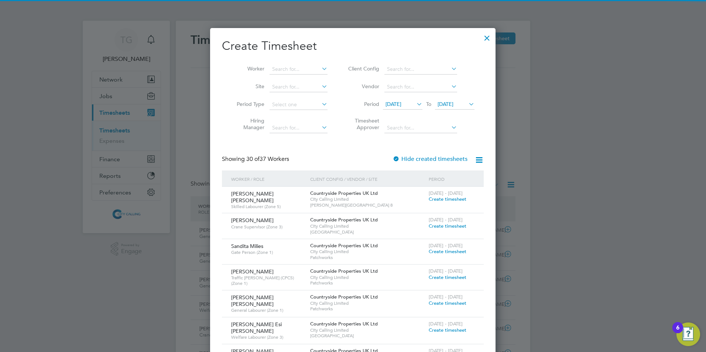
click at [279, 69] on input at bounding box center [299, 69] width 58 height 10
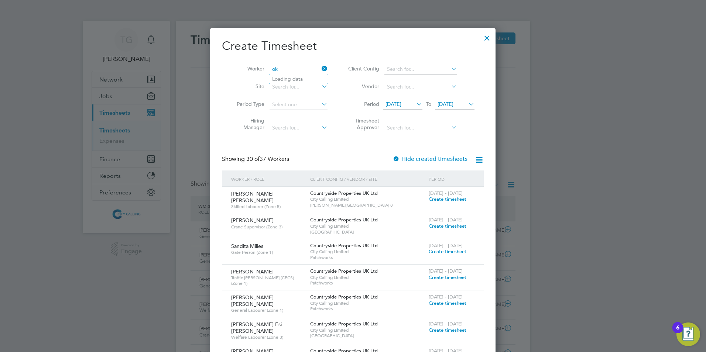
type input "o"
click at [488, 35] on div at bounding box center [486, 36] width 13 height 13
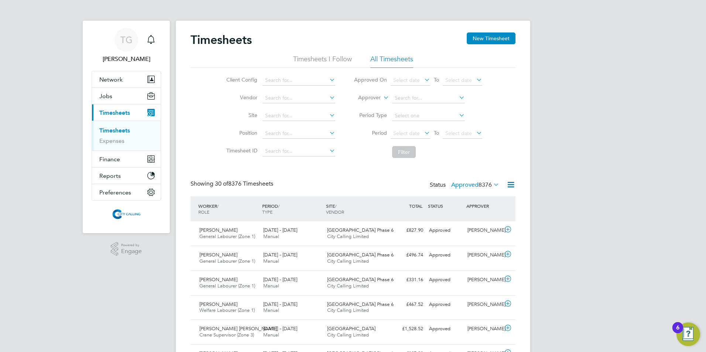
click at [408, 134] on span "Select date" at bounding box center [406, 133] width 27 height 7
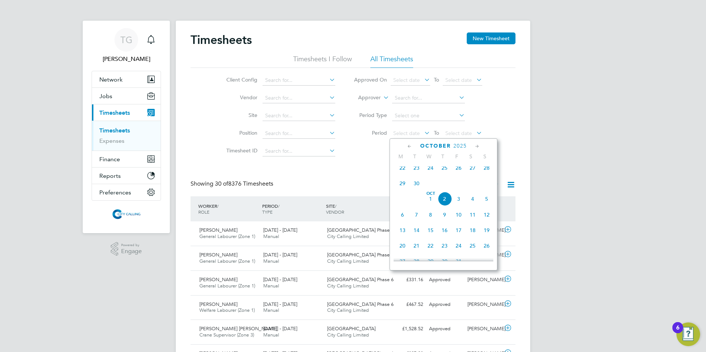
scroll to position [171, 0]
click at [403, 193] on span "15" at bounding box center [403, 189] width 14 height 14
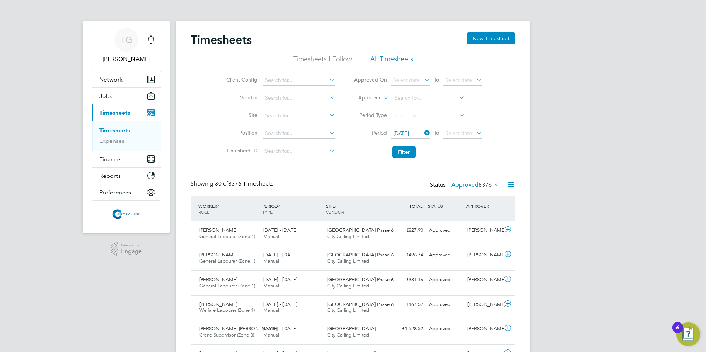
click at [402, 152] on button "Filter" at bounding box center [404, 152] width 24 height 12
click at [472, 185] on label "Approved 153" at bounding box center [477, 184] width 45 height 7
click at [468, 220] on li "Submitted" at bounding box center [470, 219] width 34 height 10
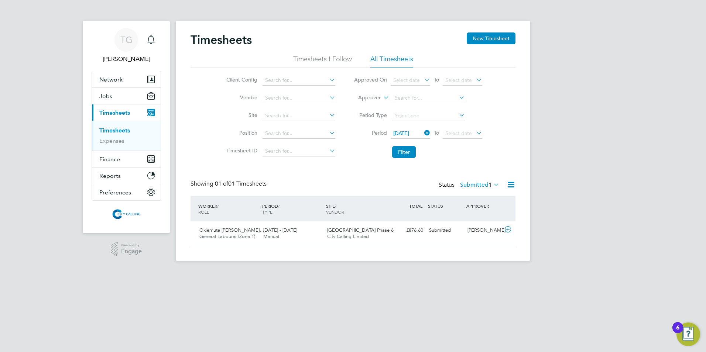
click at [475, 186] on label "Submitted 1" at bounding box center [479, 184] width 39 height 7
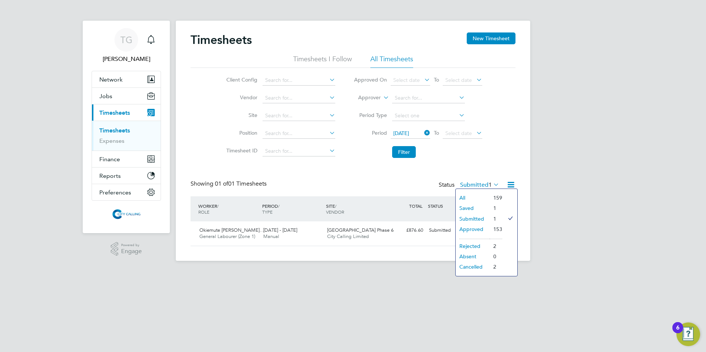
click at [468, 205] on li "Saved" at bounding box center [473, 208] width 34 height 10
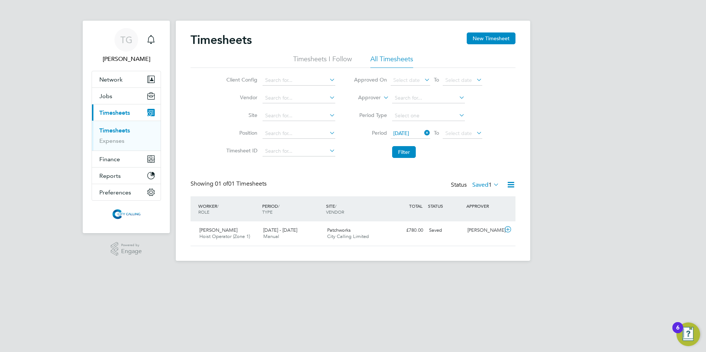
click at [478, 184] on label "Saved 1" at bounding box center [485, 184] width 27 height 7
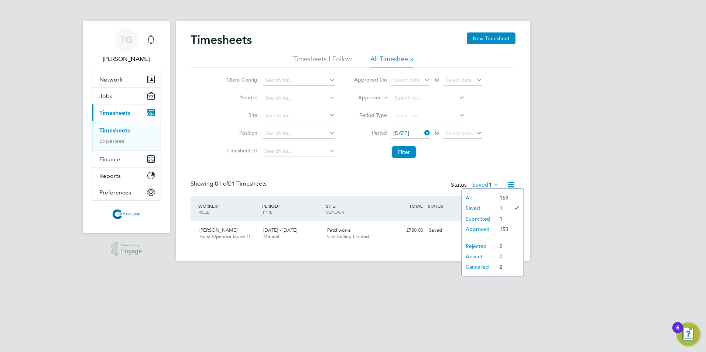
click at [354, 180] on div "Timesheets New Timesheet Timesheets I Follow All Timesheets Client Config Vendo…" at bounding box center [353, 139] width 325 height 214
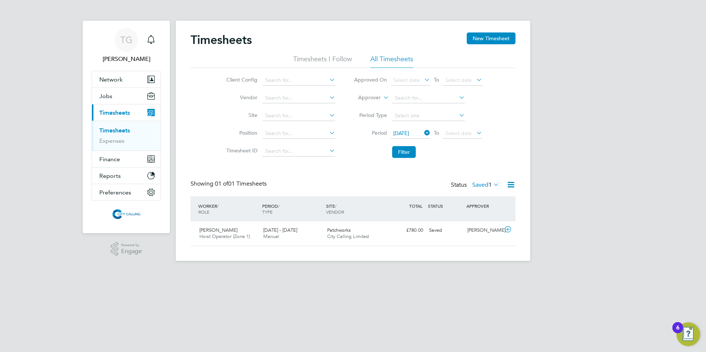
click at [415, 229] on div "£780.00 Saved" at bounding box center [407, 231] width 38 height 12
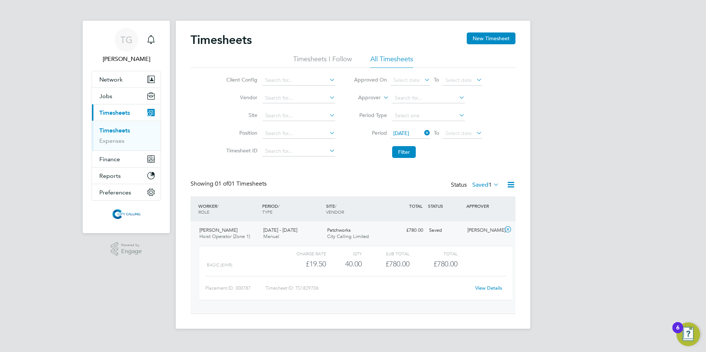
click at [402, 135] on span "15 Sep 2025" at bounding box center [401, 133] width 16 height 7
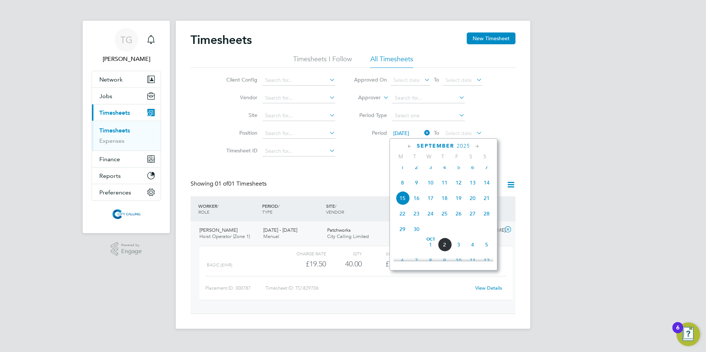
click at [403, 220] on span "22" at bounding box center [403, 214] width 14 height 14
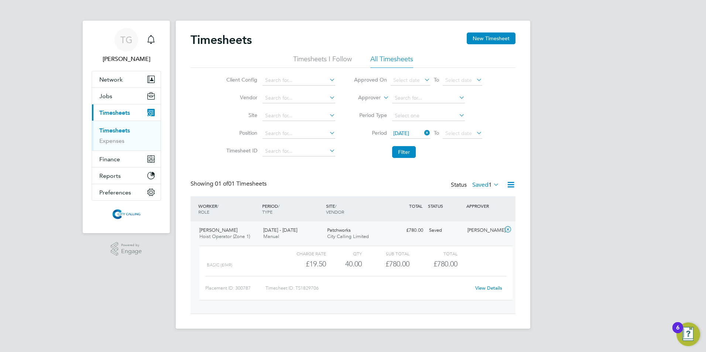
click at [446, 132] on span "Select date" at bounding box center [458, 133] width 27 height 7
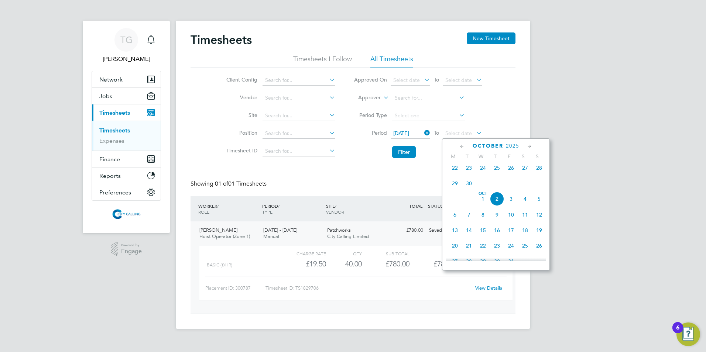
click at [540, 171] on span "28" at bounding box center [539, 168] width 14 height 14
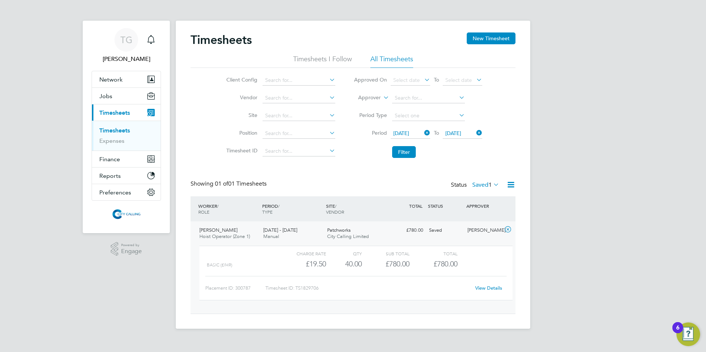
click at [401, 152] on button "Filter" at bounding box center [404, 152] width 24 height 12
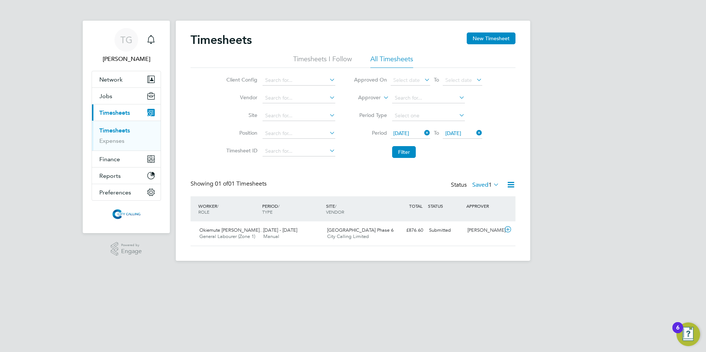
click at [477, 184] on label "Saved 1" at bounding box center [485, 184] width 27 height 7
click at [405, 153] on button "Filter" at bounding box center [404, 152] width 24 height 12
click at [475, 184] on label "Saved 1" at bounding box center [485, 184] width 27 height 7
click at [481, 218] on li "Submitted" at bounding box center [482, 219] width 34 height 10
click at [470, 184] on label "Submitted 1" at bounding box center [479, 184] width 39 height 7
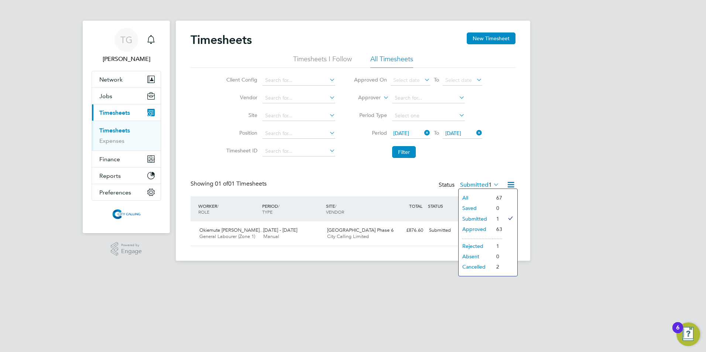
click at [405, 132] on span "22 Sep 2025" at bounding box center [401, 133] width 16 height 7
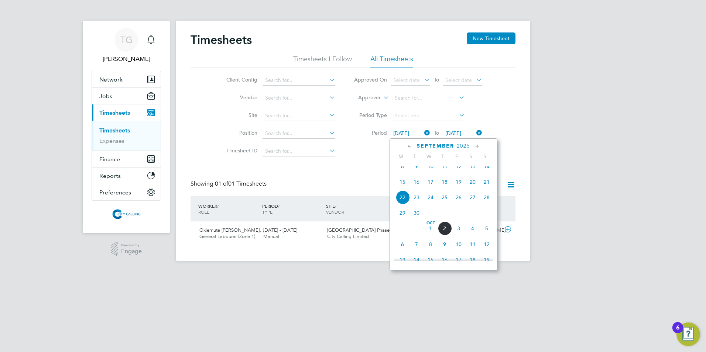
drag, startPoint x: 404, startPoint y: 221, endPoint x: 417, endPoint y: 192, distance: 31.9
click at [405, 220] on span "29" at bounding box center [403, 213] width 14 height 14
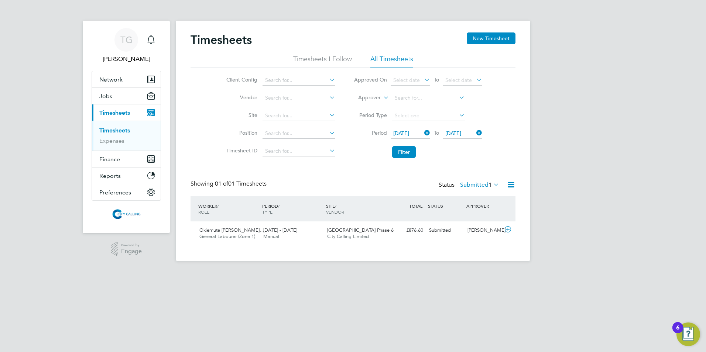
click at [457, 132] on span "29 Sep 2025" at bounding box center [453, 133] width 16 height 7
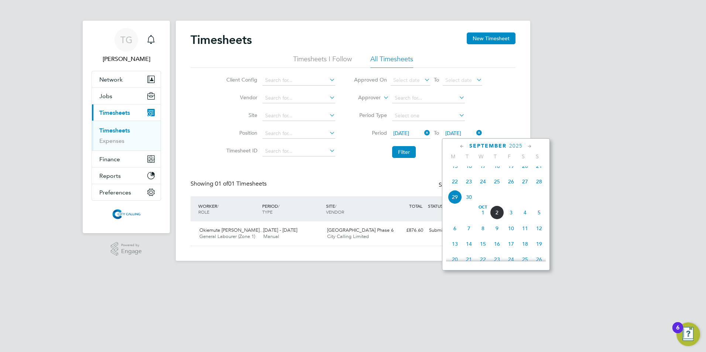
drag, startPoint x: 537, startPoint y: 219, endPoint x: 524, endPoint y: 217, distance: 13.4
click at [535, 219] on span "5" at bounding box center [539, 213] width 14 height 14
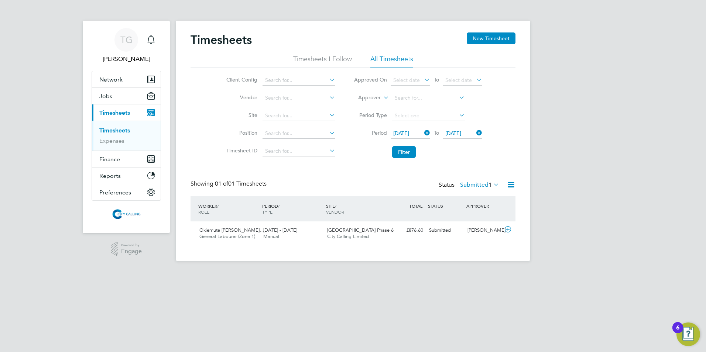
click at [407, 154] on button "Filter" at bounding box center [404, 152] width 24 height 12
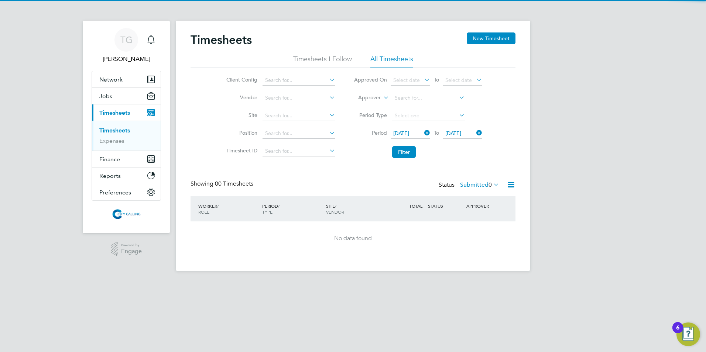
click at [471, 184] on label "Submitted 0" at bounding box center [479, 184] width 39 height 7
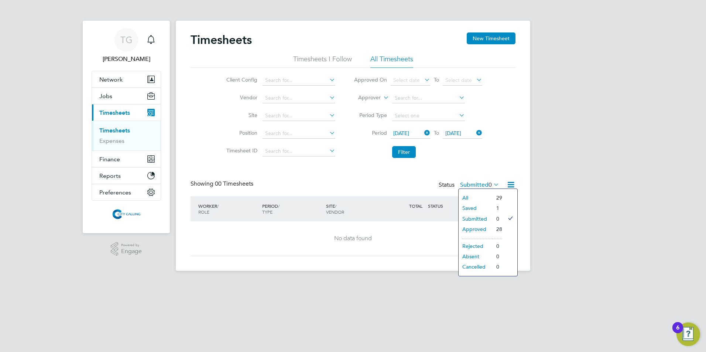
click at [347, 173] on div "Timesheets New Timesheet Timesheets I Follow All Timesheets Client Config Vendo…" at bounding box center [353, 144] width 325 height 224
click at [403, 154] on button "Filter" at bounding box center [404, 152] width 24 height 12
click at [405, 151] on button "Filter" at bounding box center [404, 152] width 24 height 12
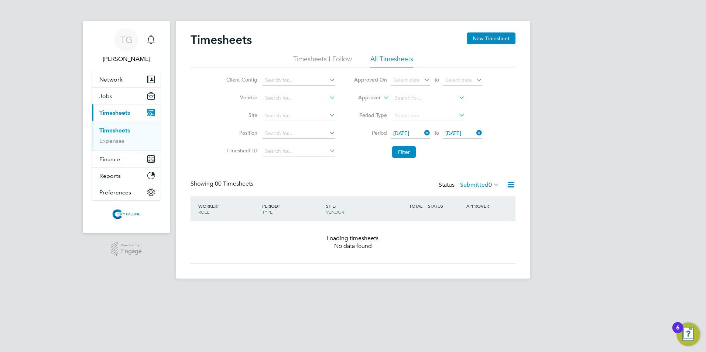
click at [405, 150] on button "Filter" at bounding box center [404, 152] width 24 height 12
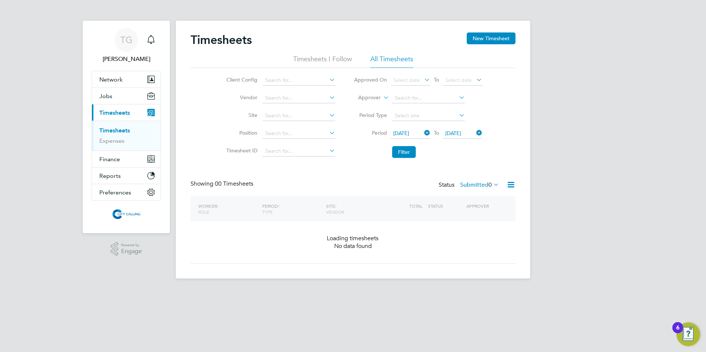
click at [404, 150] on button "Filter" at bounding box center [404, 152] width 24 height 12
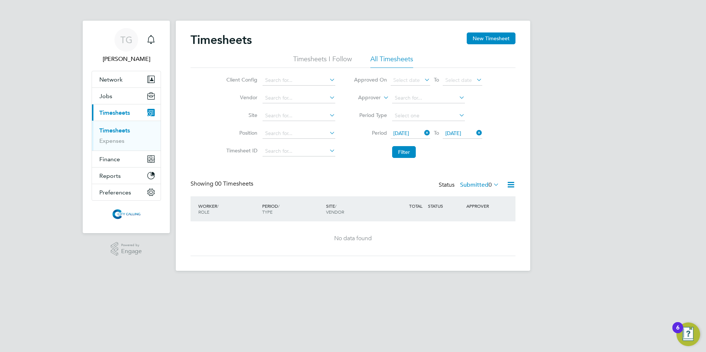
click at [404, 150] on button "Filter" at bounding box center [404, 152] width 24 height 12
click at [466, 184] on label "Submitted 0" at bounding box center [479, 184] width 39 height 7
click at [473, 207] on li "Saved" at bounding box center [476, 208] width 34 height 10
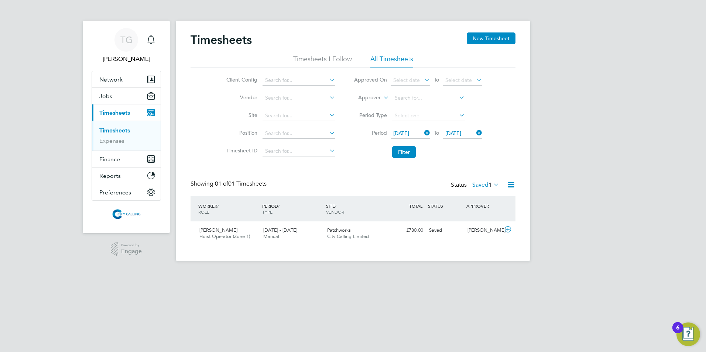
click at [404, 133] on span "29 Sep 2025" at bounding box center [401, 133] width 16 height 7
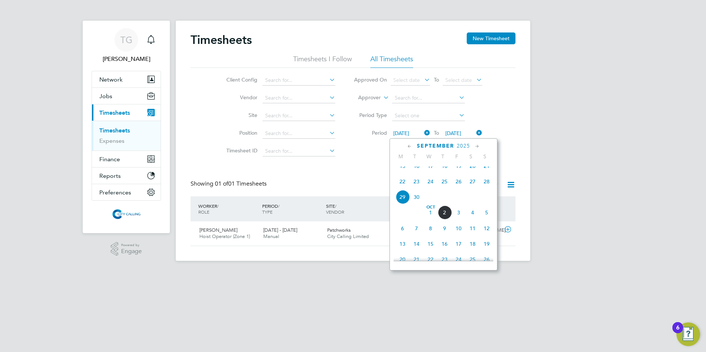
click at [403, 189] on span "22" at bounding box center [403, 182] width 14 height 14
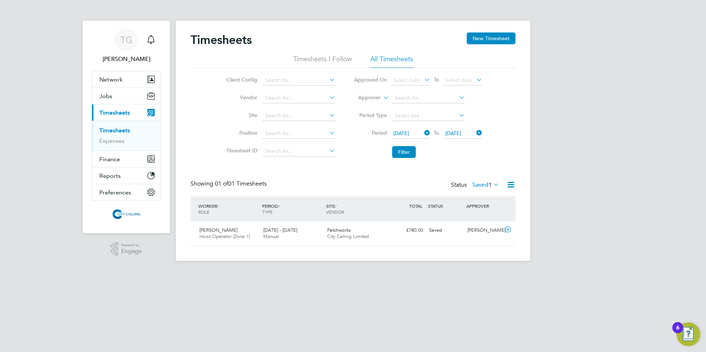
click at [487, 37] on button "New Timesheet" at bounding box center [491, 38] width 49 height 12
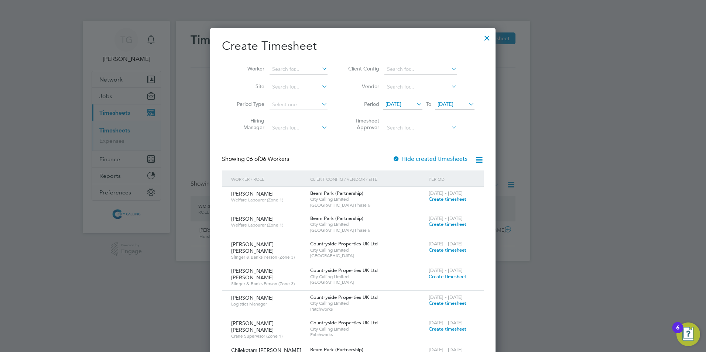
click at [398, 103] on span "18 Sep 2025" at bounding box center [394, 104] width 16 height 7
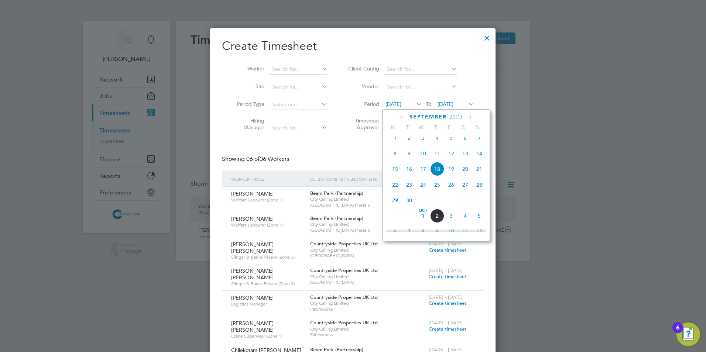
click at [393, 207] on span "29" at bounding box center [395, 201] width 14 height 14
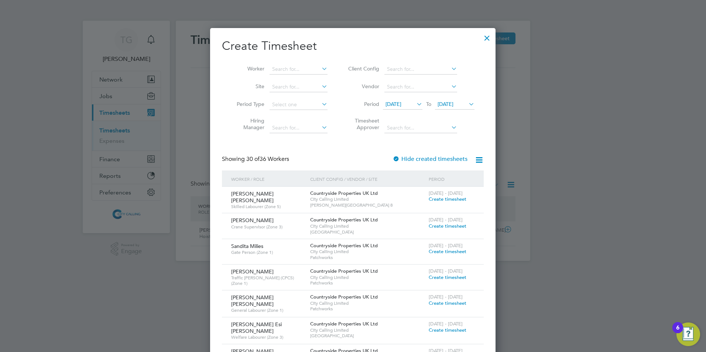
click at [283, 70] on input at bounding box center [299, 69] width 58 height 10
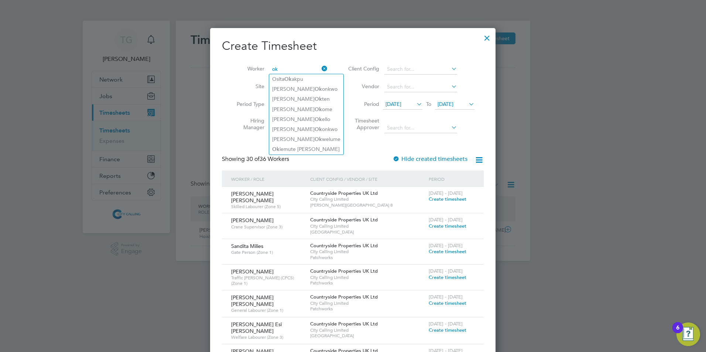
click at [297, 148] on li "Ok iemute Timothy Dickson" at bounding box center [306, 149] width 74 height 10
type input "Okiemute Timothy Dickson"
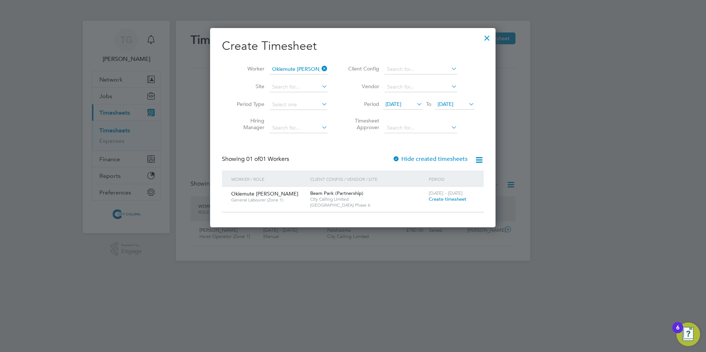
click at [448, 198] on span "Create timesheet" at bounding box center [448, 199] width 38 height 6
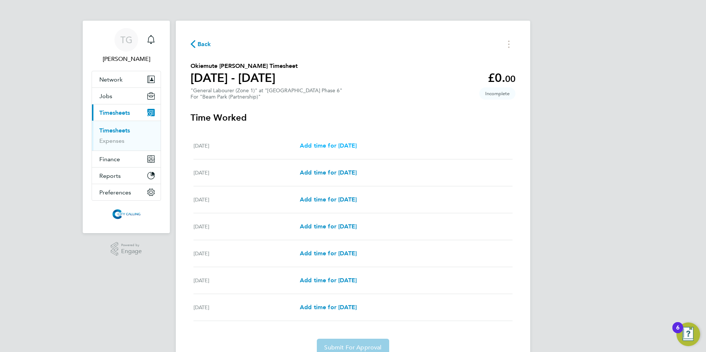
click at [331, 145] on span "Add time for Mon 29 Sep" at bounding box center [328, 145] width 57 height 7
select select "30"
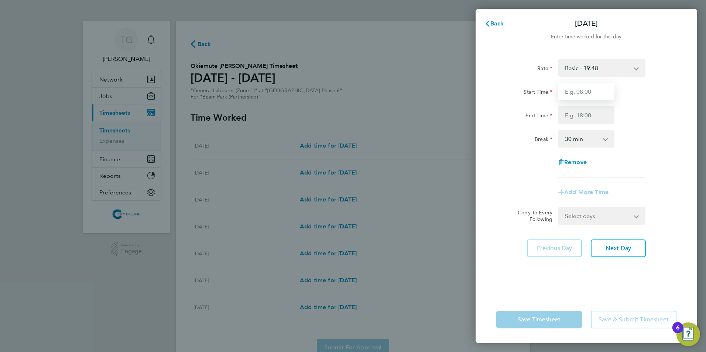
click at [572, 91] on input "Start Time" at bounding box center [586, 92] width 56 height 18
type input "07:30"
type input "16:00"
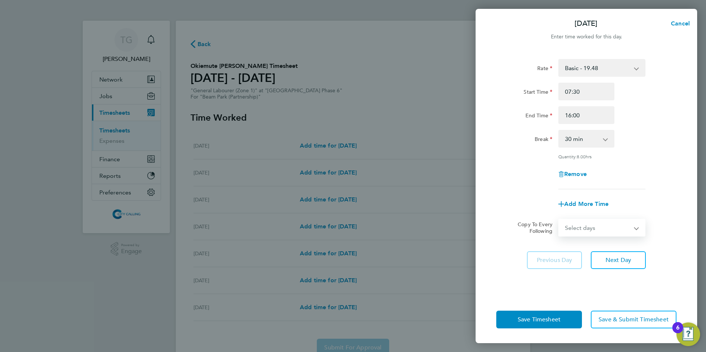
click at [586, 227] on select "Select days Day Weekday (Mon-Fri) Weekend (Sat-Sun) Tuesday Wednesday Thursday …" at bounding box center [598, 228] width 78 height 16
select select "WEEKDAY"
click at [559, 220] on select "Select days Day Weekday (Mon-Fri) Weekend (Sat-Sun) Tuesday Wednesday Thursday …" at bounding box center [598, 228] width 78 height 16
select select "2025-10-05"
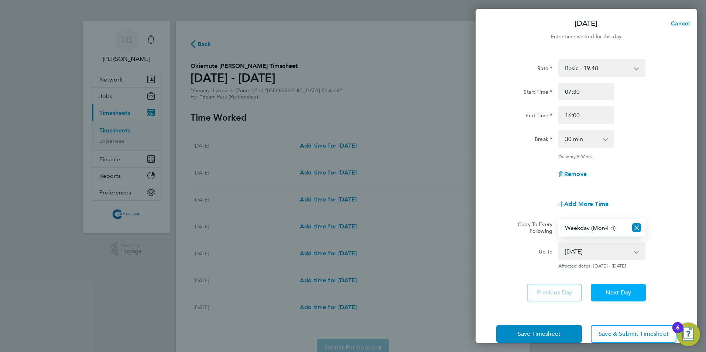
click at [612, 295] on span "Next Day" at bounding box center [618, 292] width 25 height 7
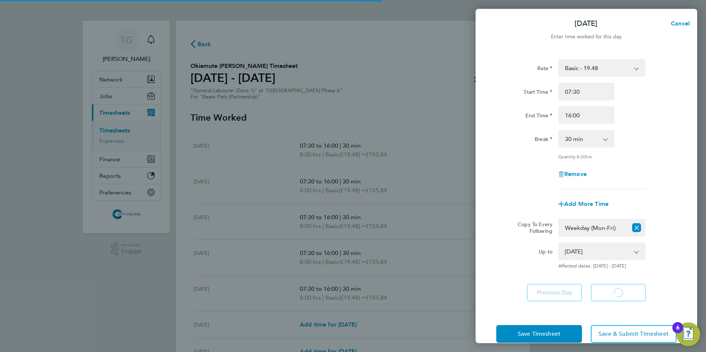
select select "30"
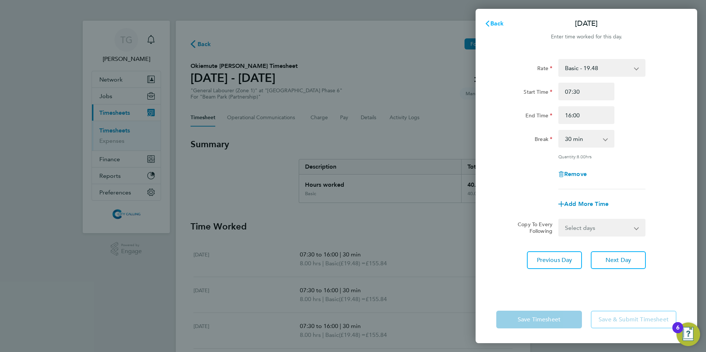
click at [500, 24] on span "Back" at bounding box center [497, 23] width 14 height 7
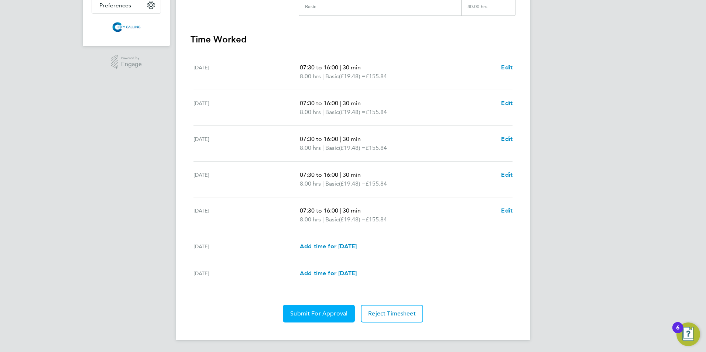
click at [319, 316] on span "Submit For Approval" at bounding box center [318, 313] width 57 height 7
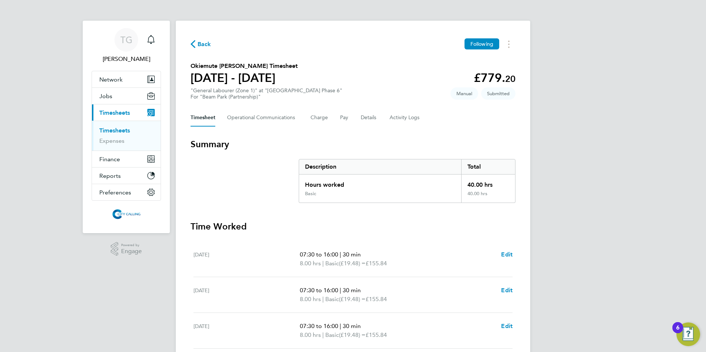
click at [198, 41] on span "Back" at bounding box center [205, 44] width 14 height 9
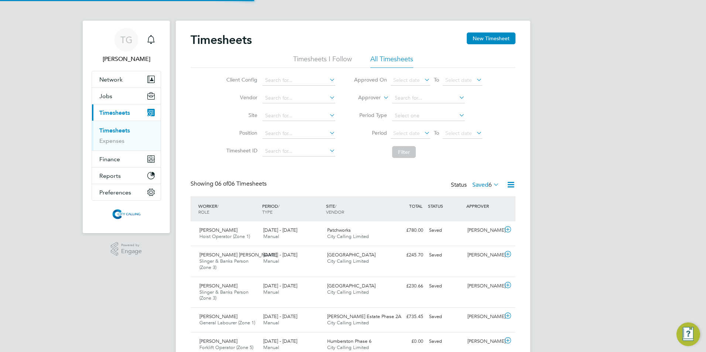
scroll to position [4, 4]
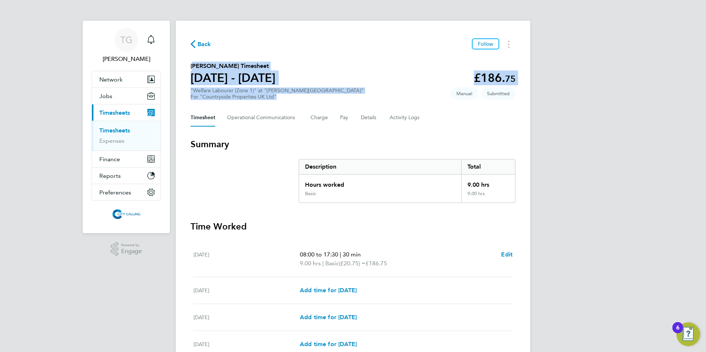
drag, startPoint x: 280, startPoint y: 99, endPoint x: 189, endPoint y: 67, distance: 96.2
click at [189, 67] on div "Back Follow [PERSON_NAME] Timesheet [DATE] - [DATE] £186. 75 "Welfare Labourer …" at bounding box center [353, 243] width 355 height 445
copy section "[PERSON_NAME] Timesheet [DATE] - [DATE] £186. 75 "Welfare Labourer (Zone 1)" at…"
click at [201, 40] on span "Back" at bounding box center [205, 44] width 14 height 9
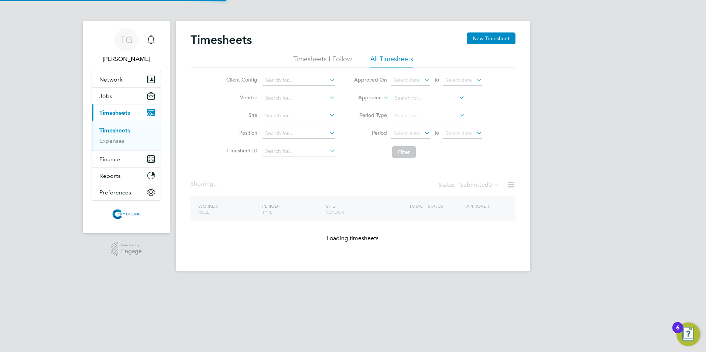
click at [201, 44] on h2 "Timesheets" at bounding box center [221, 39] width 61 height 15
